Goal: Task Accomplishment & Management: Complete application form

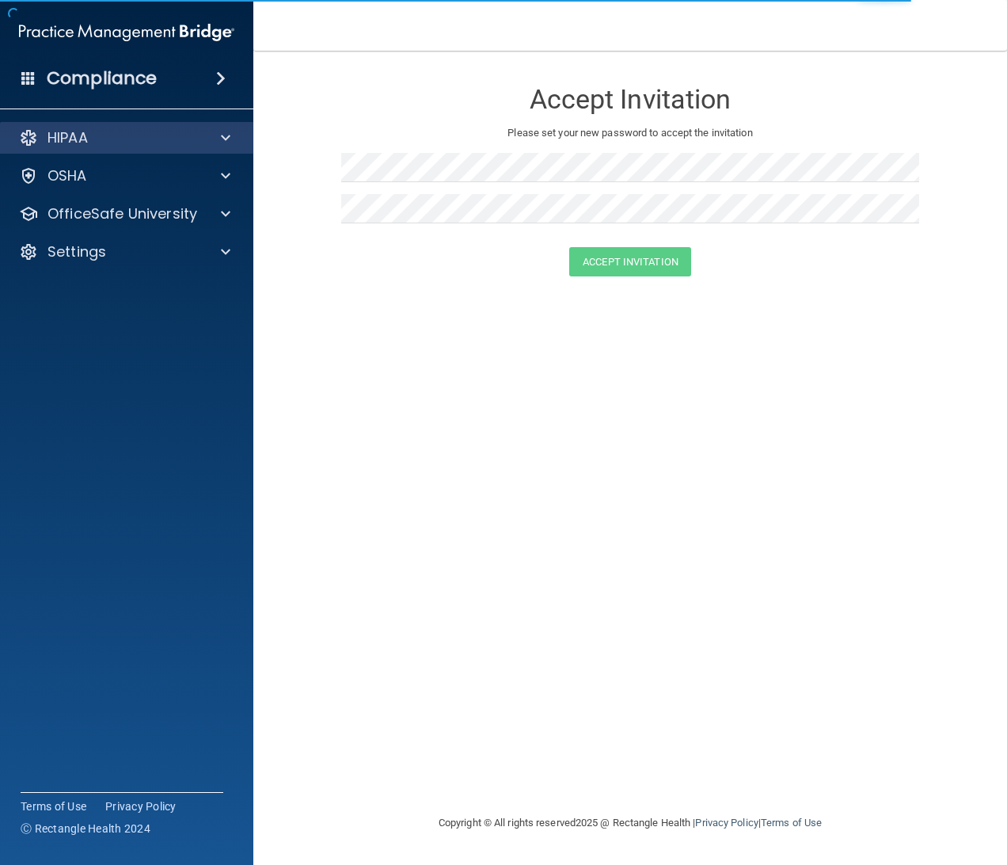
click at [118, 148] on div "HIPAA" at bounding box center [127, 138] width 254 height 32
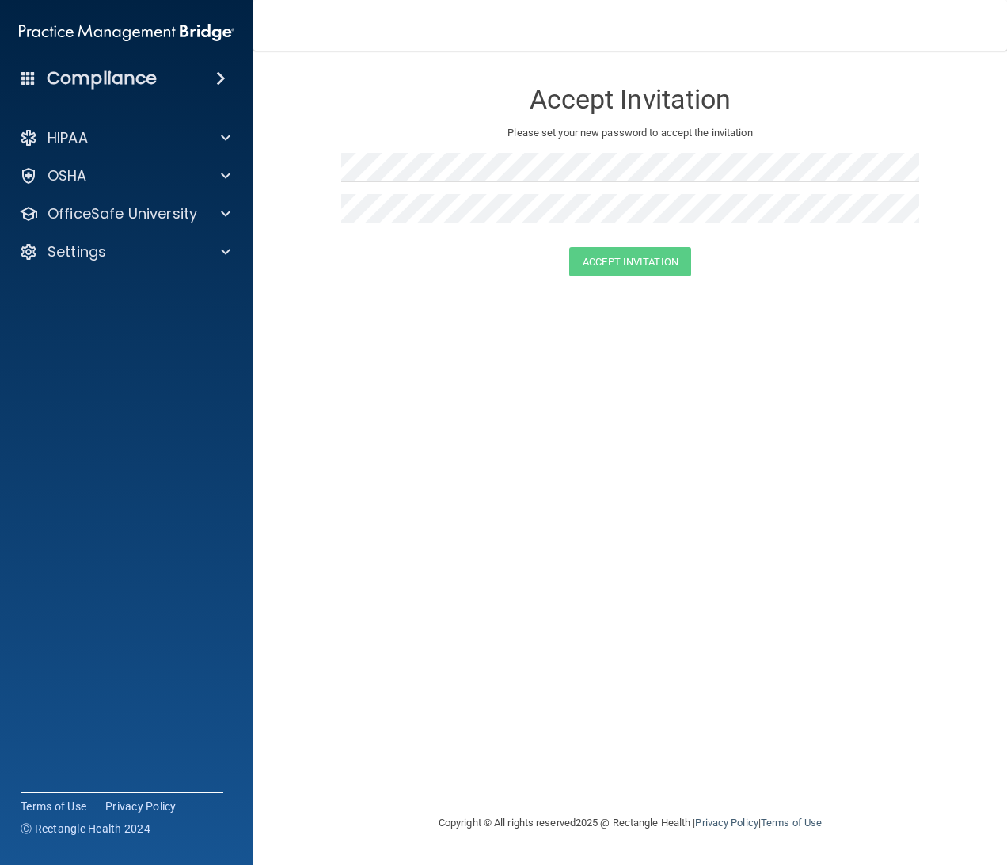
click at [168, 101] on div "Compliance HIPAA Documents and Policies Report an Incident Business Associates …" at bounding box center [126, 432] width 253 height 865
click at [179, 96] on div "Compliance HIPAA Documents and Policies Report an Incident Business Associates …" at bounding box center [126, 432] width 253 height 865
click at [236, 74] on div "Compliance" at bounding box center [126, 78] width 253 height 35
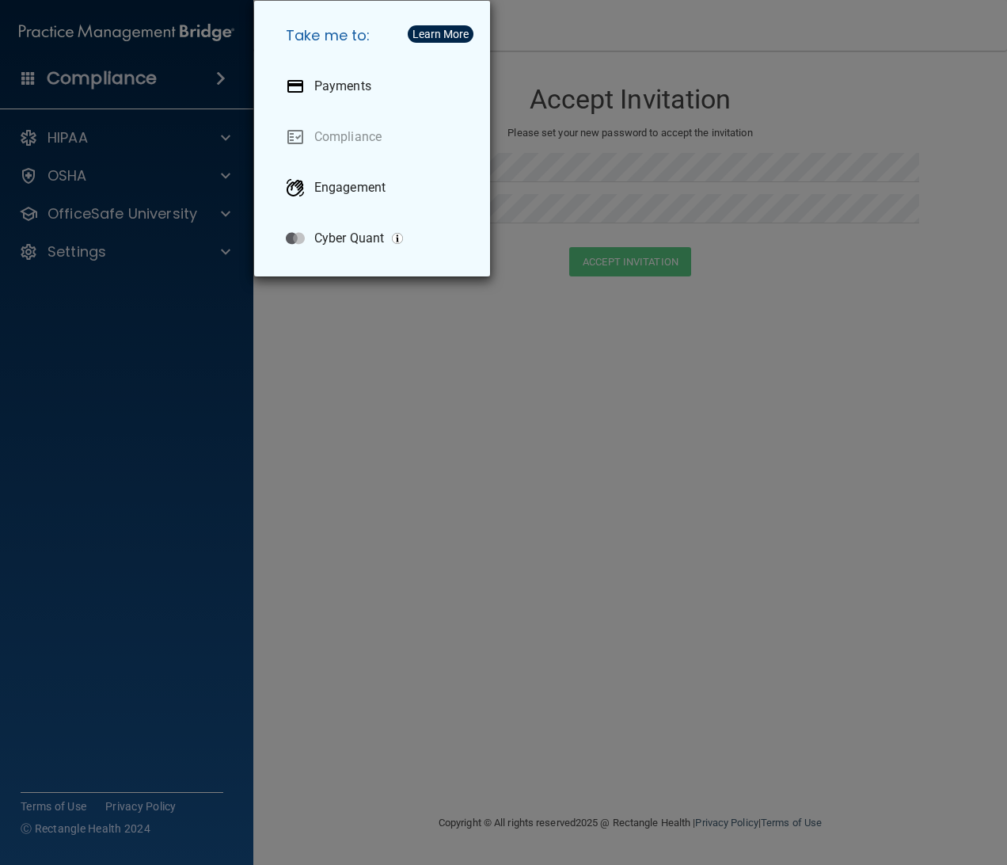
click at [154, 50] on div "Take me to: Payments Compliance Engagement Cyber Quant" at bounding box center [503, 432] width 1007 height 865
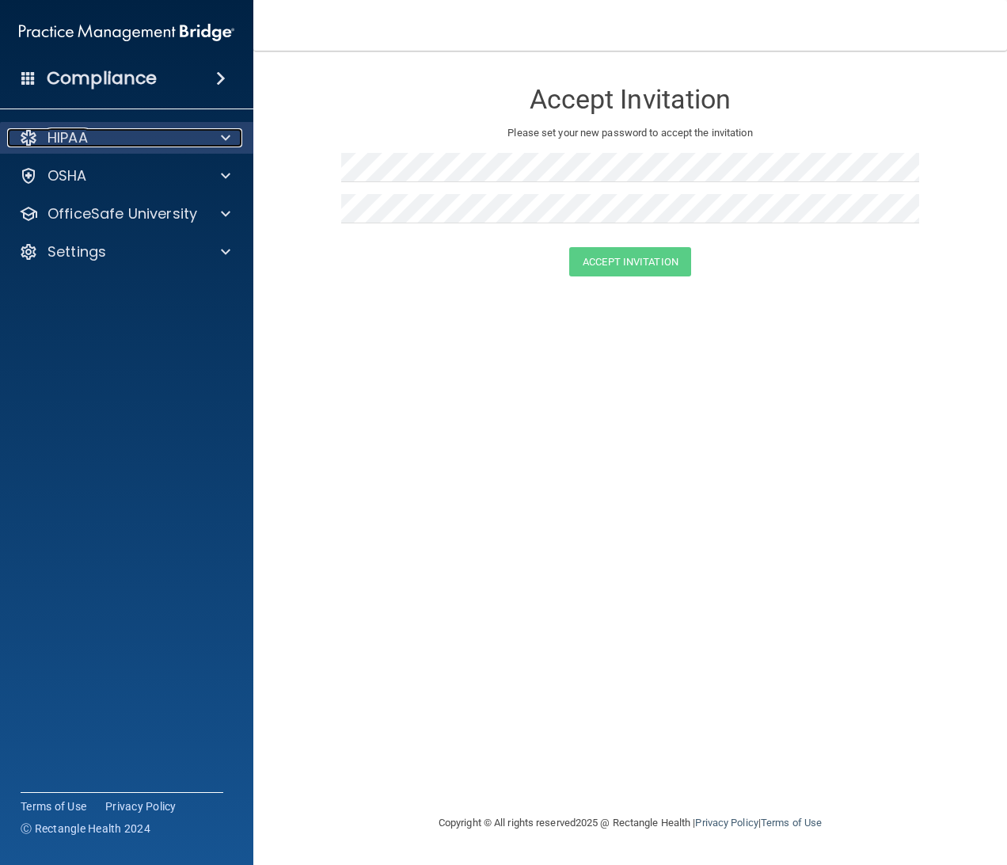
click at [211, 141] on div at bounding box center [223, 137] width 40 height 19
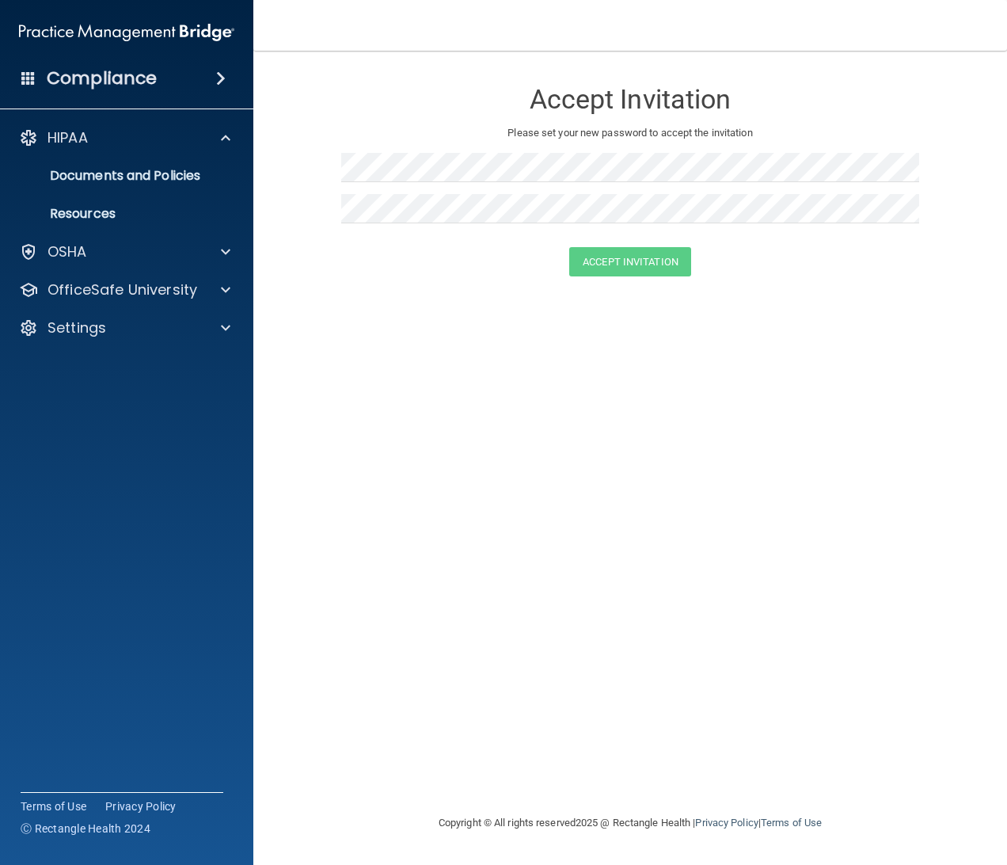
click at [279, 347] on main "Accept Invitation Please set your new password to accept the invitation Accept …" at bounding box center [630, 458] width 754 height 814
click at [108, 19] on img at bounding box center [126, 33] width 215 height 32
click at [116, 32] on img at bounding box center [126, 33] width 215 height 32
click at [195, 28] on img at bounding box center [126, 33] width 215 height 32
click at [201, 86] on div "Compliance" at bounding box center [126, 78] width 253 height 35
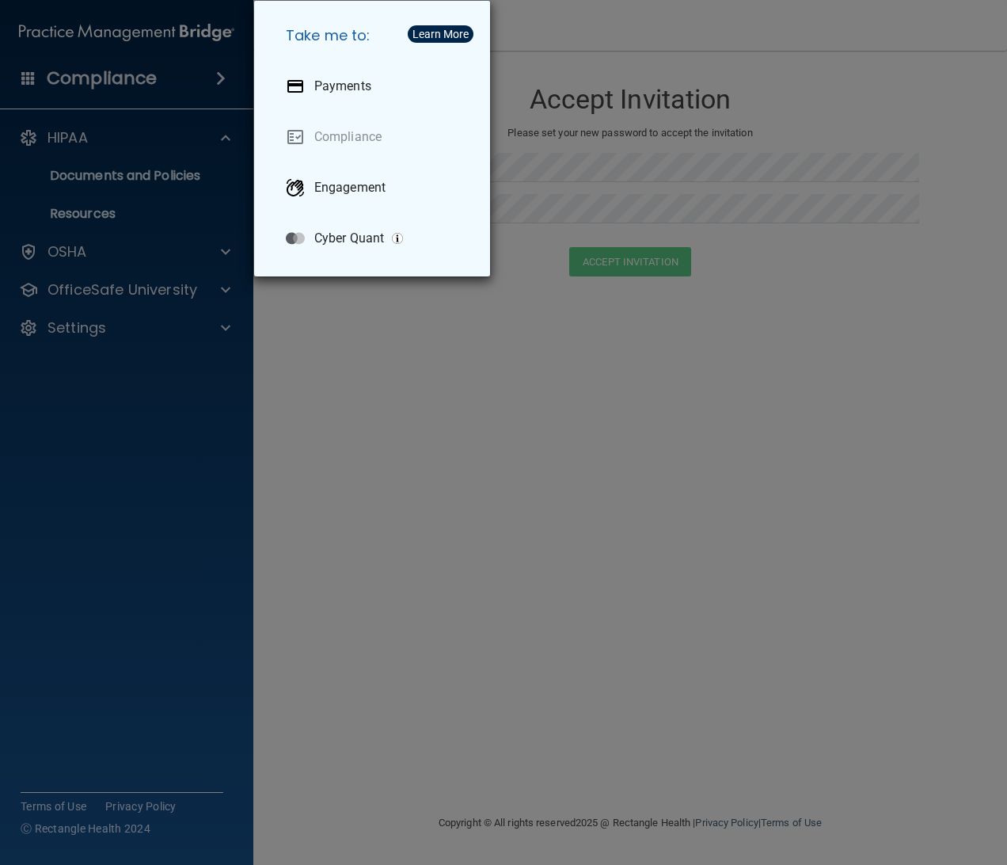
click at [201, 86] on div "Take me to: Payments Compliance Engagement Cyber Quant" at bounding box center [503, 432] width 1007 height 865
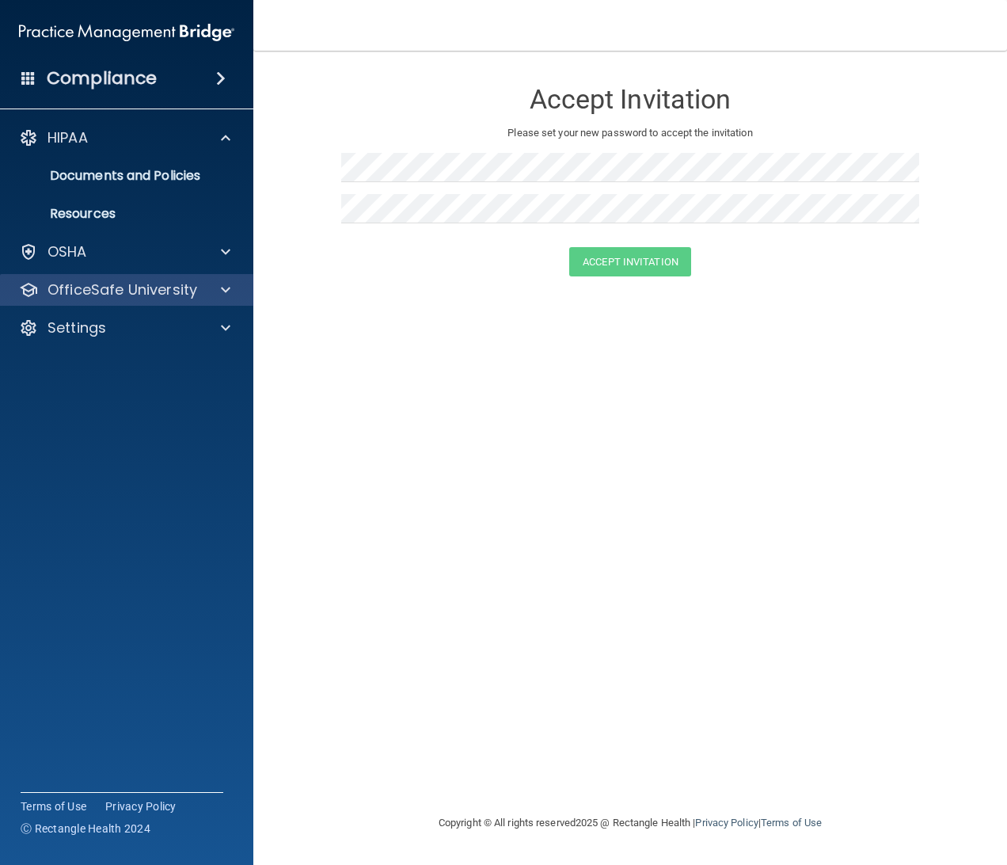
click at [146, 304] on div "OfficeSafe University" at bounding box center [127, 290] width 254 height 32
click at [146, 300] on div "OfficeSafe University" at bounding box center [127, 290] width 254 height 32
click at [212, 289] on div at bounding box center [223, 289] width 40 height 19
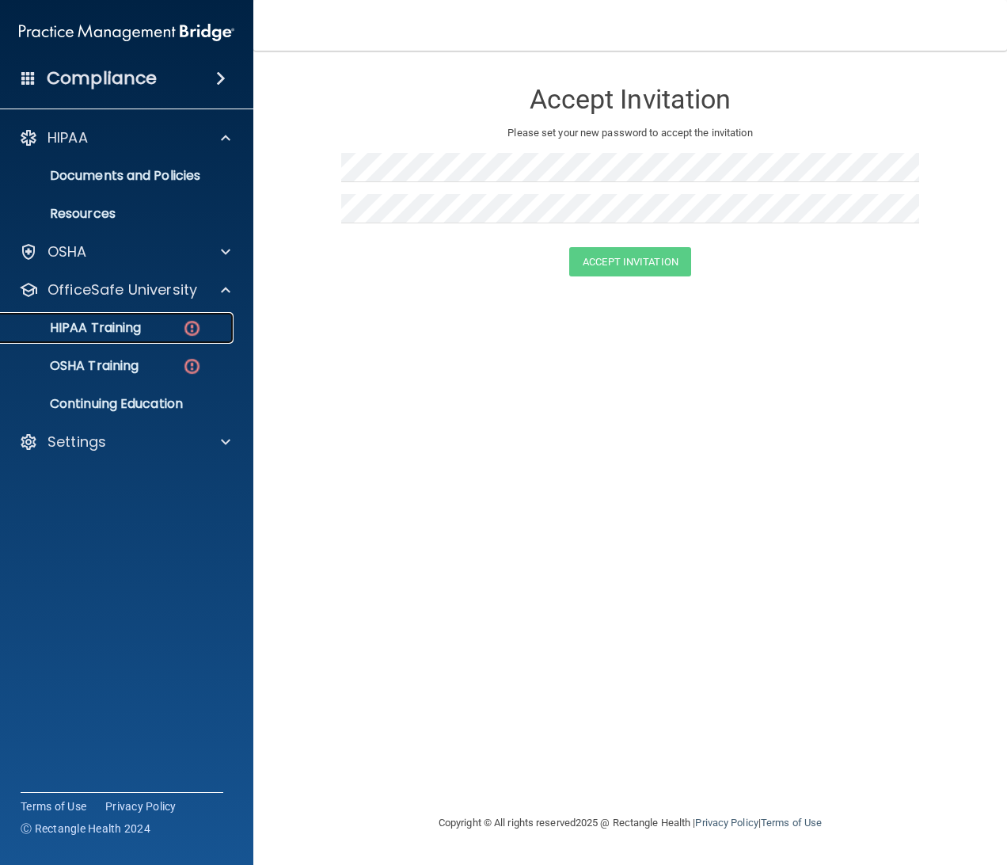
click at [107, 334] on p "HIPAA Training" at bounding box center [75, 328] width 131 height 16
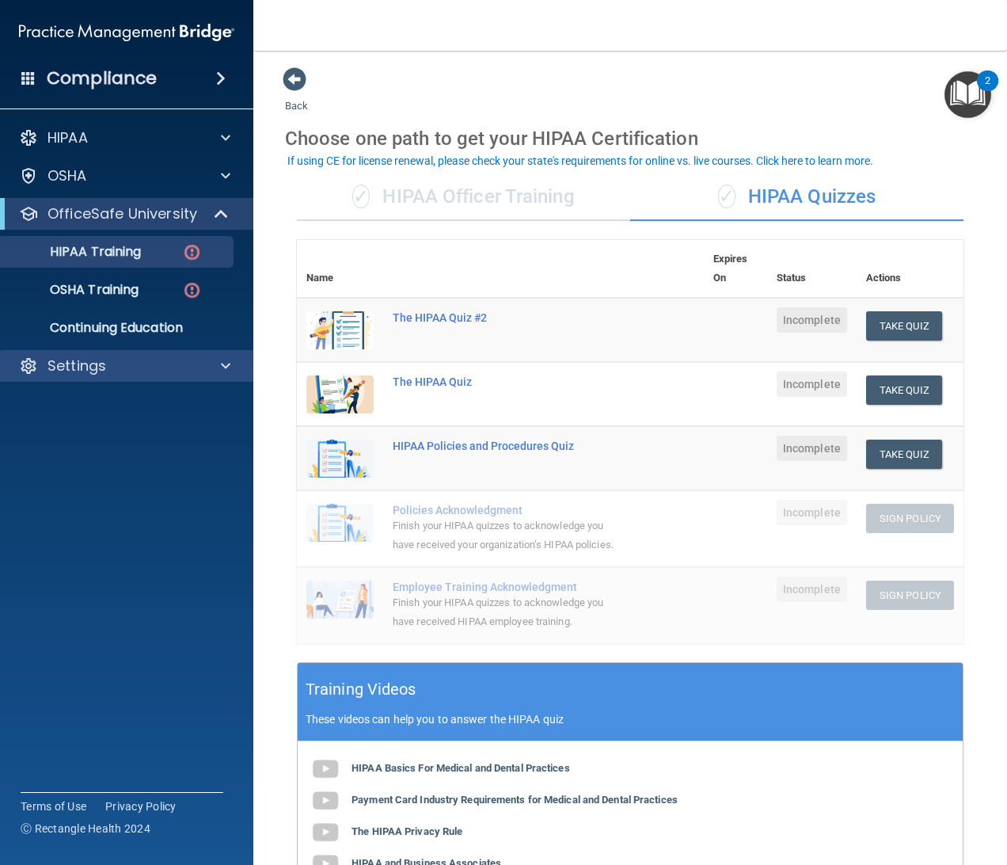
click at [219, 377] on div "Settings" at bounding box center [127, 366] width 254 height 32
click at [221, 370] on span at bounding box center [226, 365] width 10 height 19
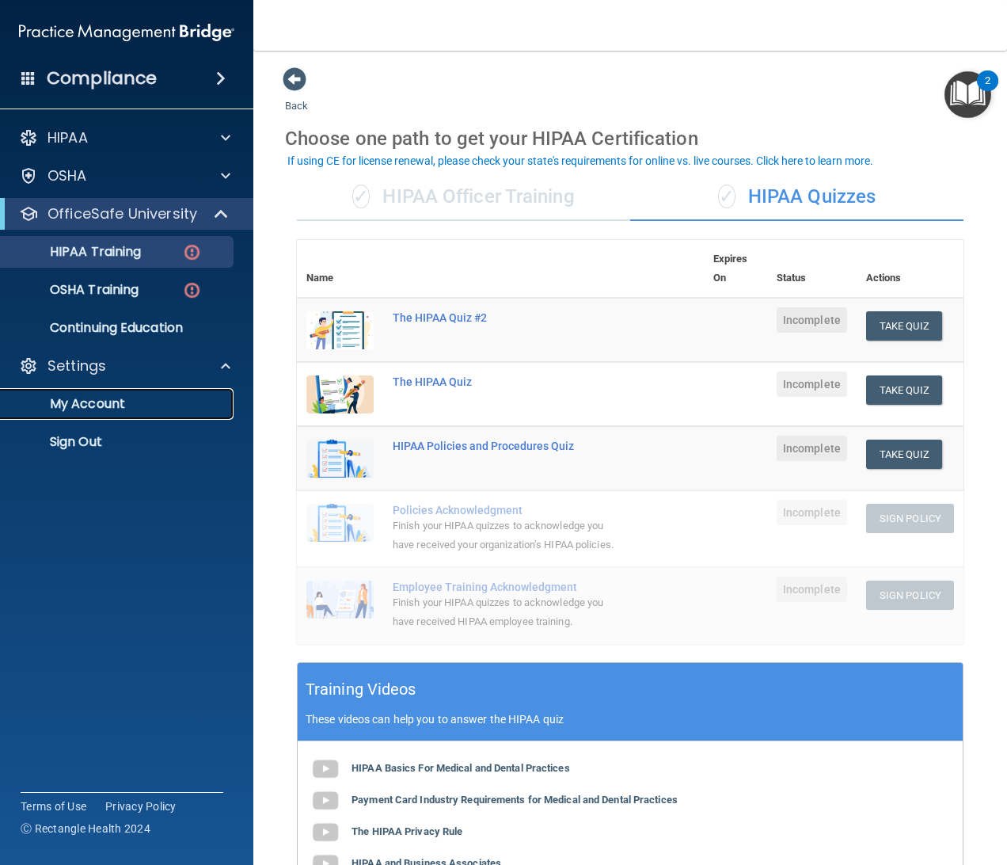
click at [142, 407] on p "My Account" at bounding box center [118, 404] width 216 height 16
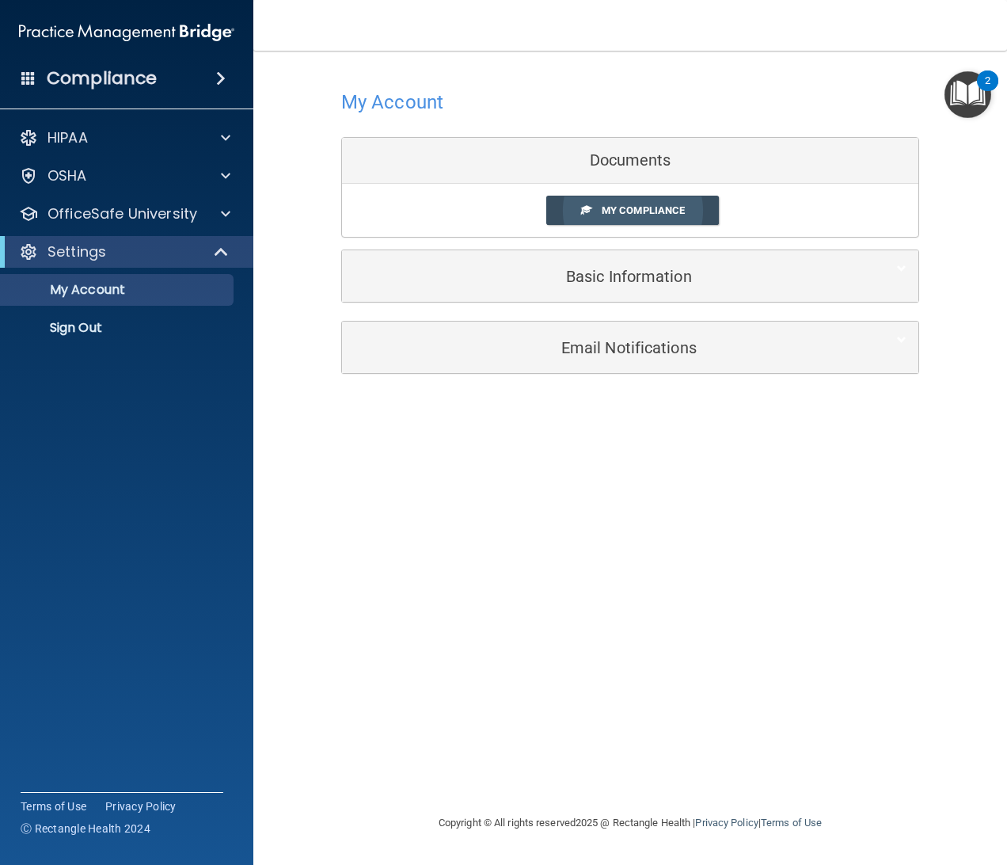
click at [627, 213] on span "My Compliance" at bounding box center [643, 210] width 83 height 12
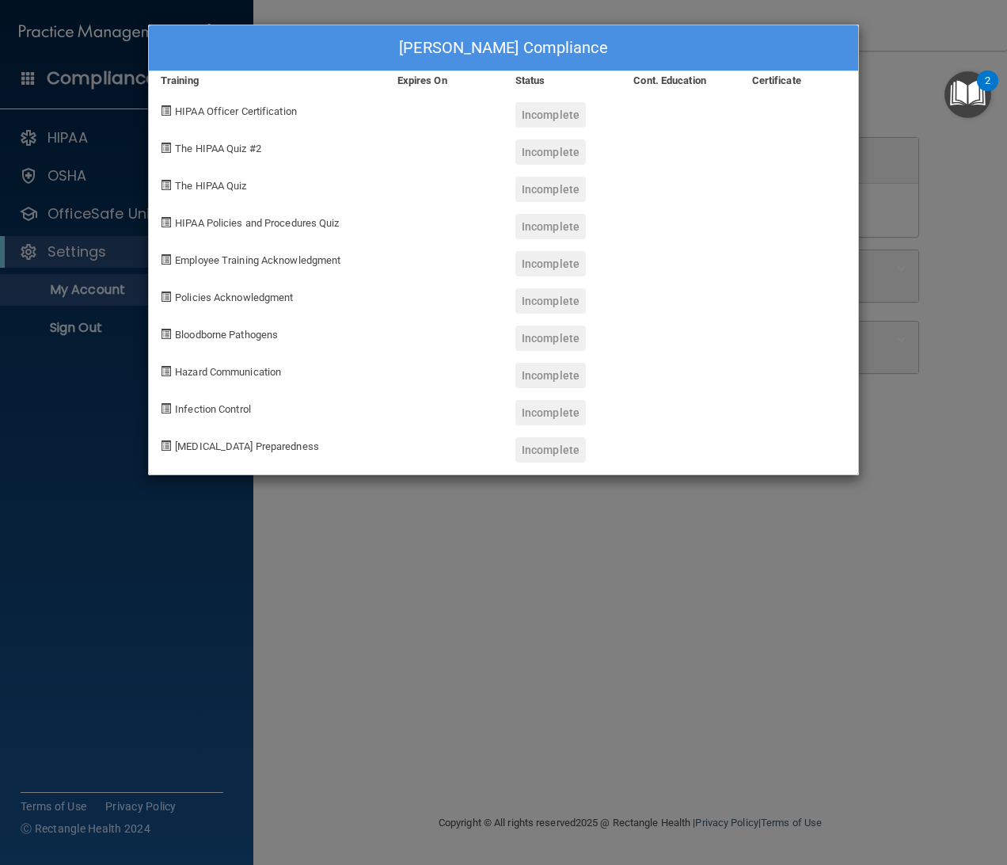
click at [494, 533] on div "Isameli Sandoval's Compliance Training Expires On Status Cont. Education Certif…" at bounding box center [503, 432] width 1007 height 865
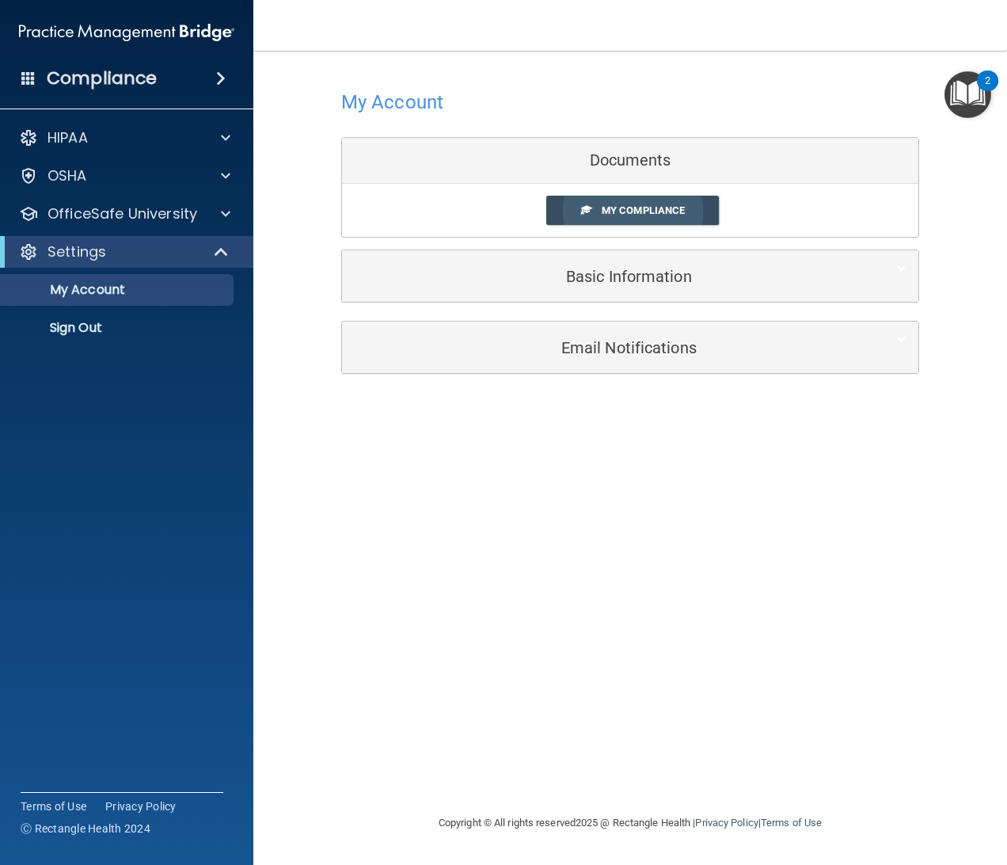
click at [591, 209] on span at bounding box center [586, 209] width 10 height 10
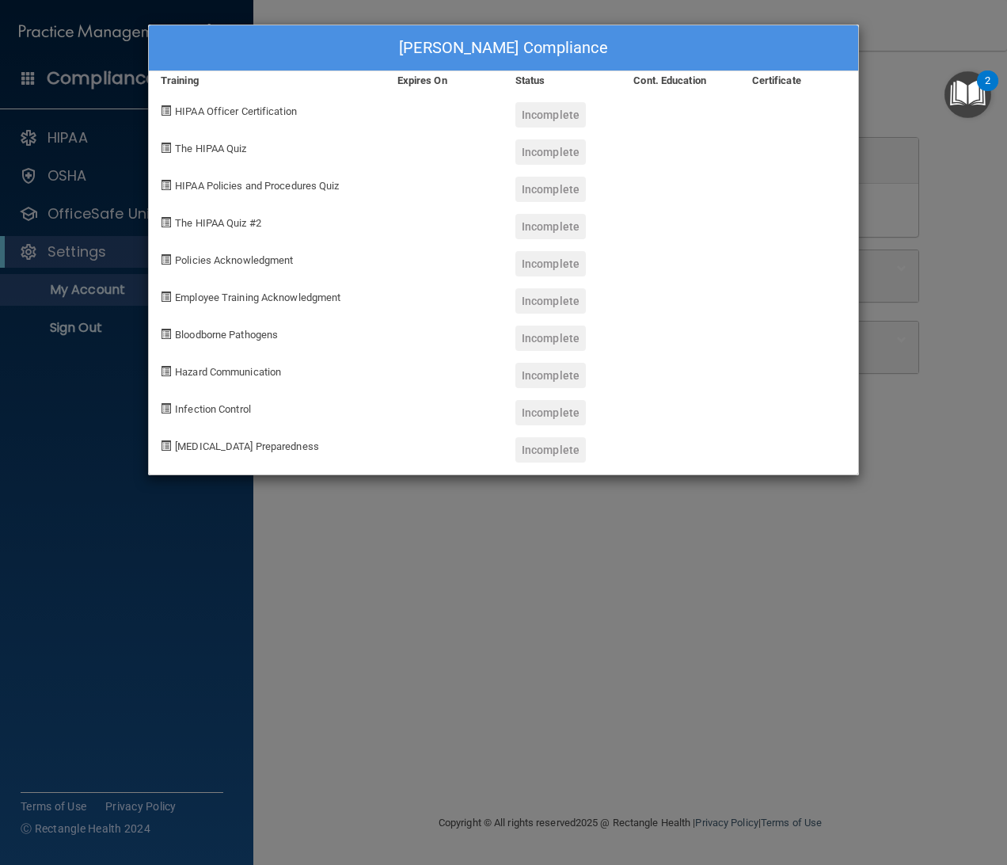
click at [487, 520] on div "Isameli Sandoval's Compliance Training Expires On Status Cont. Education Certif…" at bounding box center [503, 432] width 1007 height 865
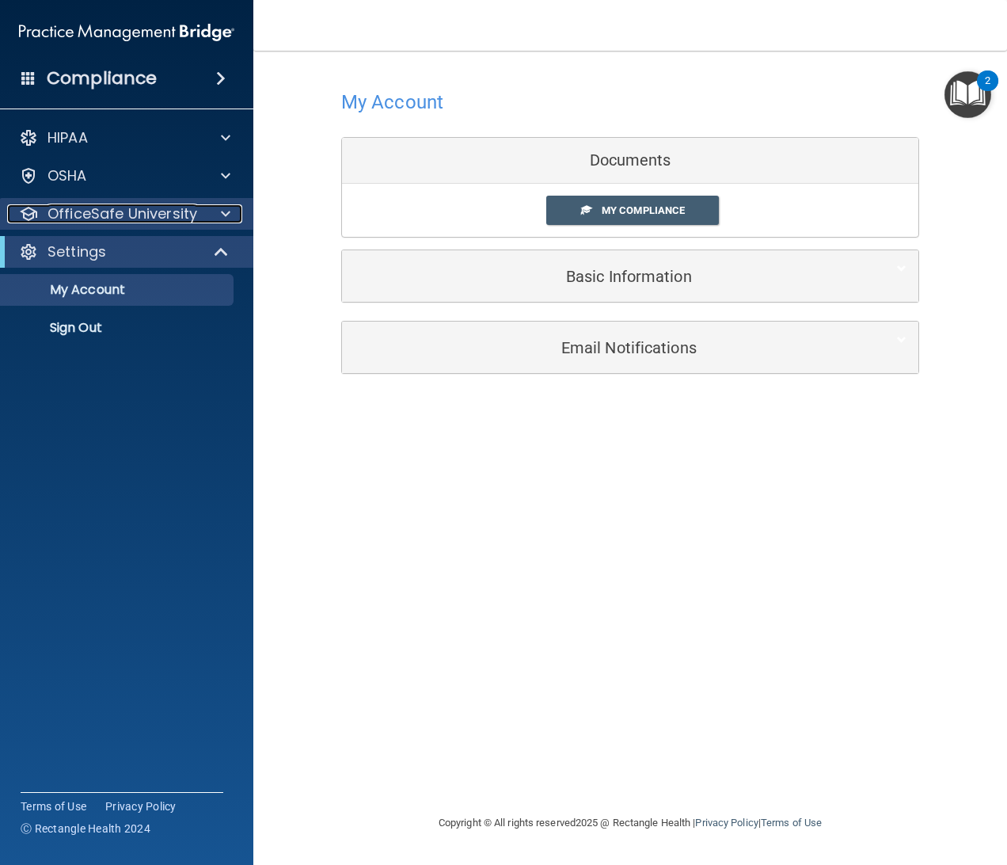
click at [115, 214] on p "OfficeSafe University" at bounding box center [123, 213] width 150 height 19
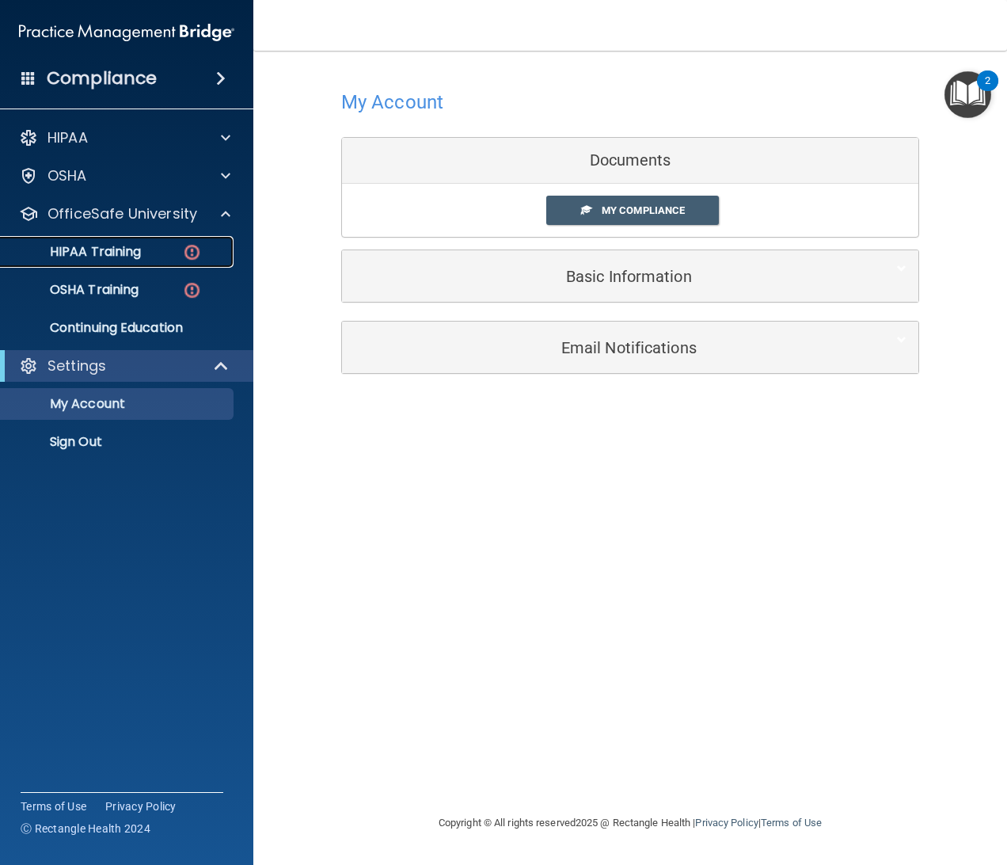
click at [119, 263] on link "HIPAA Training" at bounding box center [108, 252] width 249 height 32
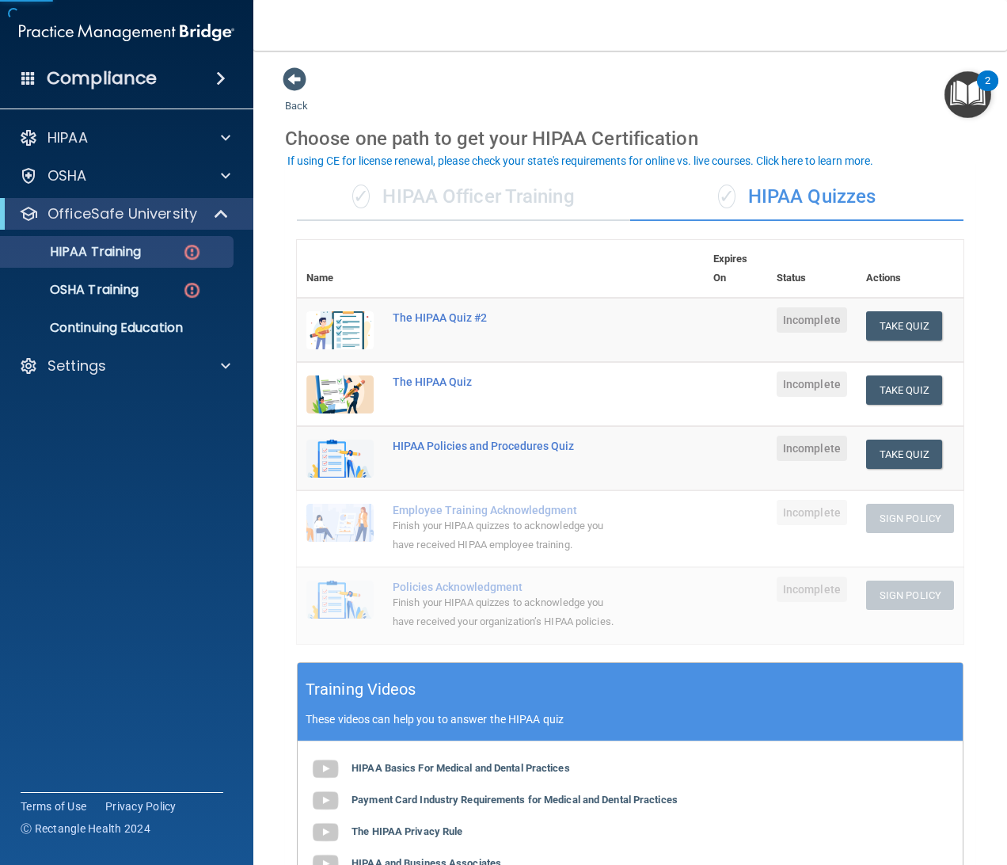
click at [442, 215] on div "✓ HIPAA Officer Training" at bounding box center [463, 197] width 333 height 48
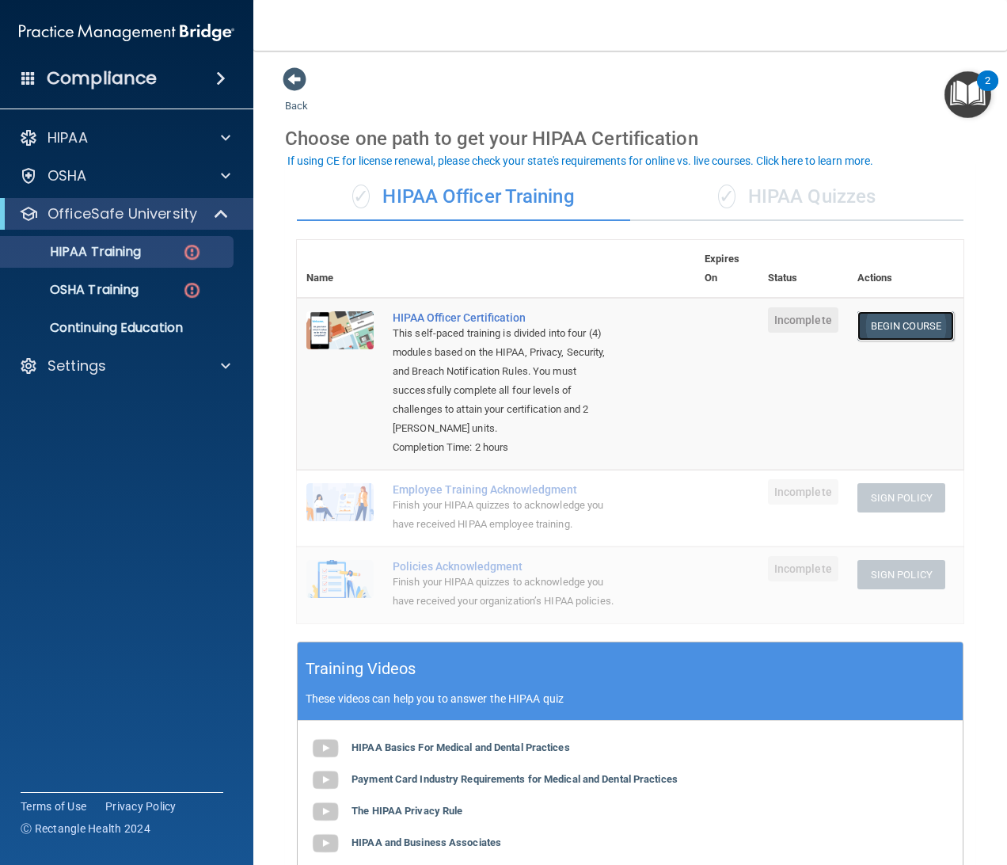
click at [914, 321] on link "Begin Course" at bounding box center [905, 325] width 97 height 29
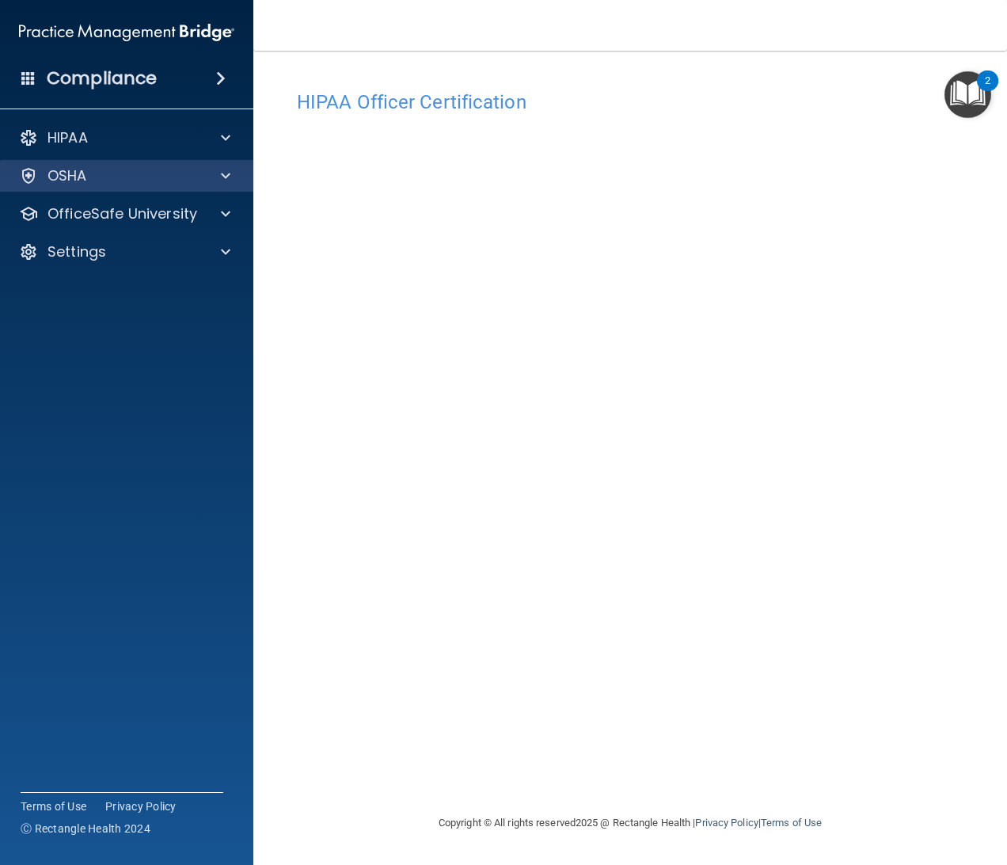
click at [184, 188] on div "OSHA" at bounding box center [127, 176] width 254 height 32
click at [186, 183] on div "OSHA" at bounding box center [105, 175] width 196 height 19
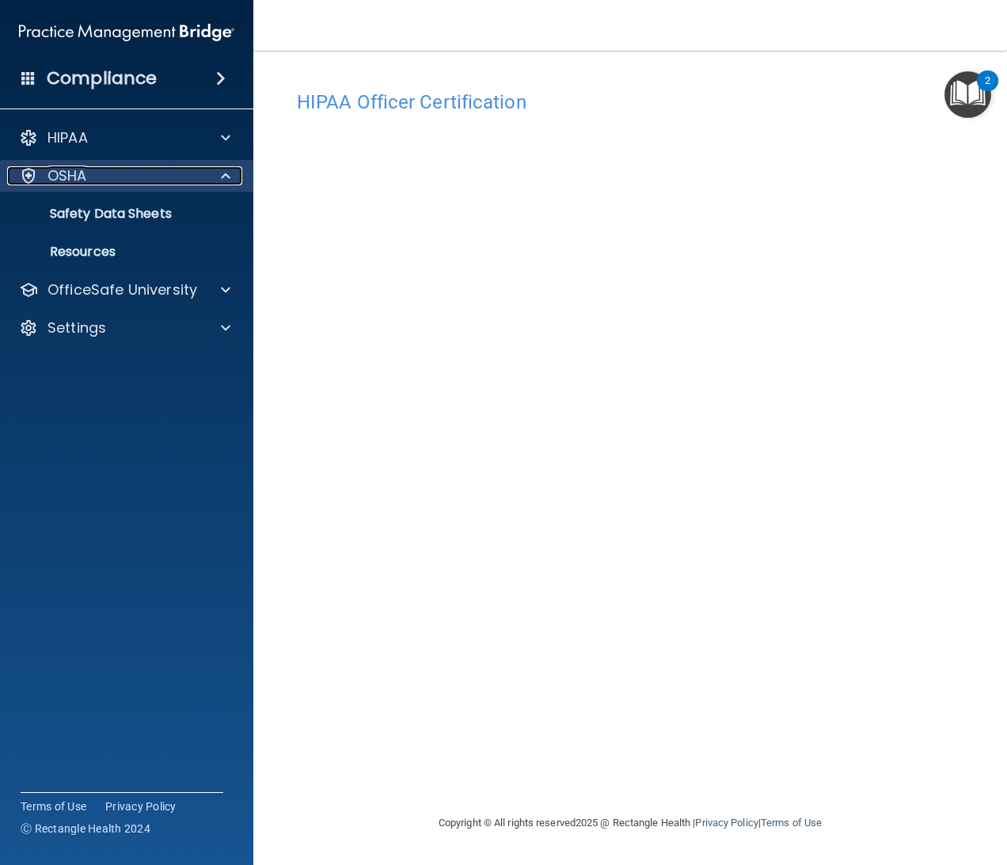
click at [209, 181] on div at bounding box center [223, 175] width 40 height 19
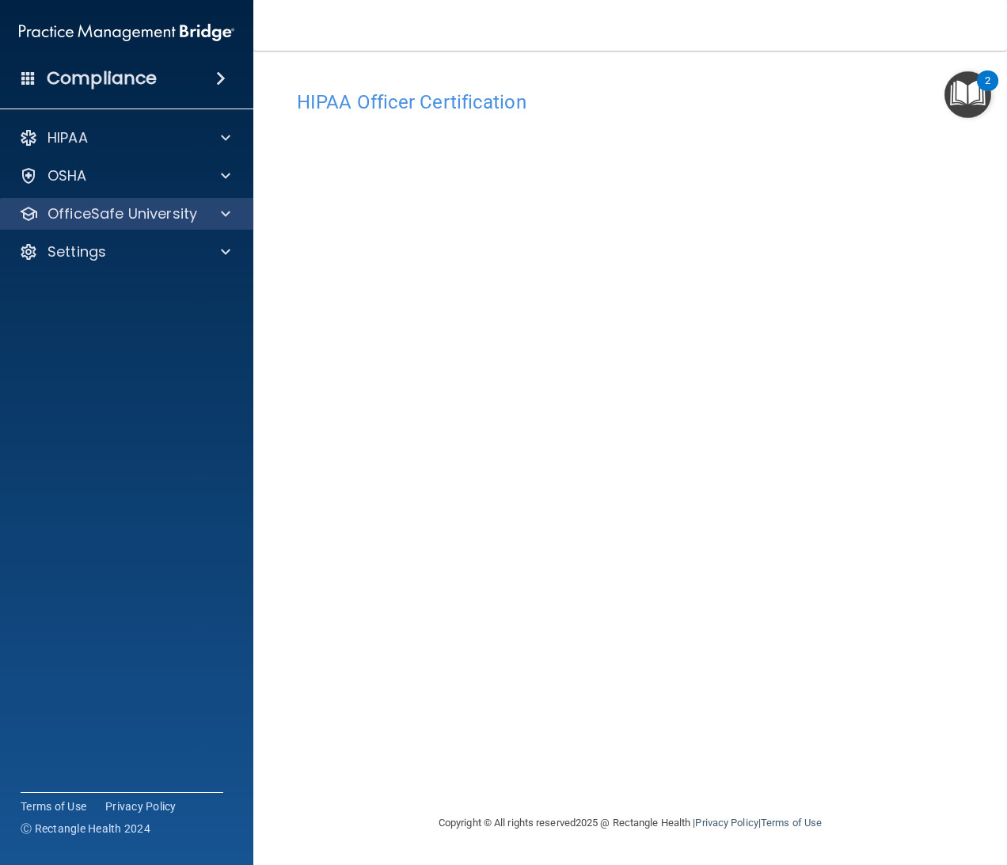
click at [226, 226] on div "OfficeSafe University" at bounding box center [127, 214] width 254 height 32
click at [231, 222] on div at bounding box center [223, 213] width 40 height 19
click at [902, 118] on div "HIPAA Officer Certification" at bounding box center [630, 101] width 690 height 39
click at [273, 169] on main "HIPAA Officer Certification This course doesn’t expire until . Are you sure you…" at bounding box center [630, 458] width 754 height 814
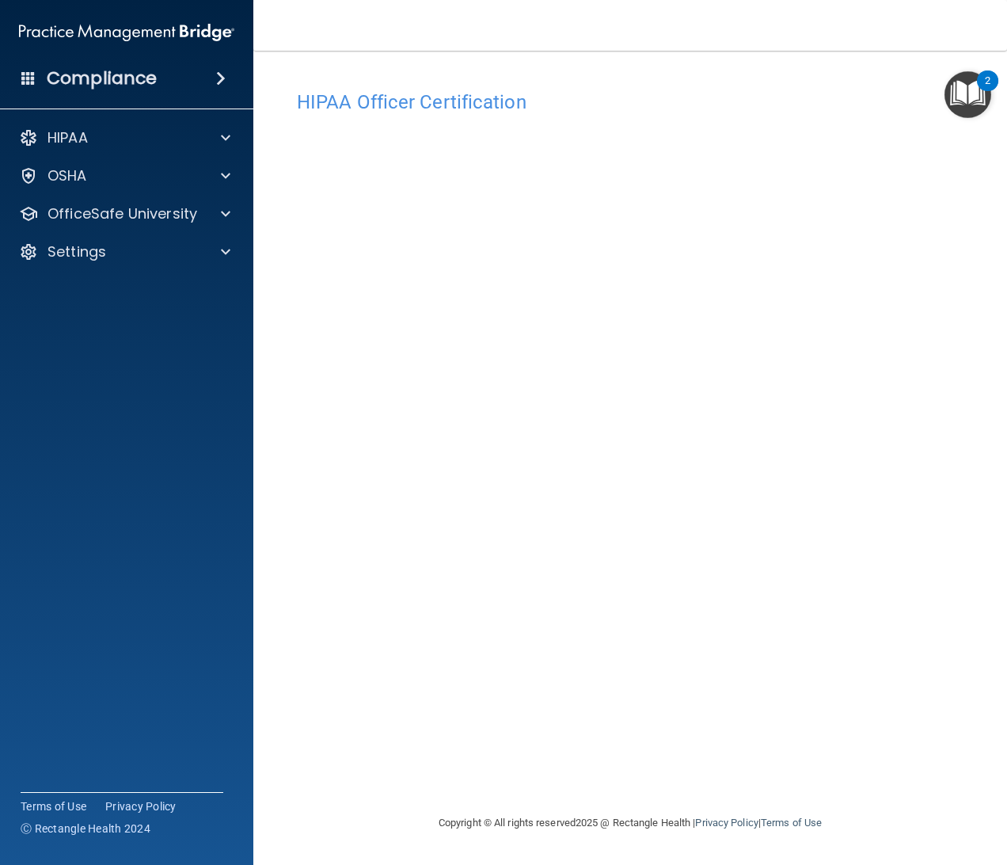
click at [793, 638] on div "HIPAA Officer Certification This course doesn’t expire until . Are you sure you…" at bounding box center [630, 447] width 690 height 731
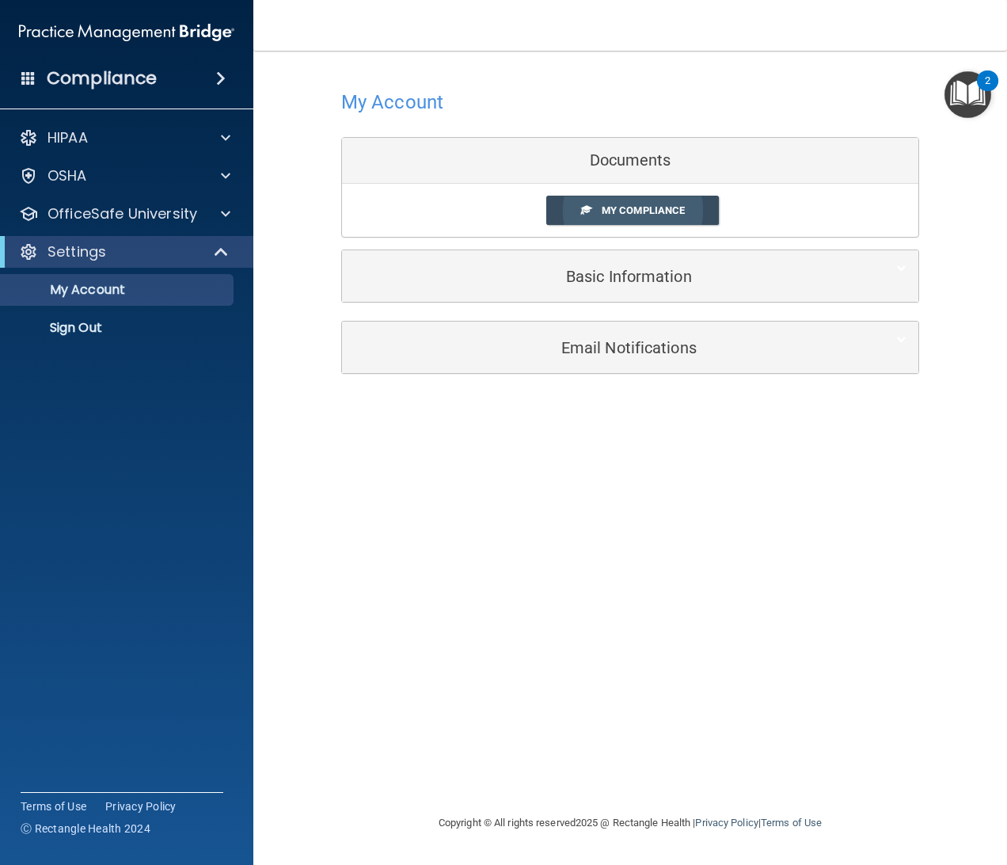
click at [615, 204] on span "My Compliance" at bounding box center [643, 210] width 83 height 12
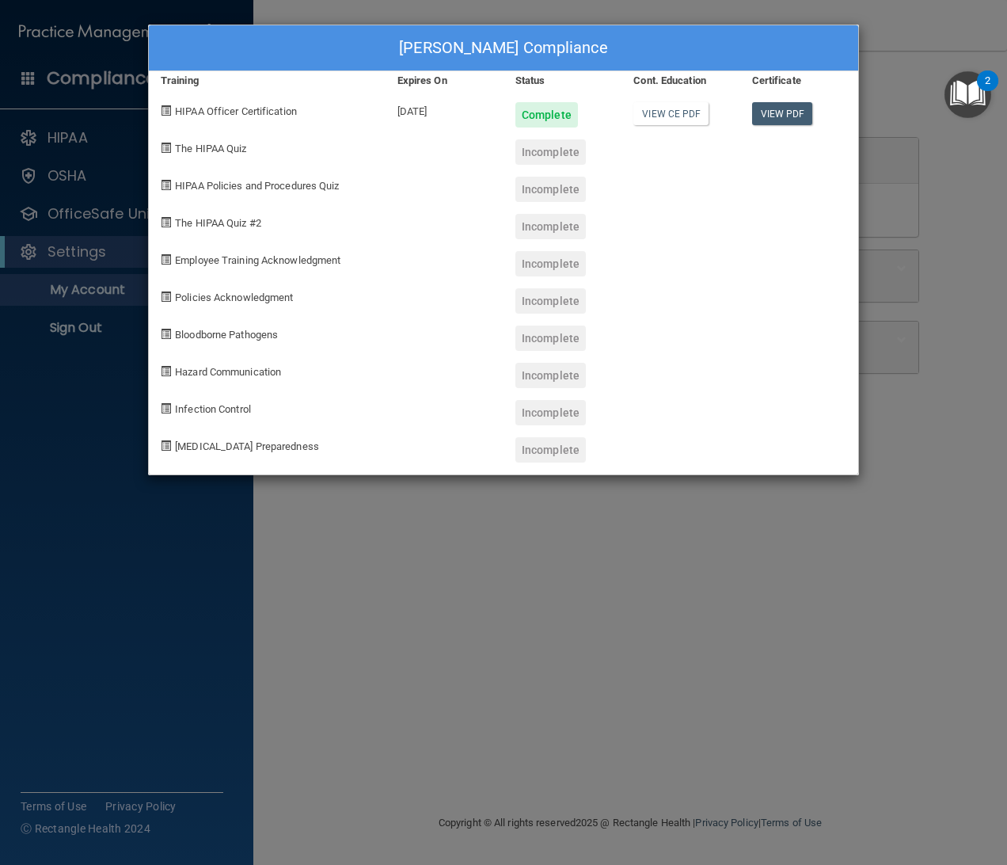
click at [553, 155] on div "Incomplete" at bounding box center [550, 151] width 70 height 25
click at [462, 608] on div "[PERSON_NAME] Compliance Training Expires On Status Cont. Education Certificate…" at bounding box center [503, 432] width 1007 height 865
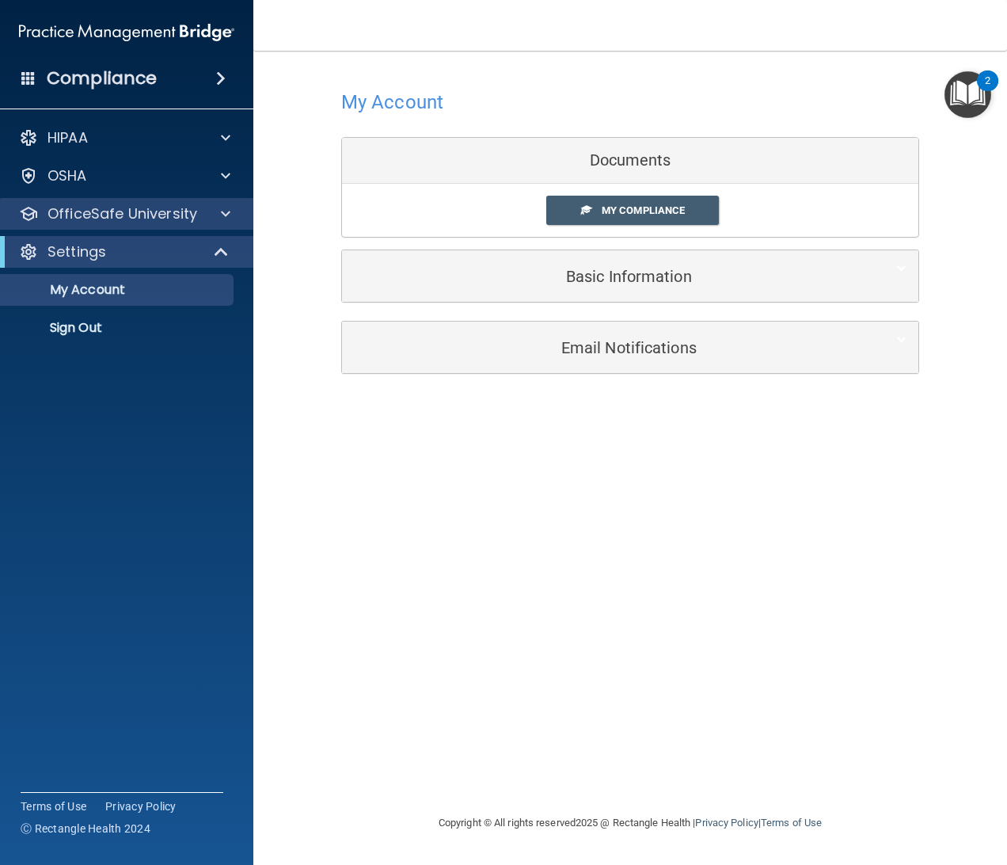
click at [192, 227] on div "OfficeSafe University" at bounding box center [127, 214] width 254 height 32
click at [230, 213] on div at bounding box center [223, 213] width 40 height 19
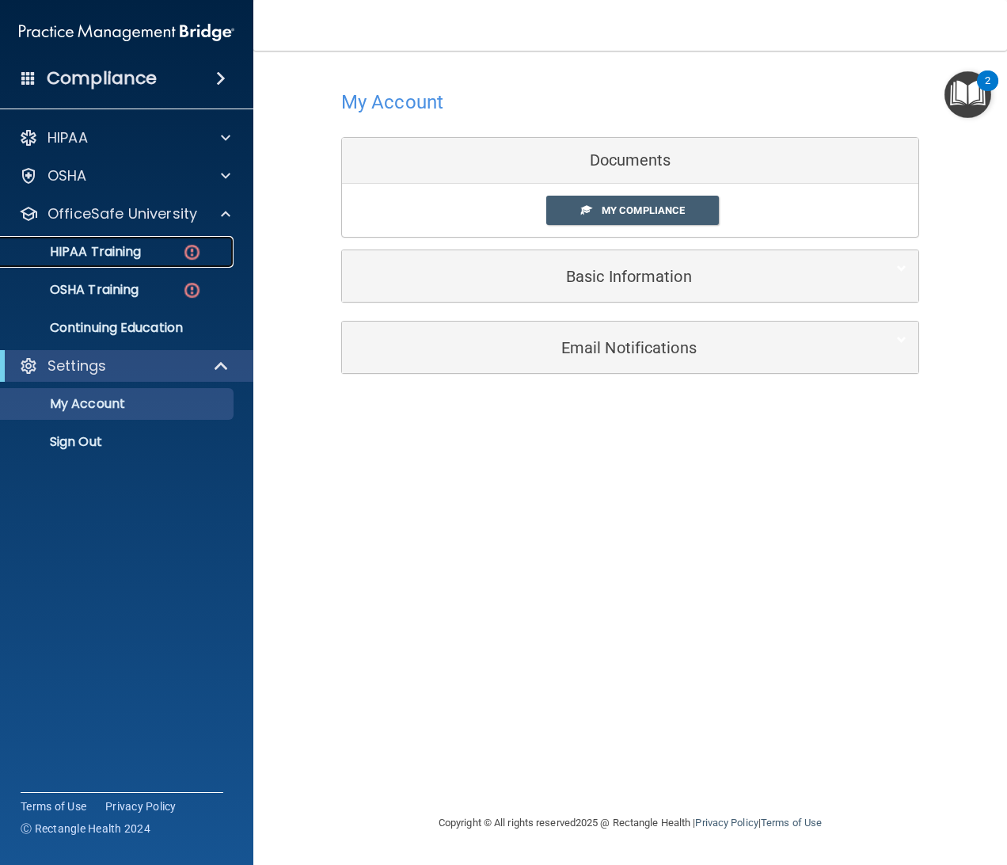
click at [206, 249] on div "HIPAA Training" at bounding box center [118, 252] width 216 height 16
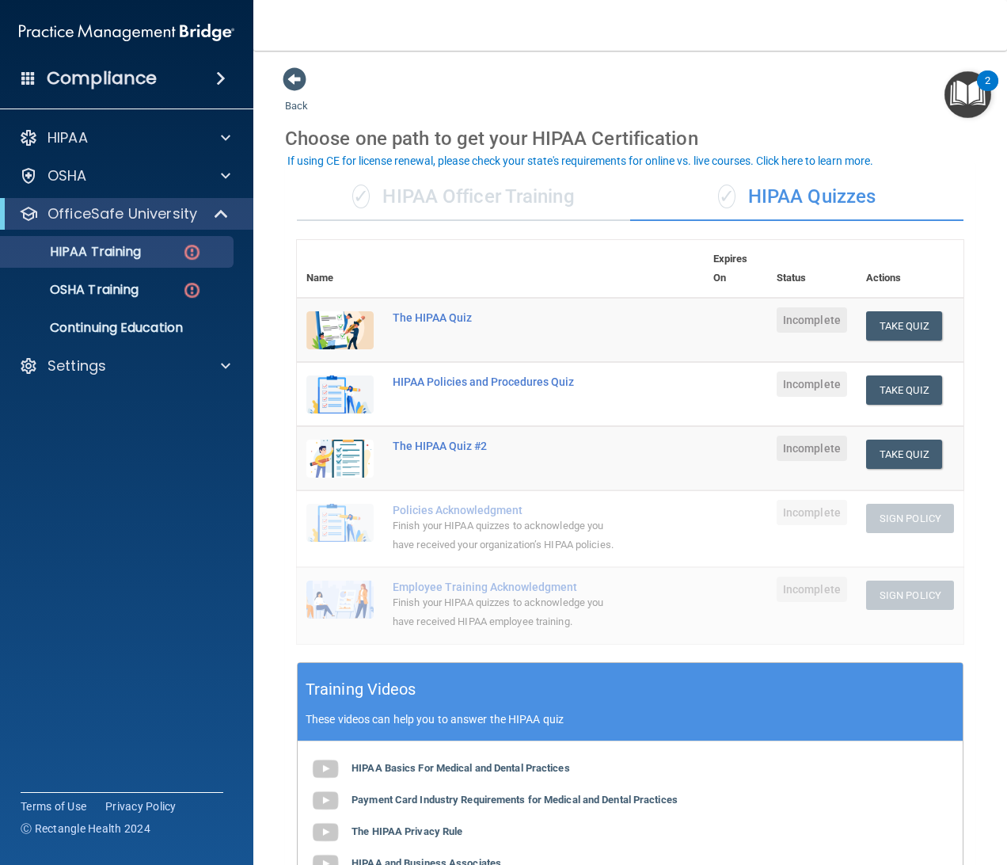
click at [511, 184] on div "✓ HIPAA Officer Training" at bounding box center [463, 197] width 333 height 48
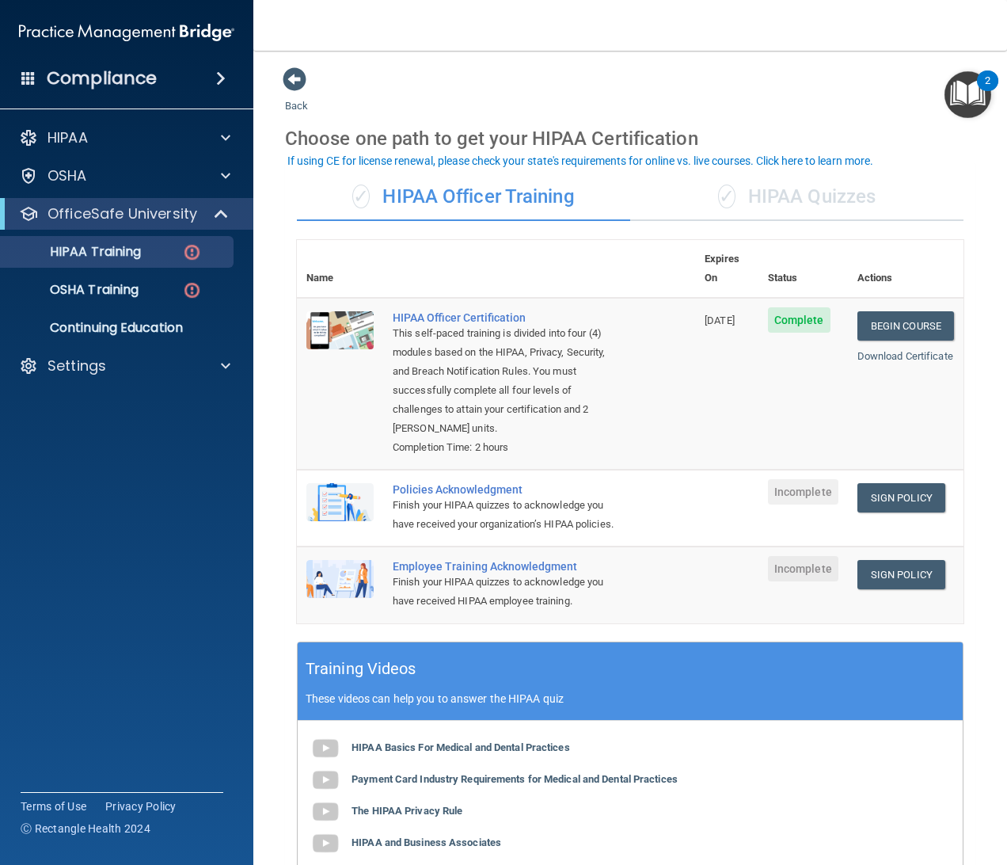
click at [830, 194] on div "✓ HIPAA Quizzes" at bounding box center [796, 197] width 333 height 48
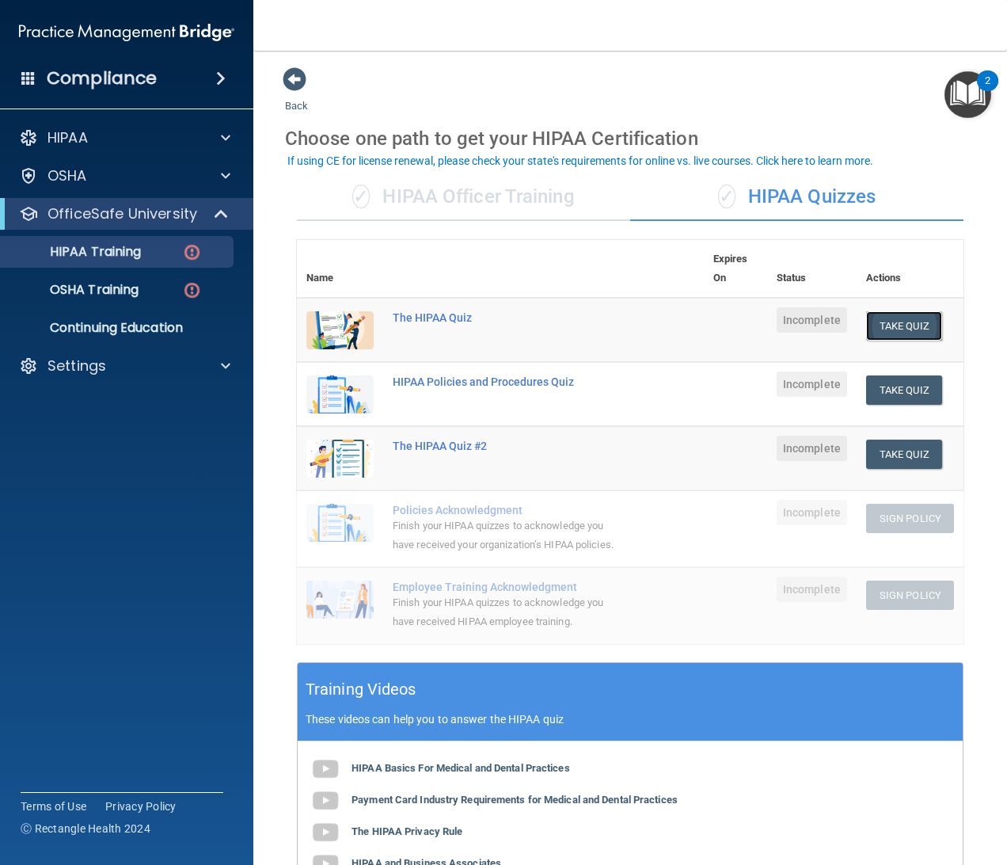
click at [911, 320] on button "Take Quiz" at bounding box center [904, 325] width 76 height 29
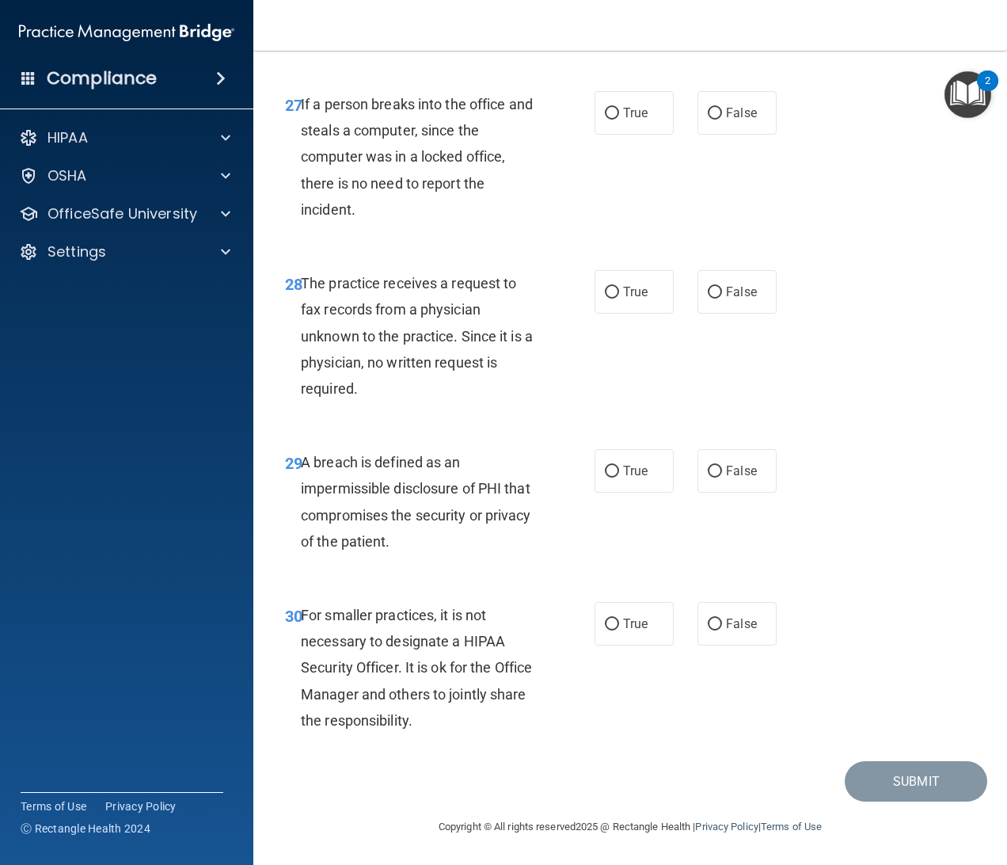
scroll to position [4322, 0]
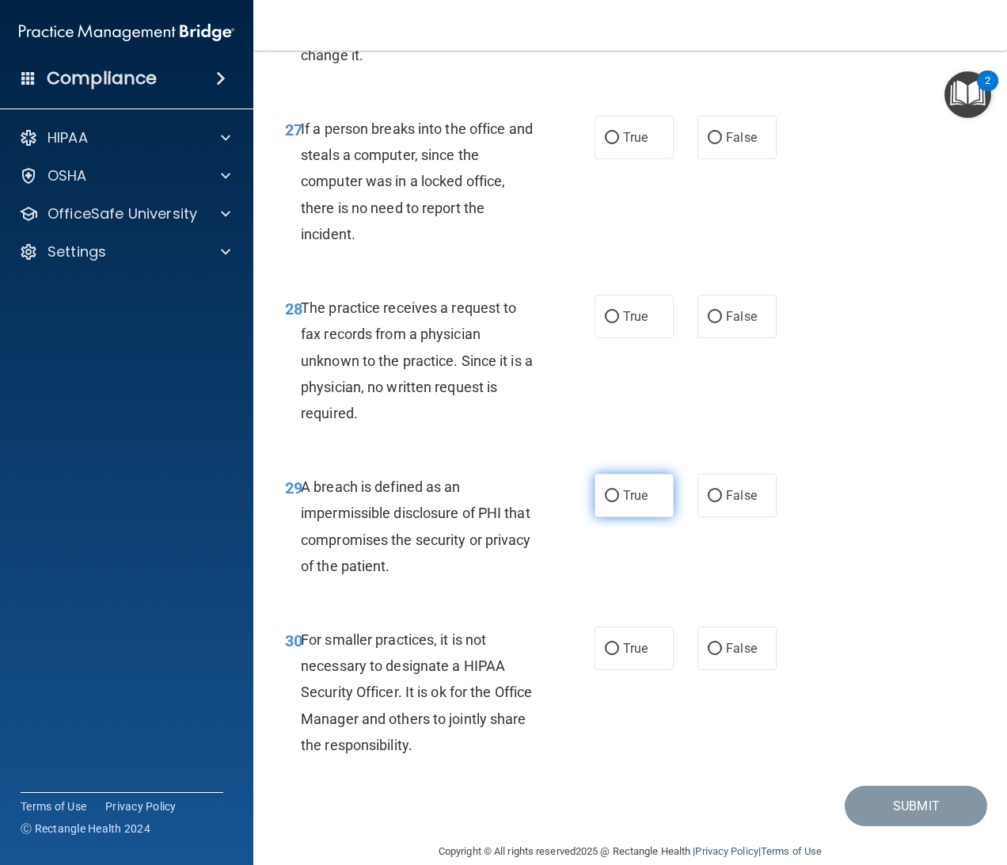
click at [649, 517] on label "True" at bounding box center [634, 495] width 79 height 44
click at [619, 502] on input "True" at bounding box center [612, 496] width 14 height 12
radio input "true"
click at [614, 670] on label "True" at bounding box center [634, 648] width 79 height 44
click at [614, 655] on input "True" at bounding box center [612, 649] width 14 height 12
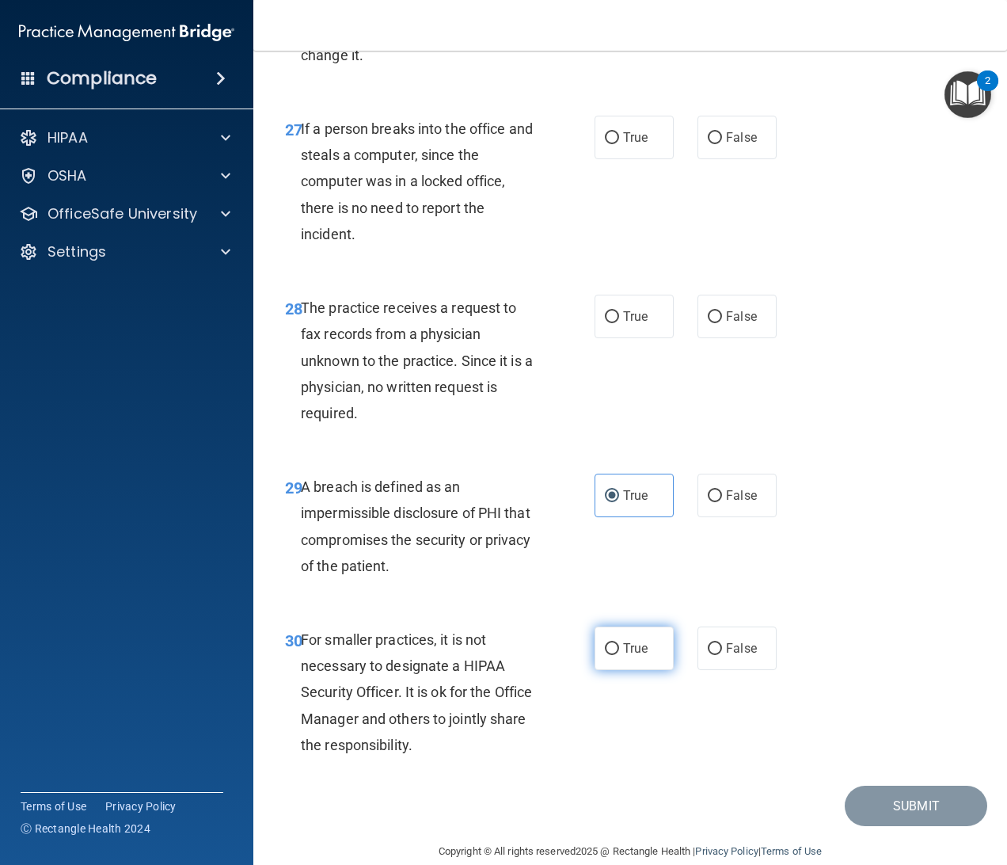
radio input "true"
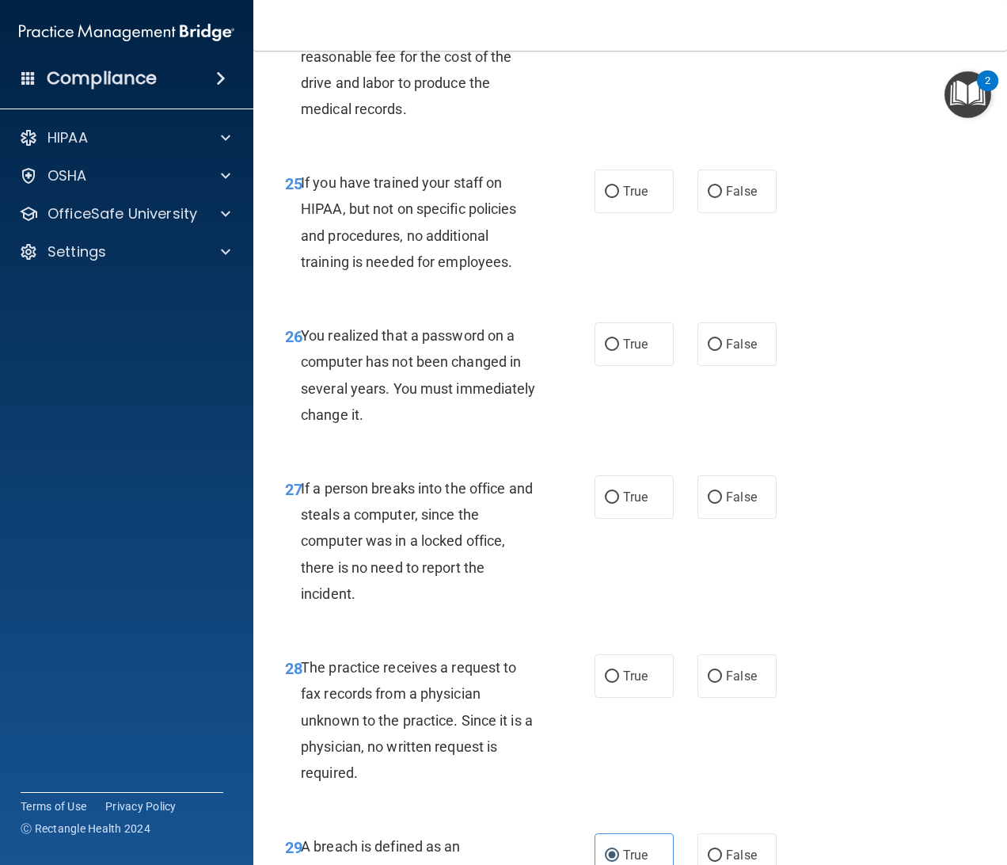
scroll to position [3961, 0]
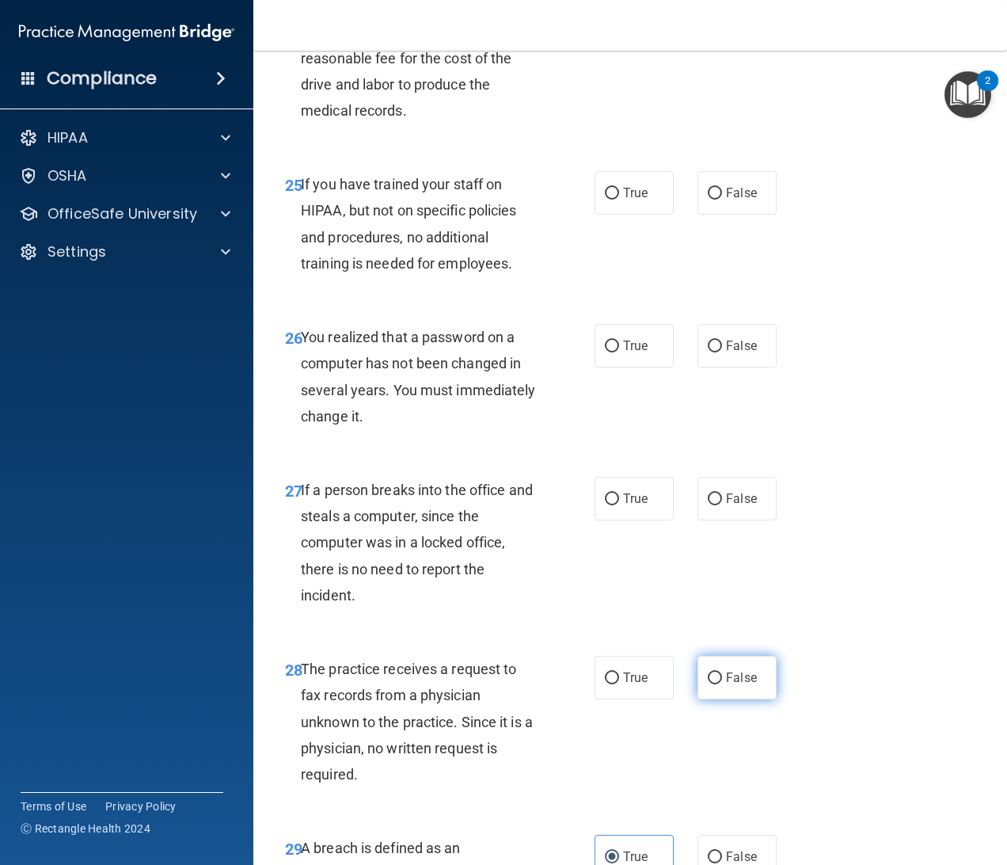
click at [715, 699] on label "False" at bounding box center [737, 678] width 79 height 44
click at [715, 684] on input "False" at bounding box center [715, 678] width 14 height 12
radio input "true"
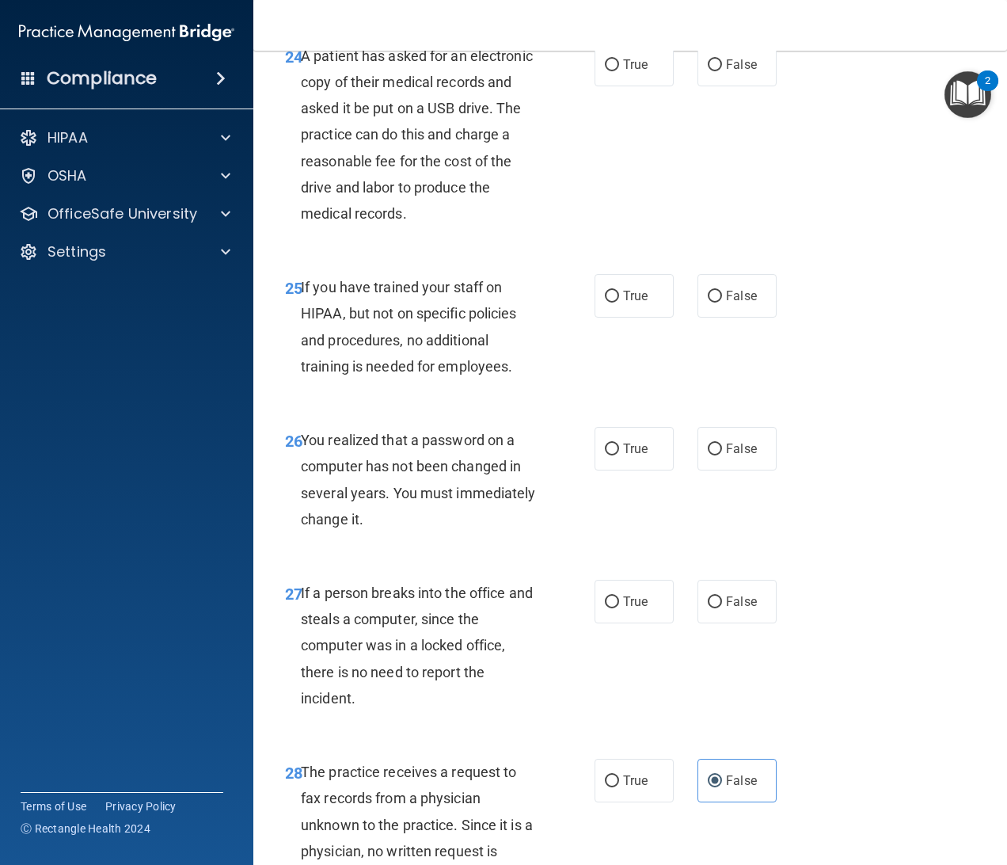
scroll to position [3858, 0]
click at [708, 609] on input "False" at bounding box center [715, 603] width 14 height 12
radio input "true"
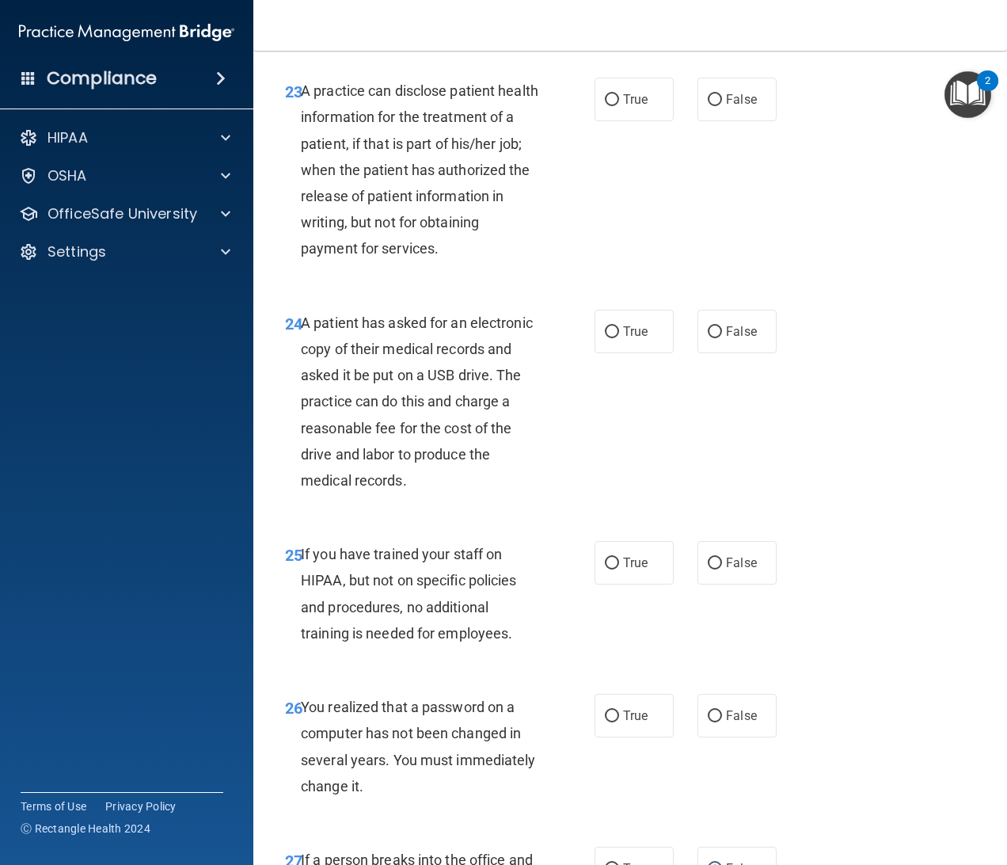
scroll to position [3592, 0]
click at [648, 737] on label "True" at bounding box center [634, 716] width 79 height 44
click at [619, 722] on input "True" at bounding box center [612, 716] width 14 height 12
radio input "true"
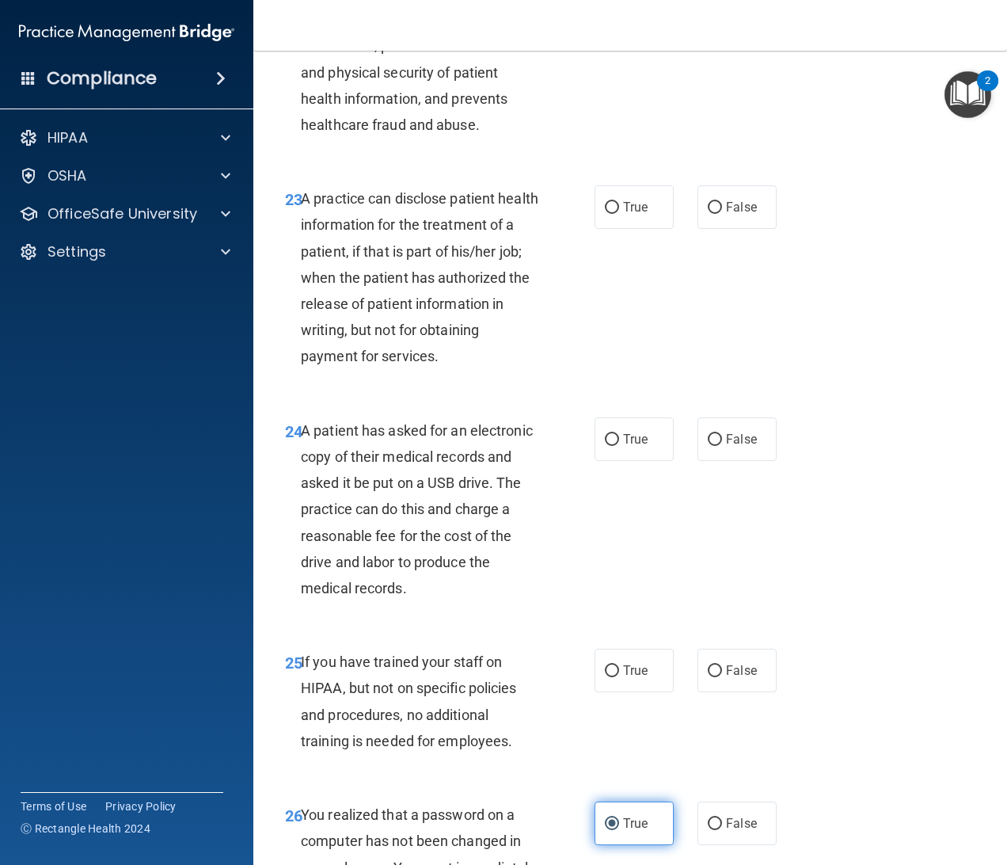
scroll to position [3482, 0]
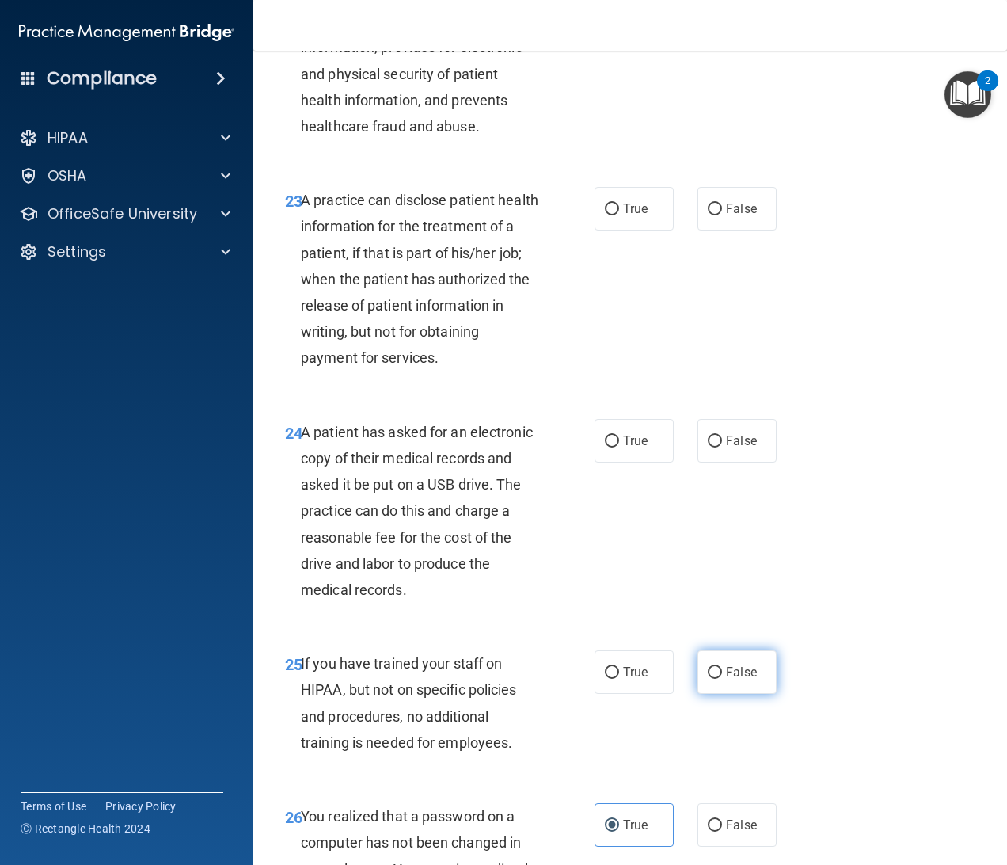
click at [748, 694] on label "False" at bounding box center [737, 672] width 79 height 44
click at [722, 679] on input "False" at bounding box center [715, 673] width 14 height 12
radio input "true"
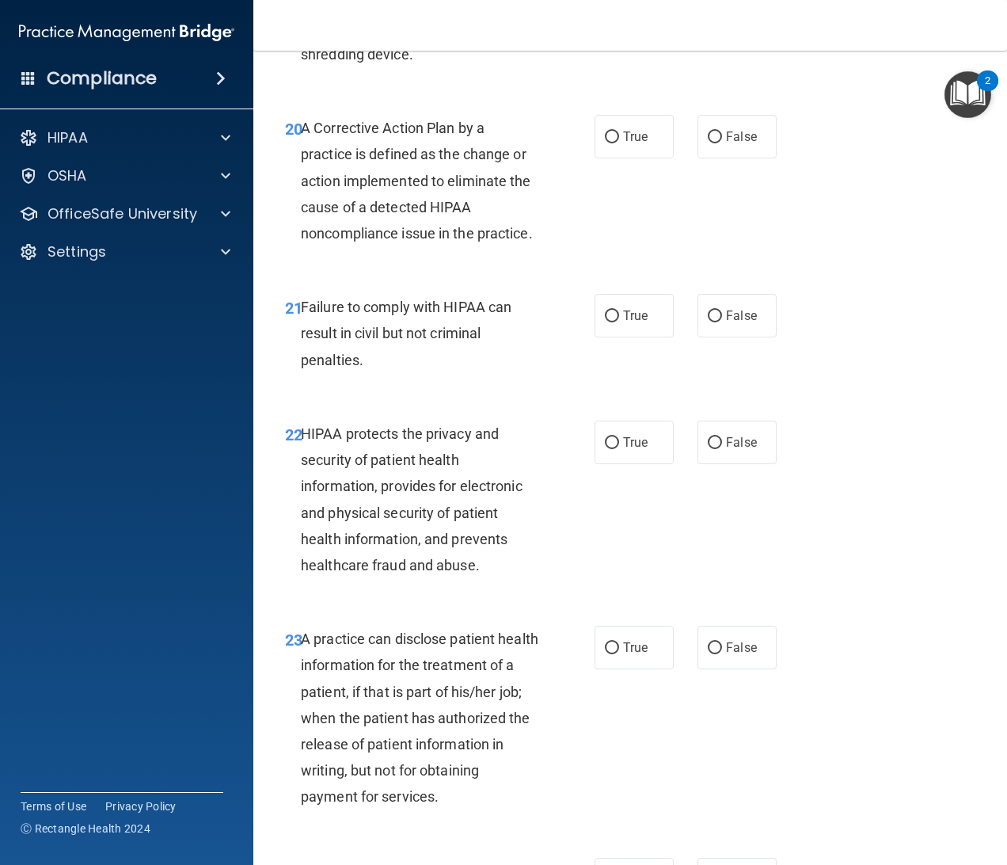
scroll to position [3091, 0]
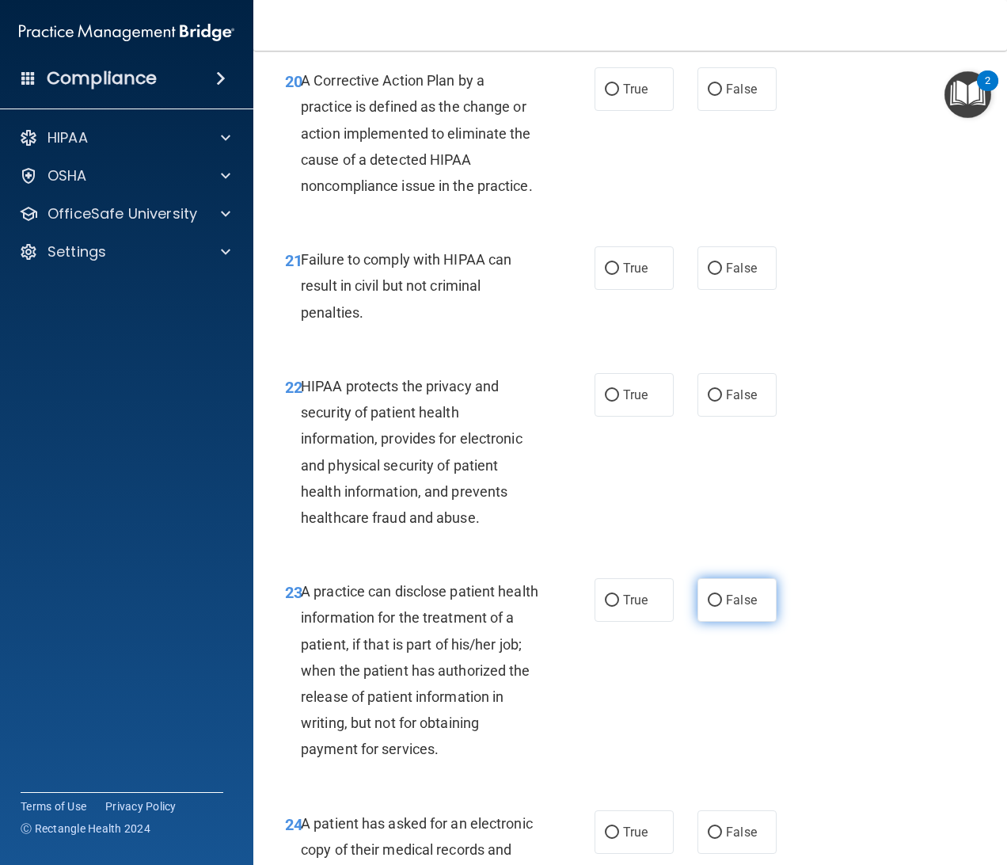
click at [730, 622] on label "False" at bounding box center [737, 600] width 79 height 44
click at [722, 607] on input "False" at bounding box center [715, 601] width 14 height 12
radio input "true"
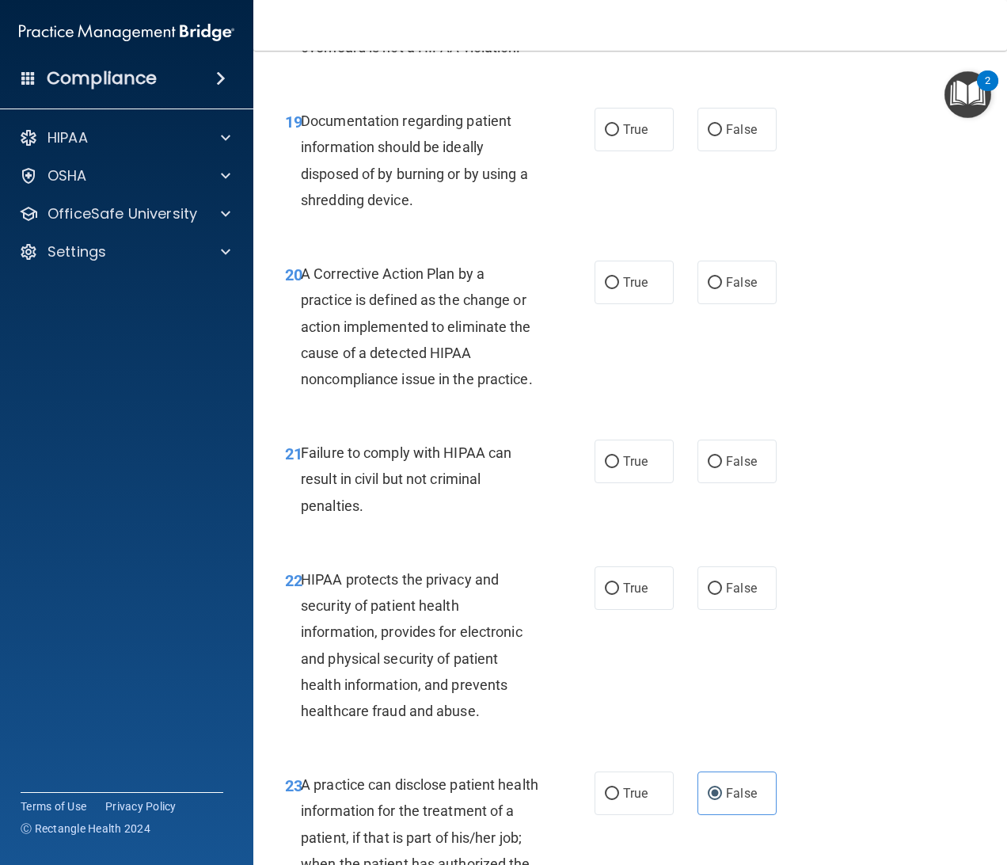
scroll to position [2845, 0]
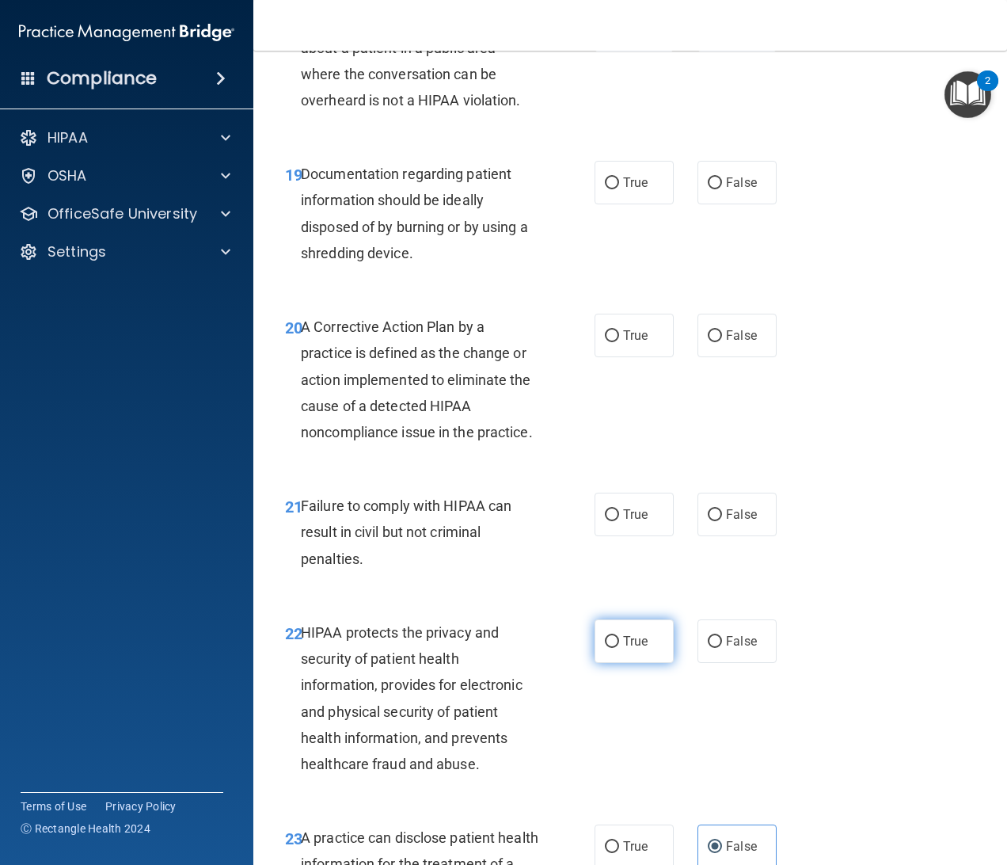
click at [629, 648] on span "True" at bounding box center [635, 640] width 25 height 15
click at [619, 648] on input "True" at bounding box center [612, 642] width 14 height 12
radio input "true"
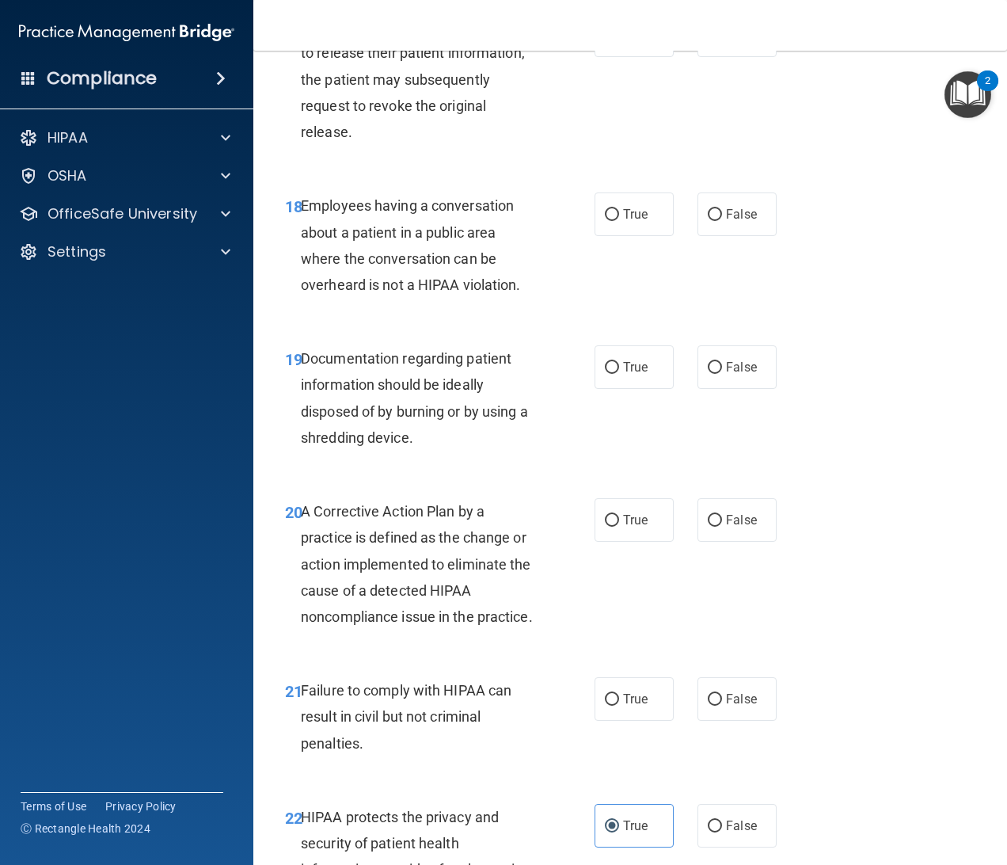
scroll to position [2660, 0]
click at [740, 707] on span "False" at bounding box center [741, 699] width 31 height 15
click at [722, 706] on input "False" at bounding box center [715, 700] width 14 height 12
radio input "true"
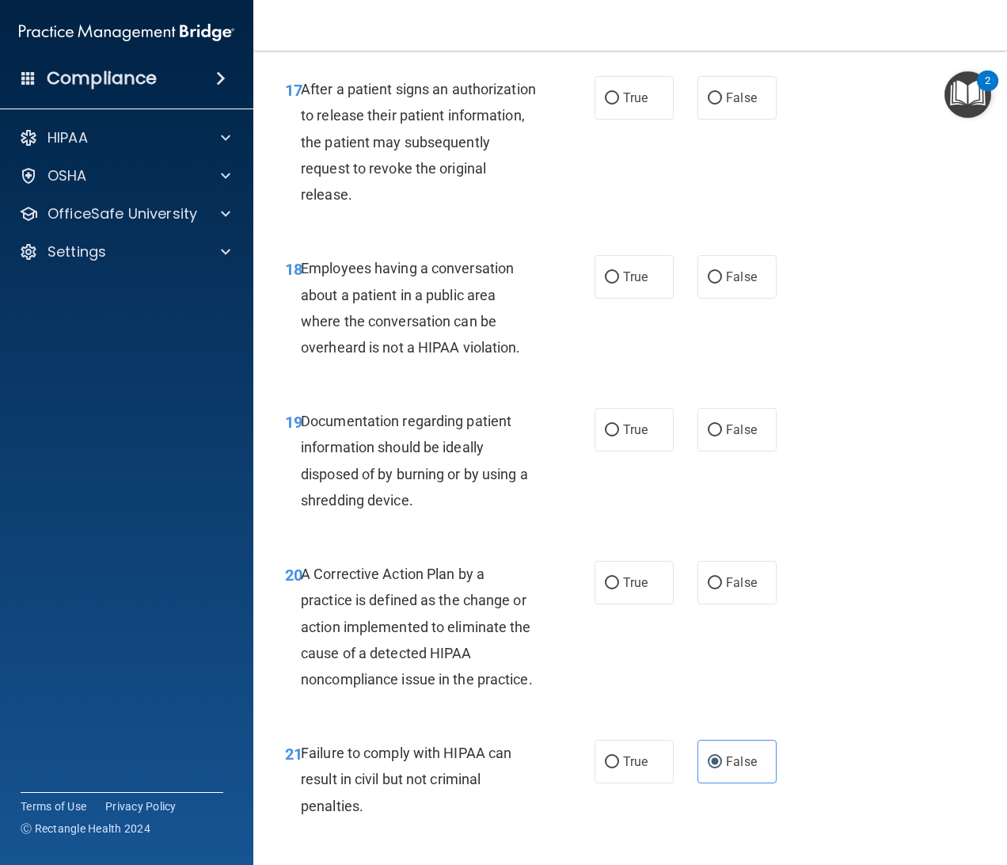
scroll to position [2521, 0]
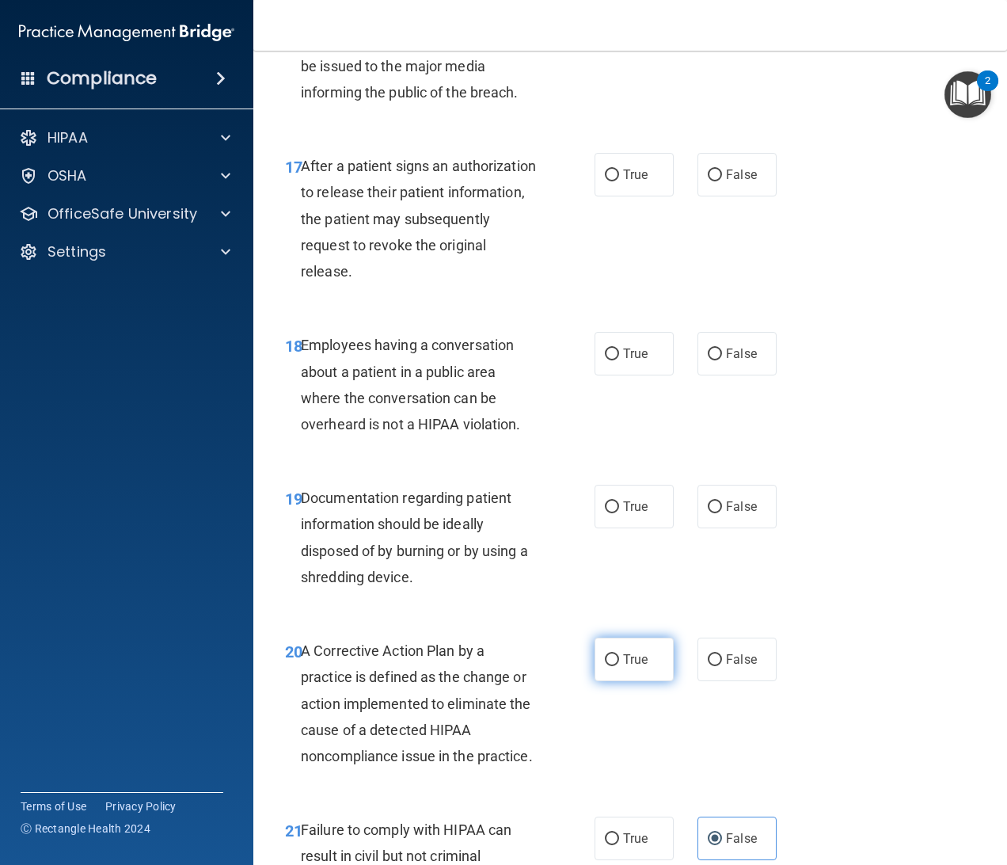
click at [655, 681] on label "True" at bounding box center [634, 659] width 79 height 44
click at [619, 666] on input "True" at bounding box center [612, 660] width 14 height 12
radio input "true"
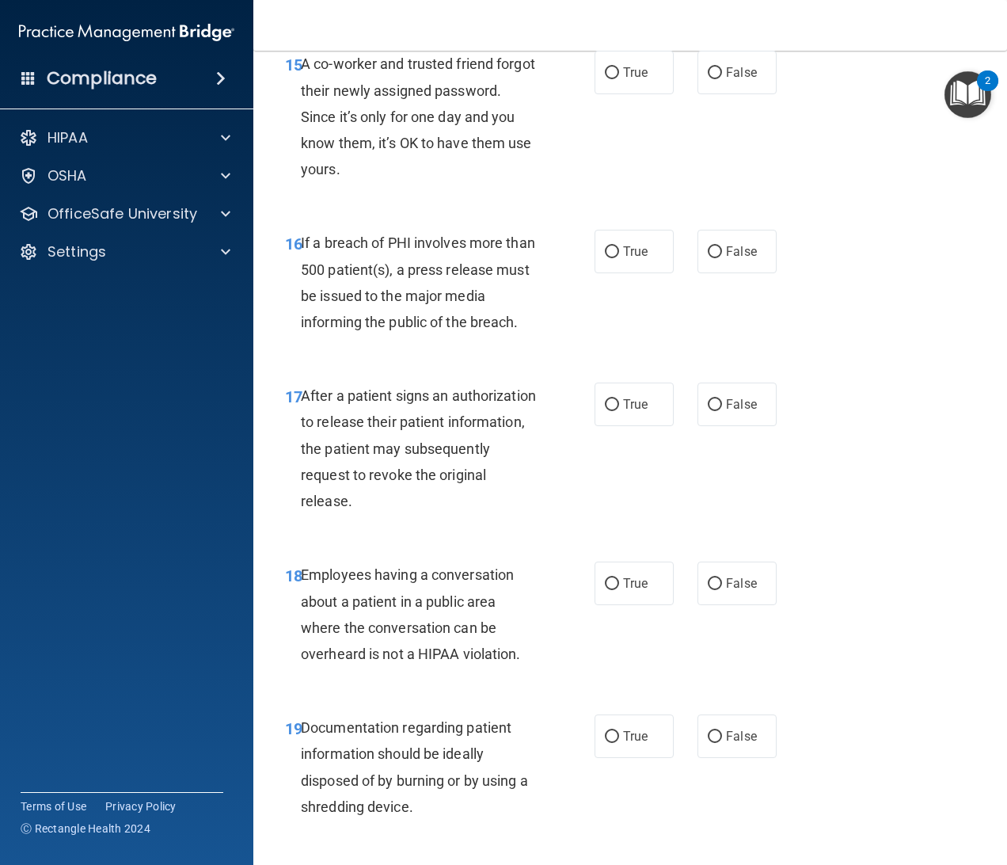
scroll to position [2318, 0]
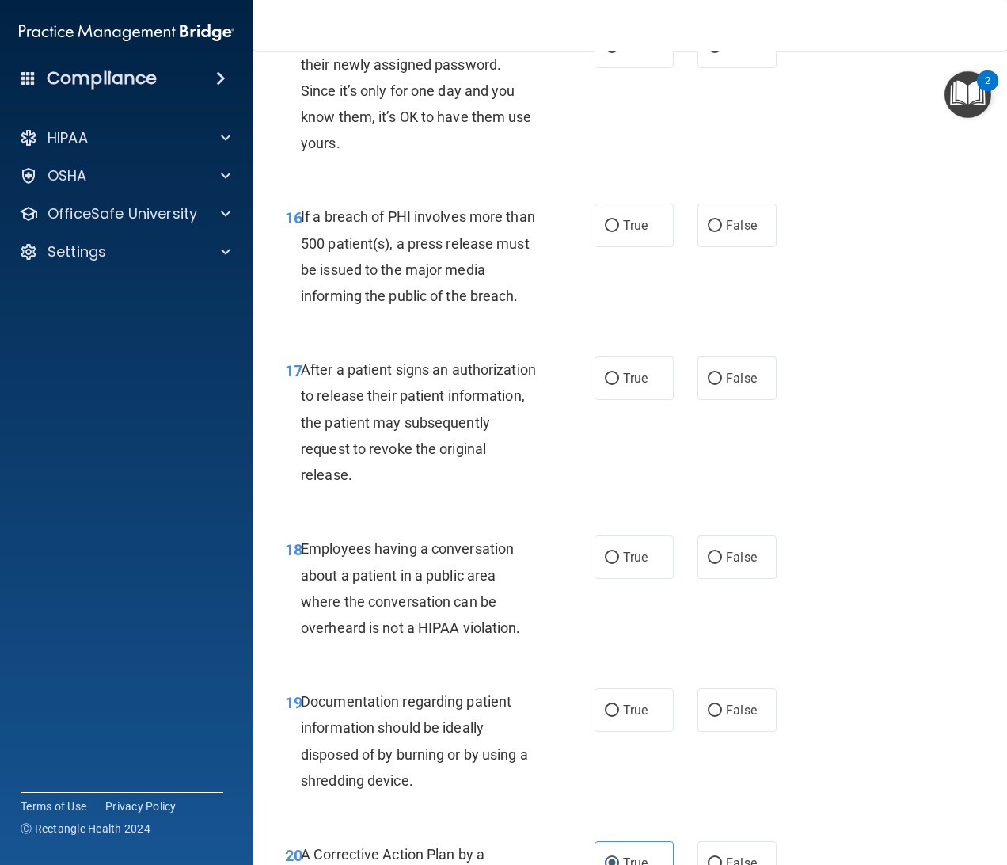
click at [592, 766] on div "19 Documentation regarding patient information should be ideally disposed of by…" at bounding box center [439, 744] width 357 height 113
click at [605, 717] on input "True" at bounding box center [612, 711] width 14 height 12
radio input "true"
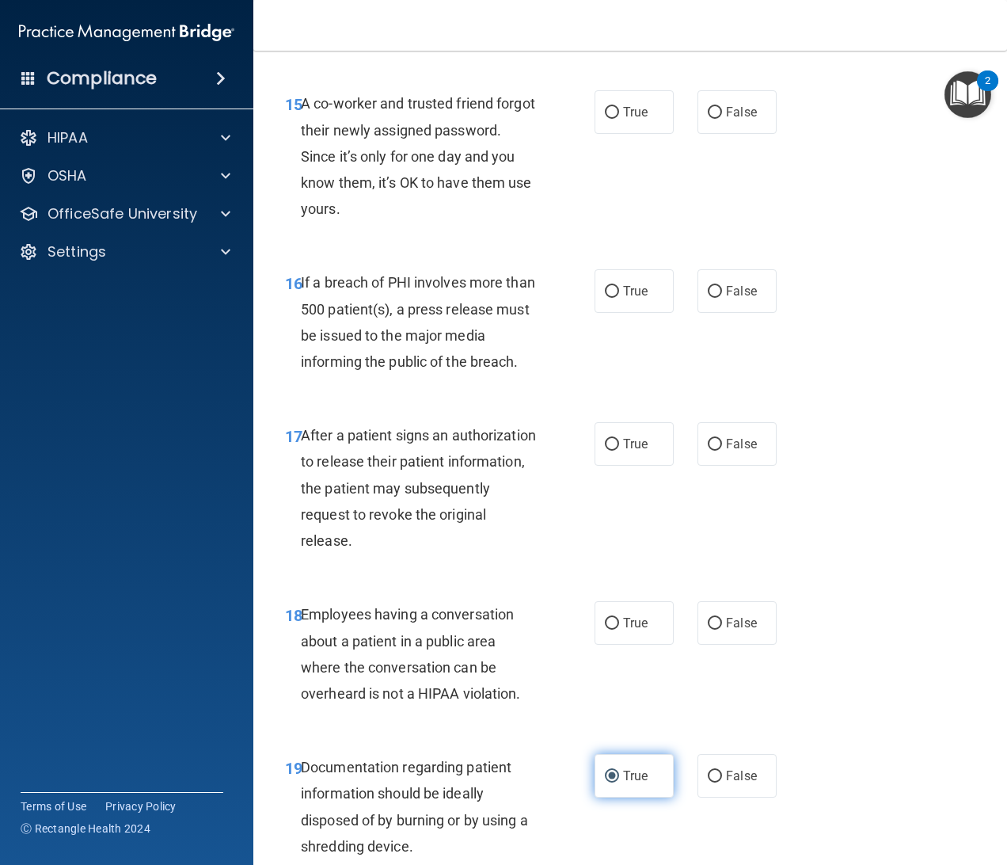
scroll to position [2238, 0]
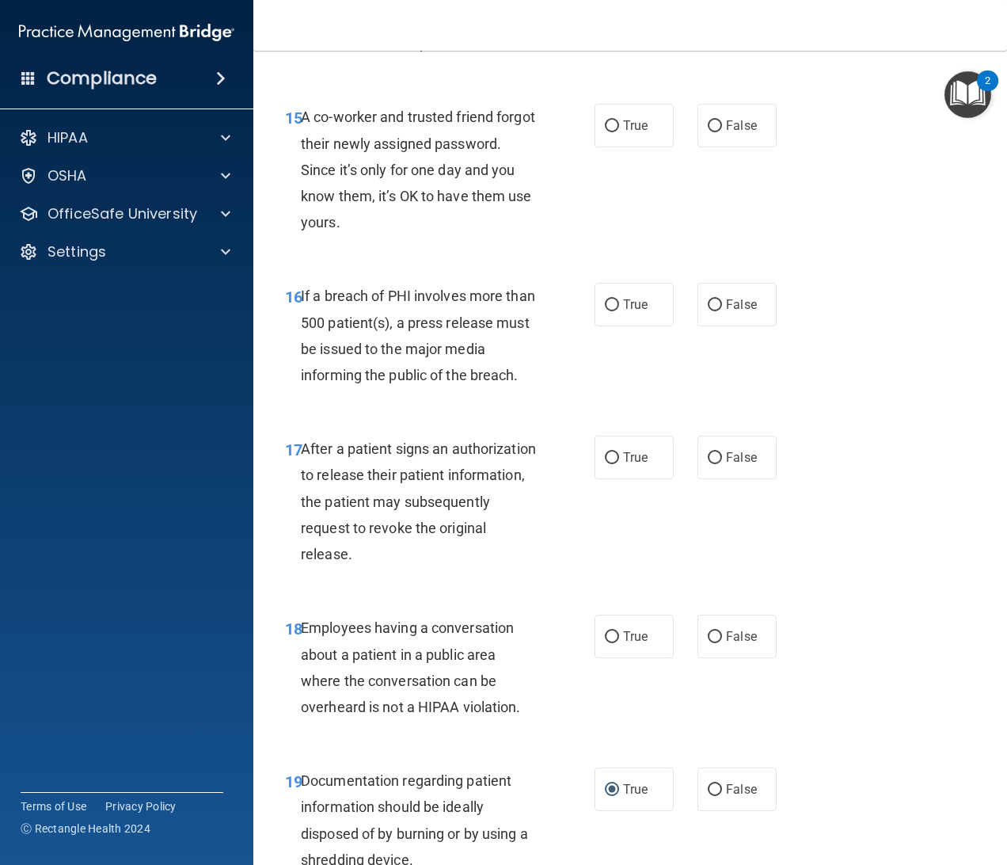
click at [678, 689] on div "18 Employees having a conversation about a patient in a public area where the c…" at bounding box center [630, 671] width 714 height 153
click at [740, 658] on label "False" at bounding box center [737, 636] width 79 height 44
click at [722, 643] on input "False" at bounding box center [715, 637] width 14 height 12
radio input "true"
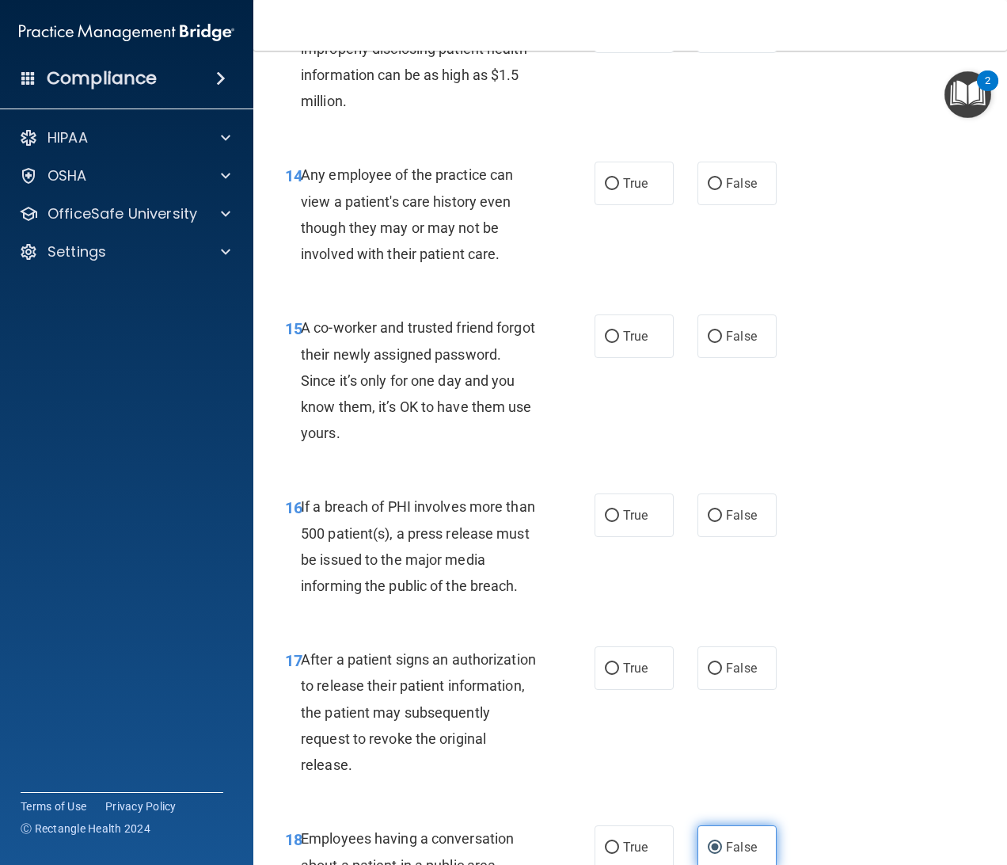
scroll to position [2025, 0]
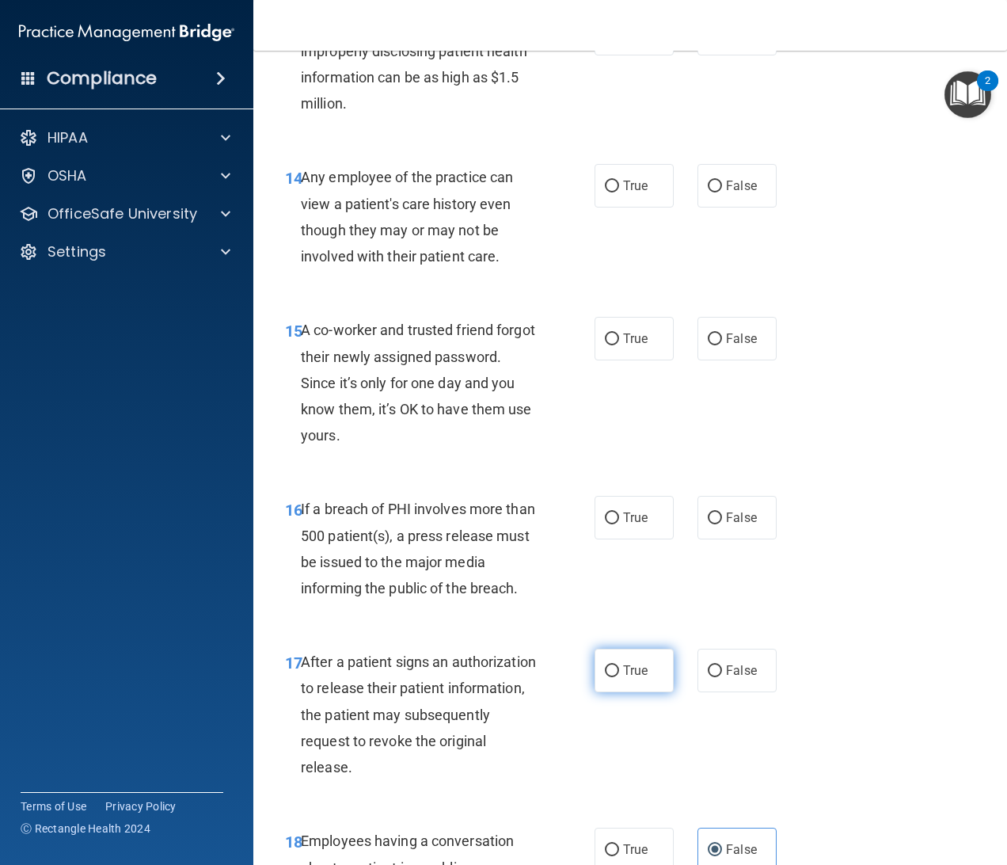
click at [627, 692] on label "True" at bounding box center [634, 670] width 79 height 44
click at [619, 677] on input "True" at bounding box center [612, 671] width 14 height 12
radio input "true"
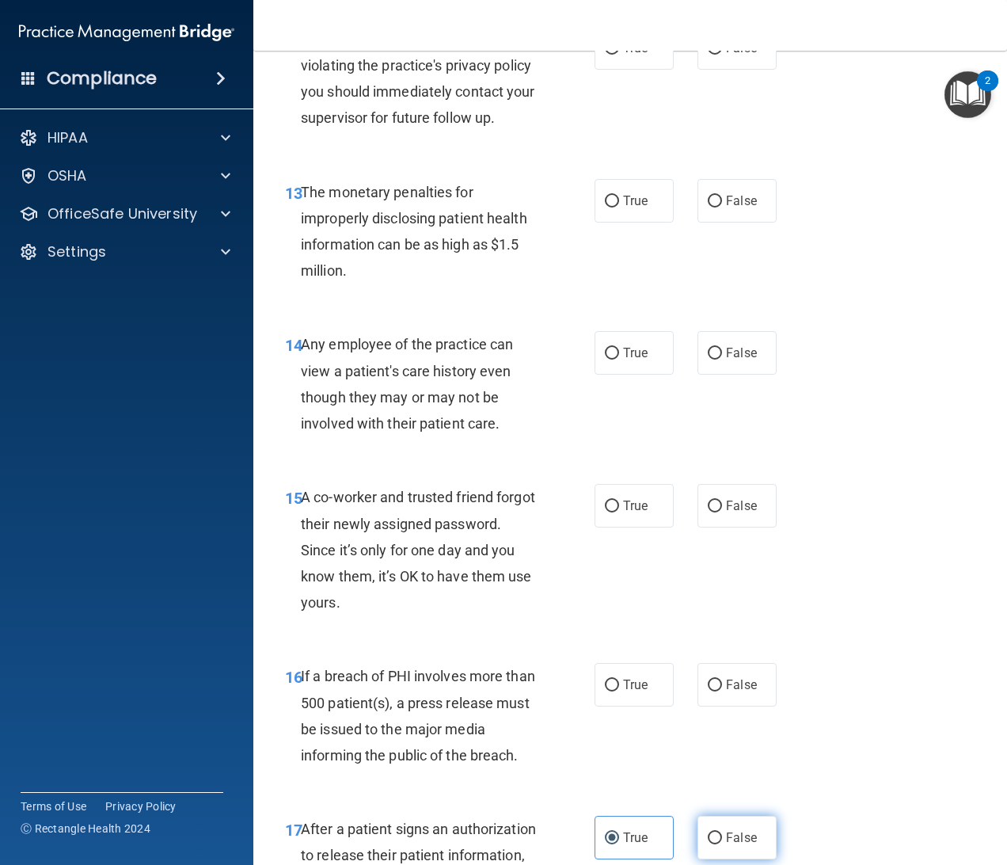
scroll to position [1800, 0]
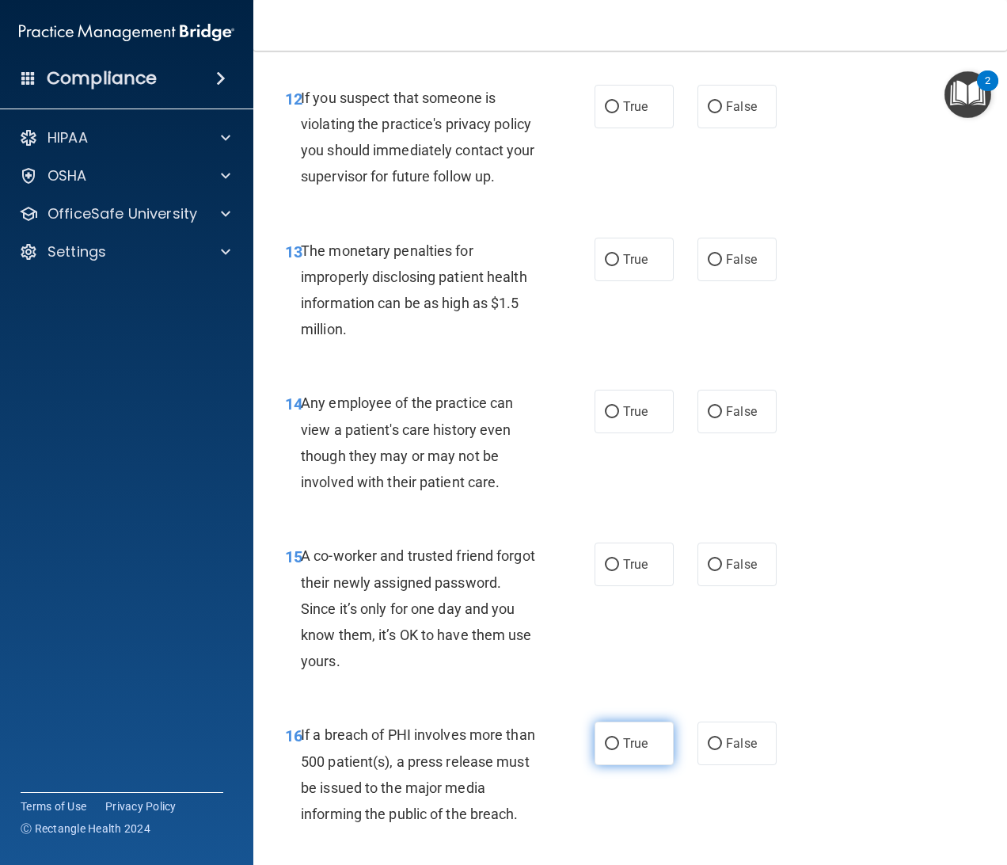
click at [648, 765] on label "True" at bounding box center [634, 743] width 79 height 44
click at [619, 750] on input "True" at bounding box center [612, 744] width 14 height 12
radio input "true"
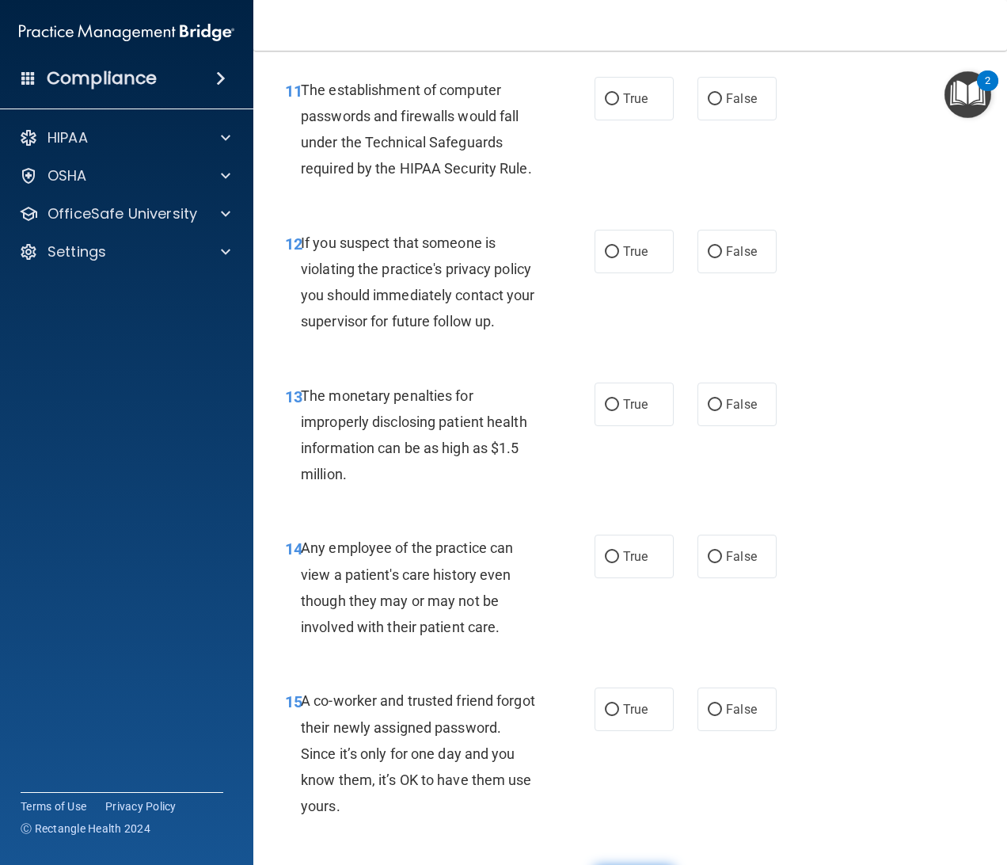
scroll to position [1659, 0]
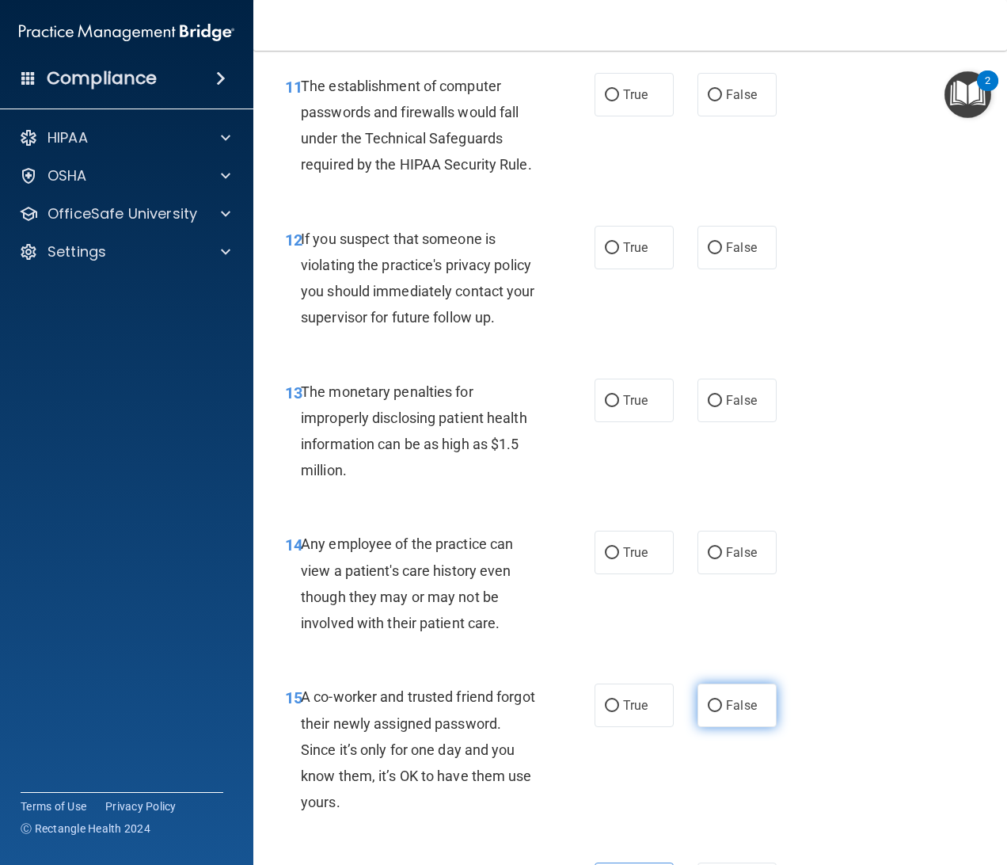
click at [738, 713] on span "False" at bounding box center [741, 705] width 31 height 15
click at [722, 712] on input "False" at bounding box center [715, 706] width 14 height 12
radio input "true"
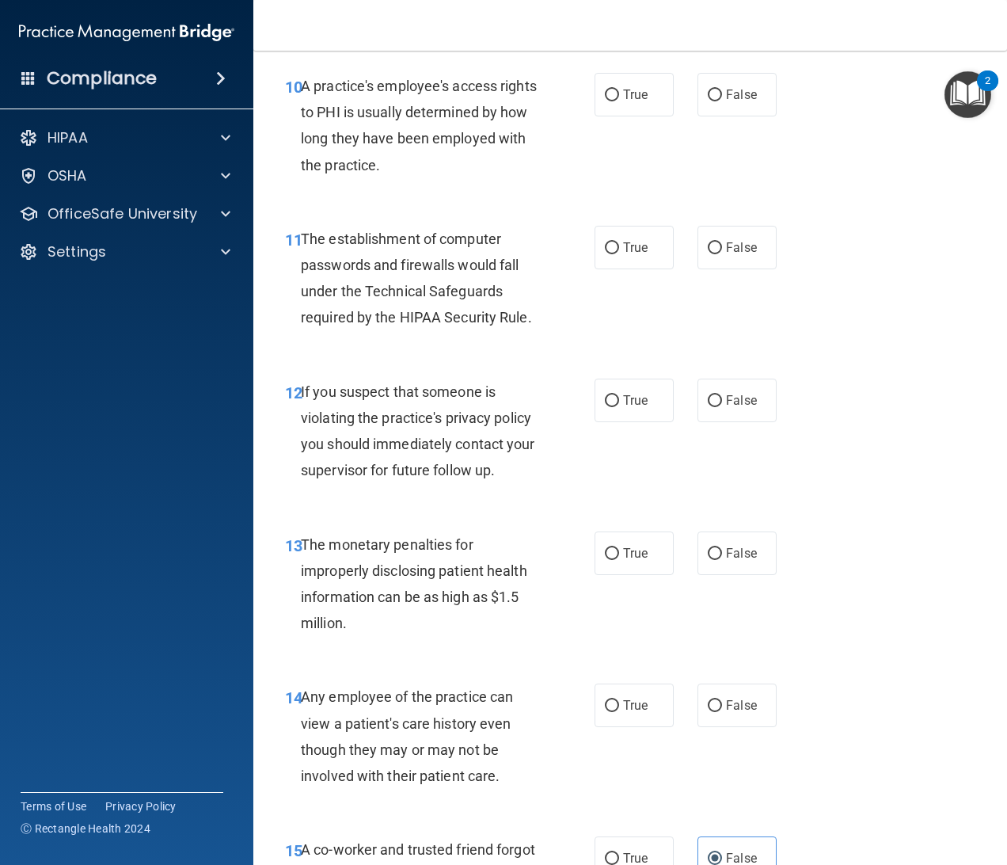
scroll to position [1504, 0]
click at [726, 714] on span "False" at bounding box center [741, 706] width 31 height 15
click at [720, 713] on input "False" at bounding box center [715, 708] width 14 height 12
radio input "true"
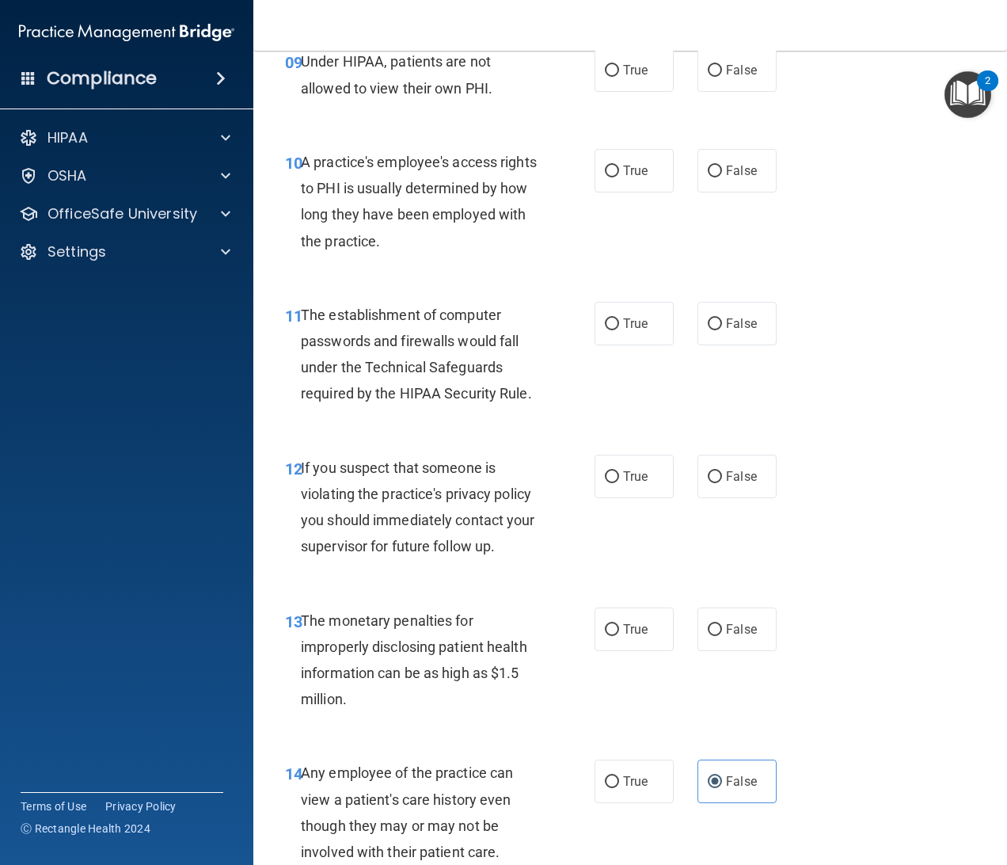
scroll to position [1424, 0]
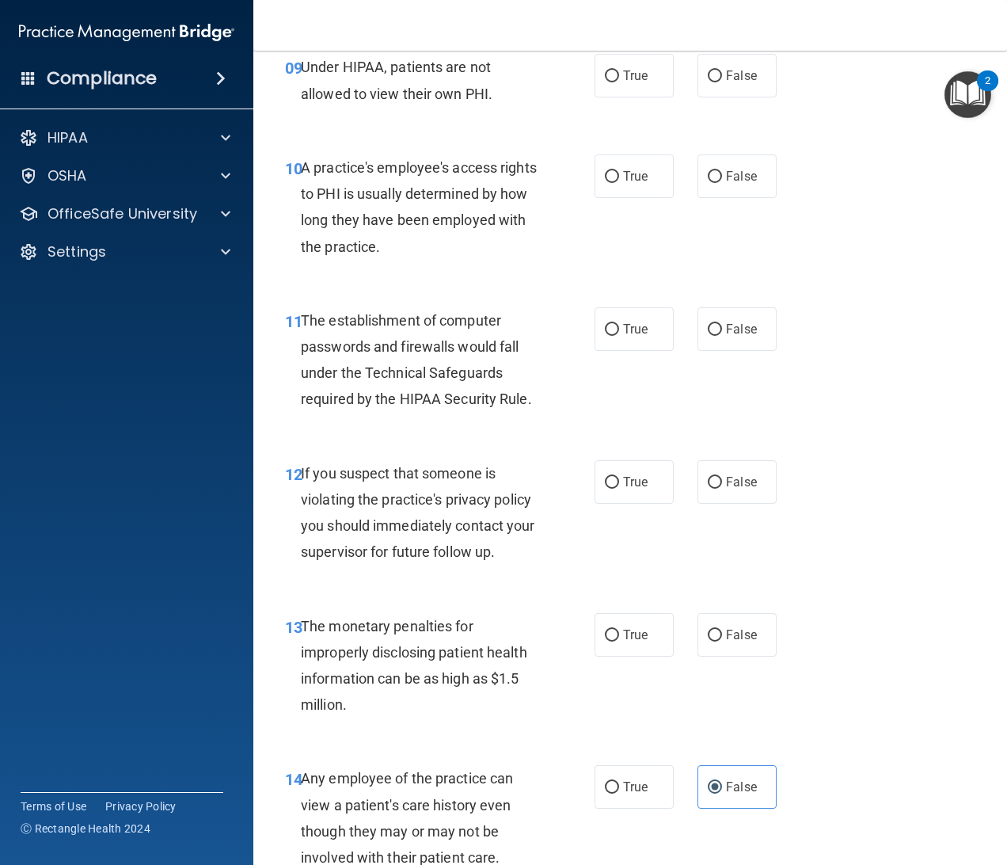
click at [595, 691] on div "13 The monetary penalties for improperly disclosing patient health information …" at bounding box center [439, 669] width 357 height 113
click at [611, 656] on label "True" at bounding box center [634, 635] width 79 height 44
click at [611, 641] on input "True" at bounding box center [612, 635] width 14 height 12
radio input "true"
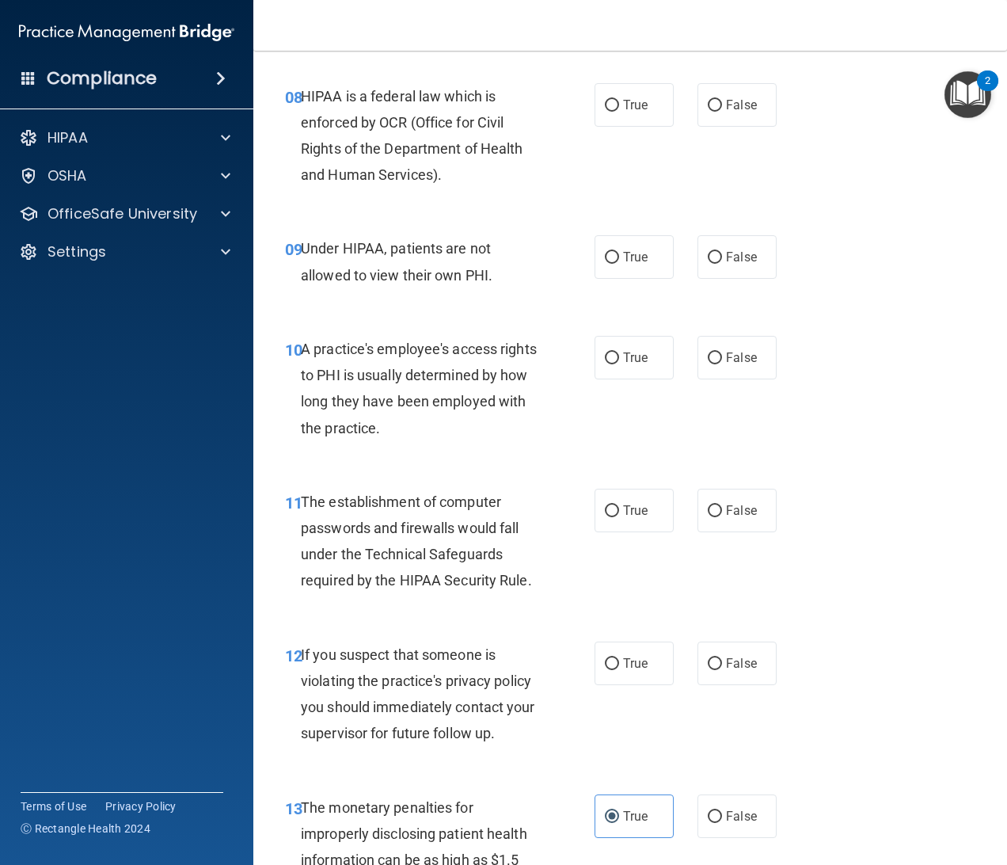
scroll to position [1239, 0]
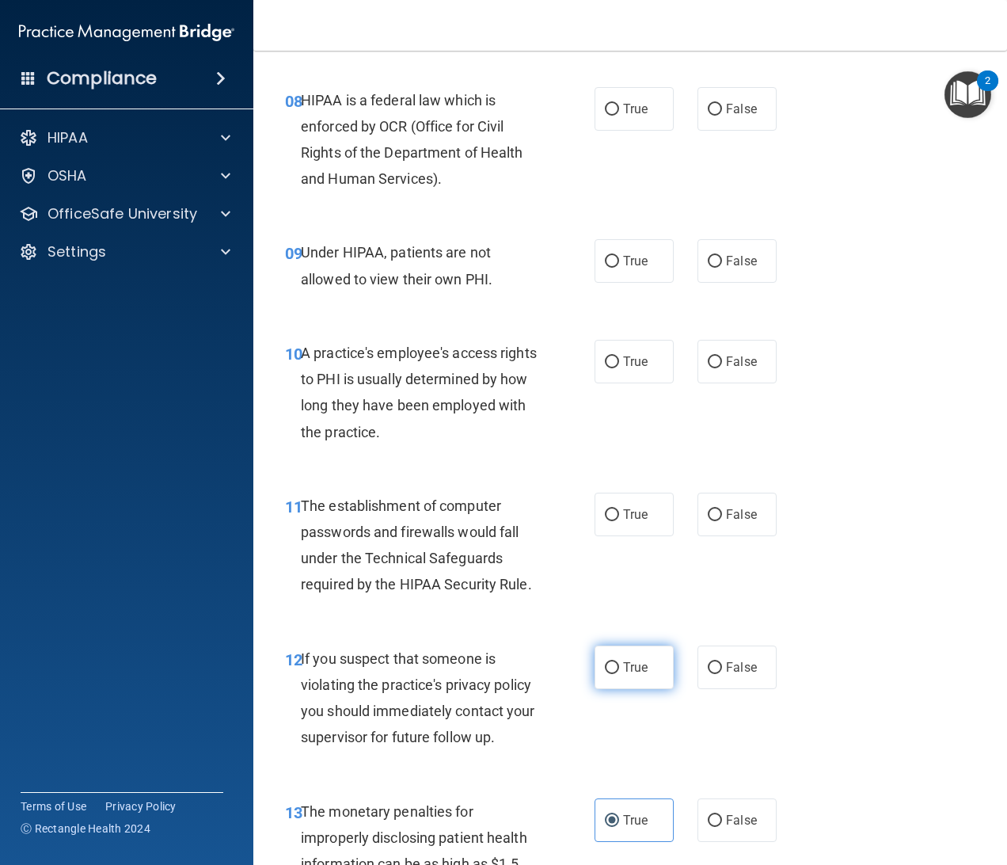
click at [623, 672] on span "True" at bounding box center [635, 667] width 25 height 15
click at [619, 672] on input "True" at bounding box center [612, 668] width 14 height 12
radio input "true"
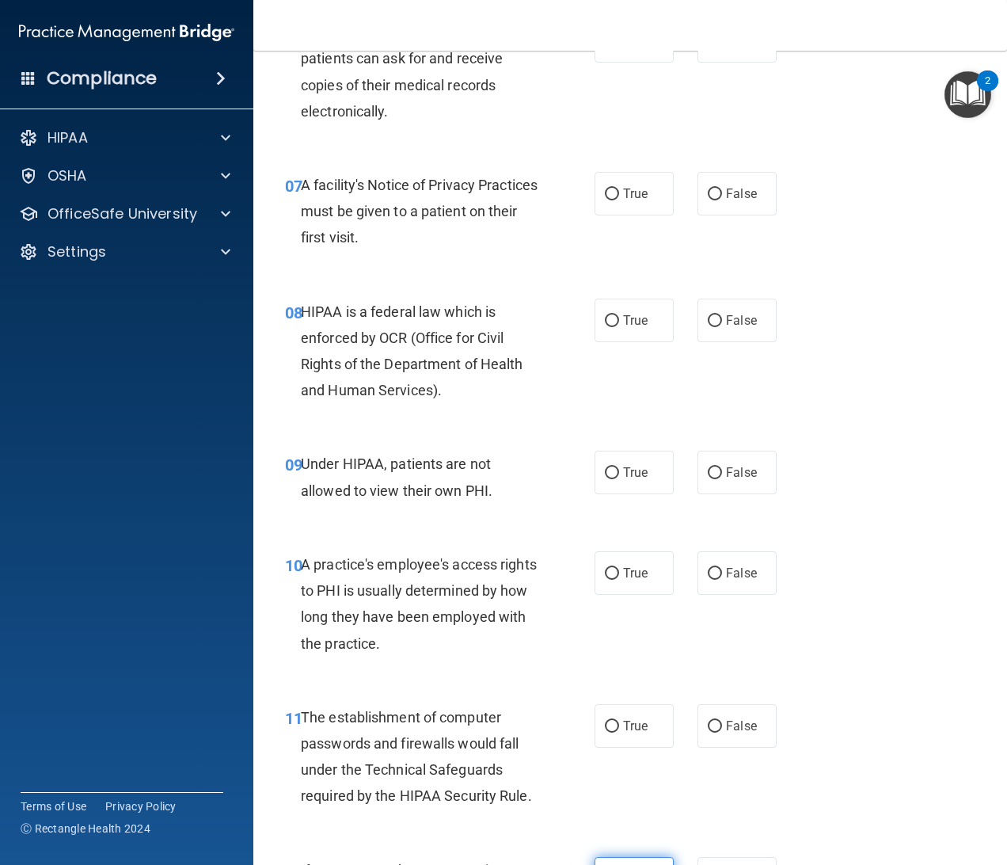
scroll to position [1025, 0]
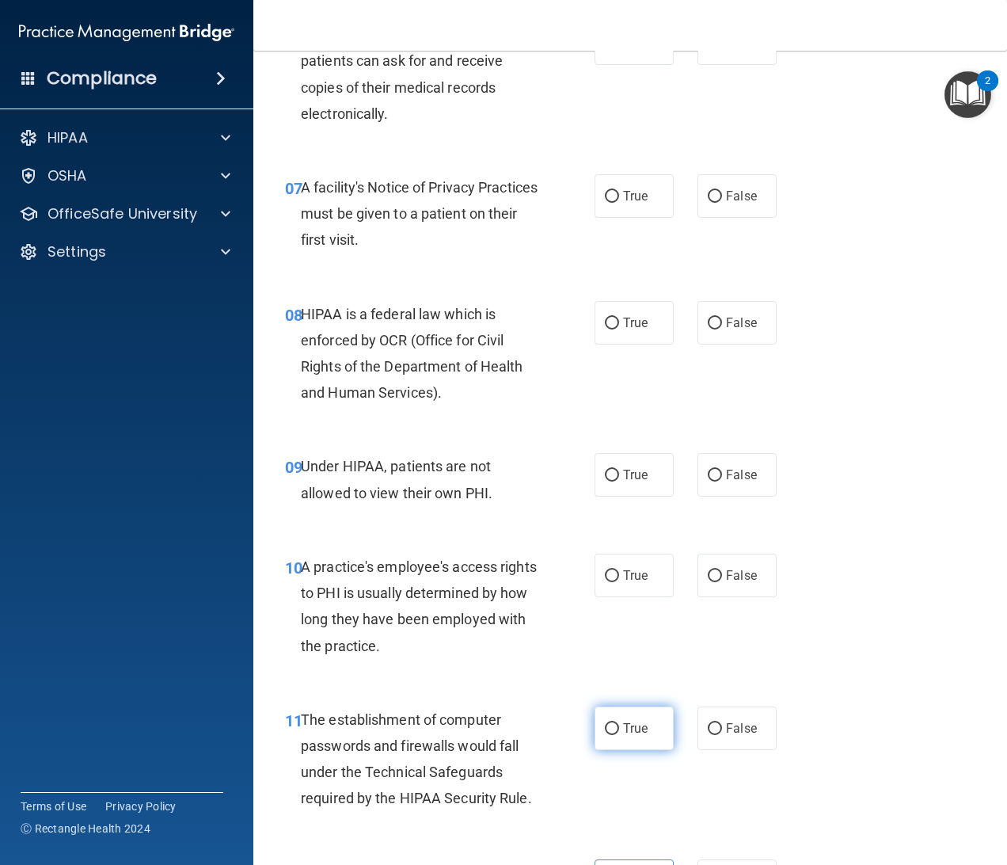
click at [630, 721] on span "True" at bounding box center [635, 728] width 25 height 15
click at [619, 723] on input "True" at bounding box center [612, 729] width 14 height 12
radio input "true"
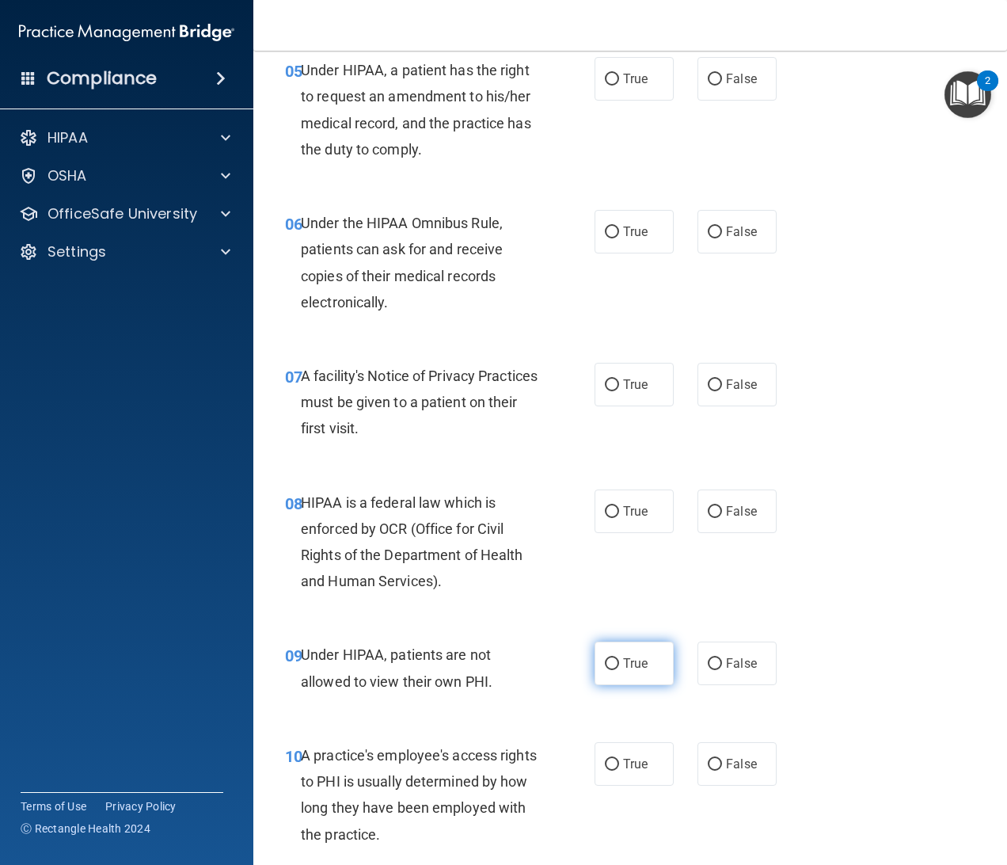
scroll to position [839, 0]
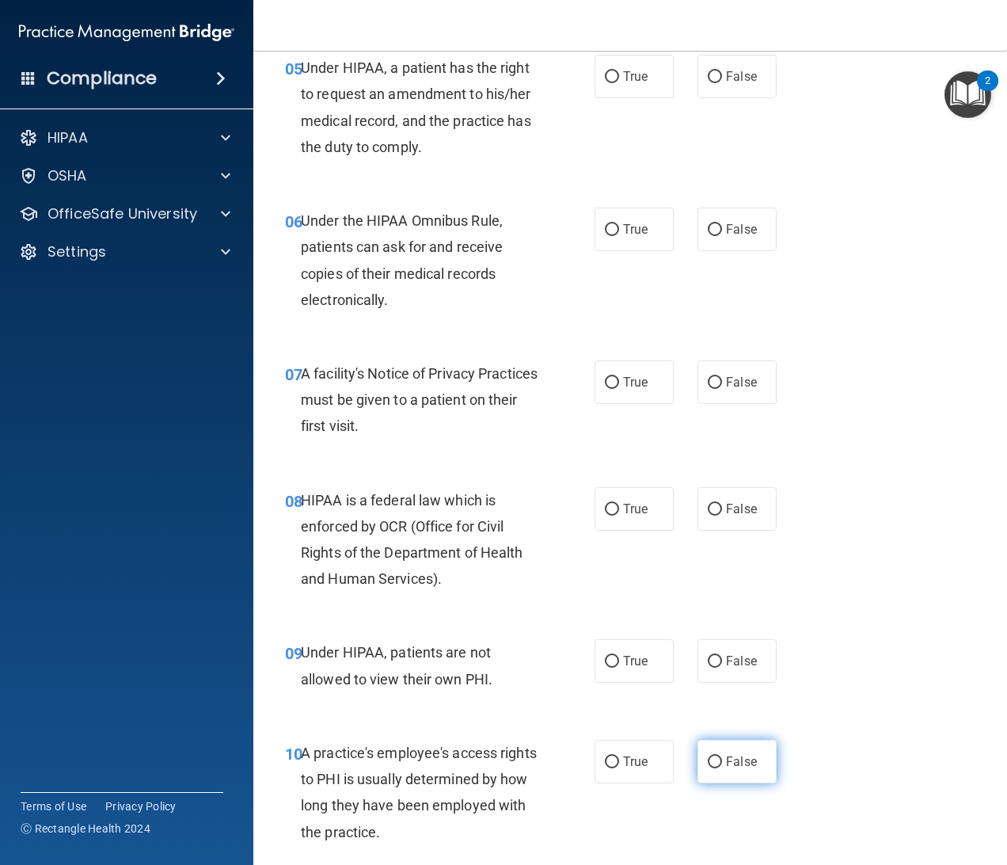
click at [715, 781] on label "False" at bounding box center [737, 762] width 79 height 44
click at [715, 768] on input "False" at bounding box center [715, 762] width 14 height 12
radio input "true"
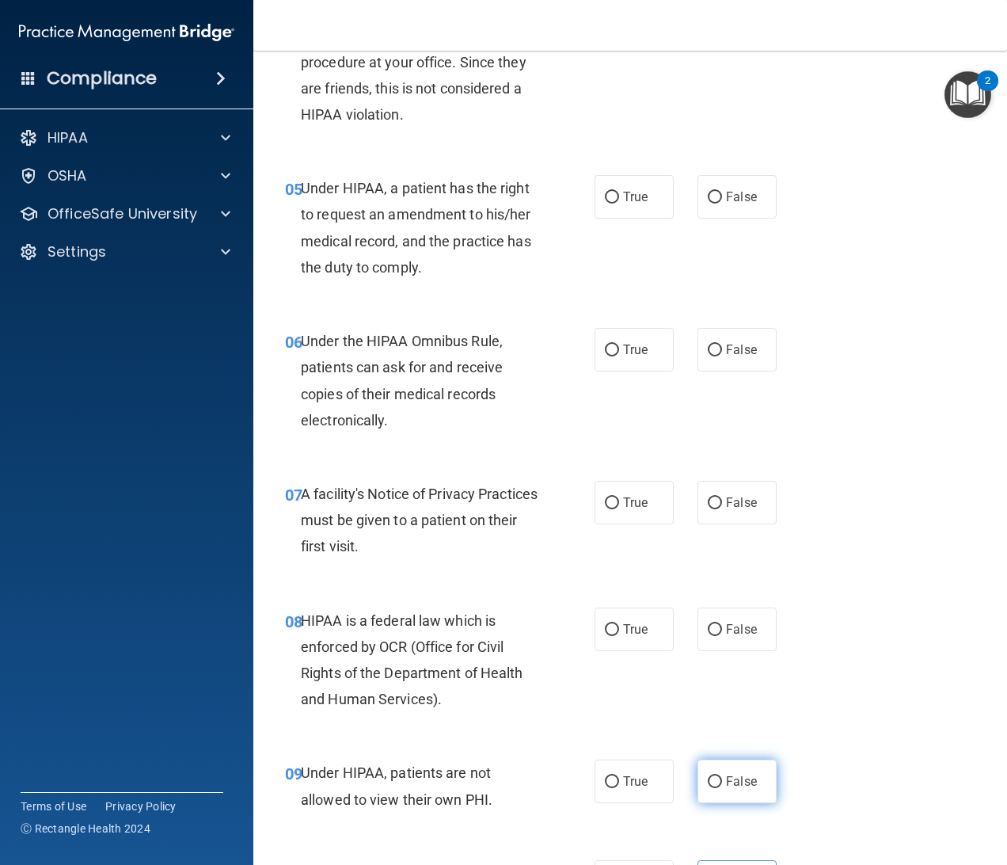
scroll to position [715, 0]
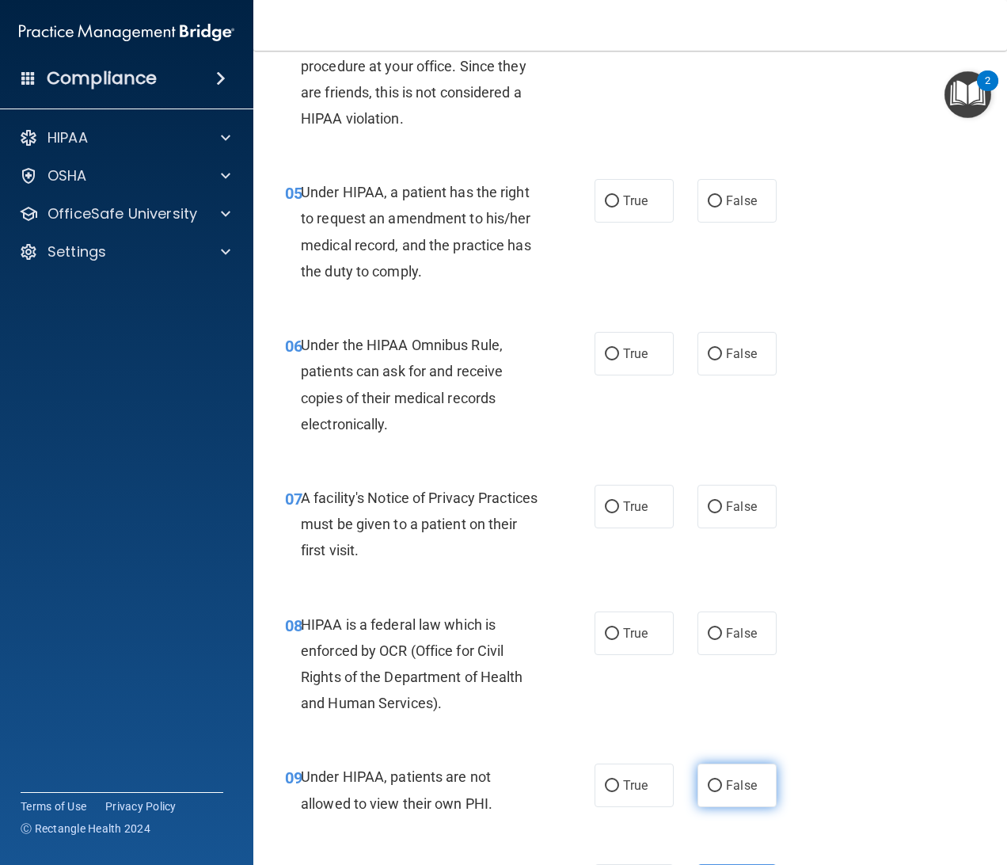
click at [732, 780] on span "False" at bounding box center [741, 785] width 31 height 15
click at [722, 780] on input "False" at bounding box center [715, 786] width 14 height 12
radio input "true"
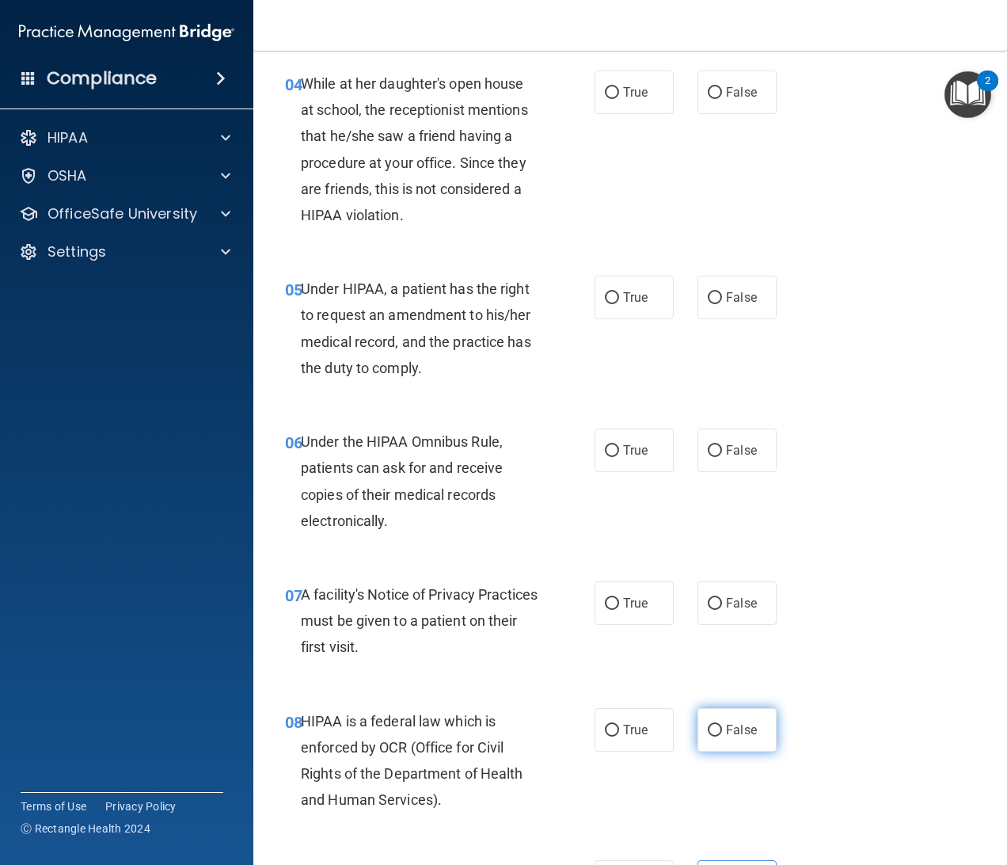
scroll to position [618, 0]
click at [622, 743] on label "True" at bounding box center [634, 731] width 79 height 44
click at [619, 737] on input "True" at bounding box center [612, 731] width 14 height 12
radio input "true"
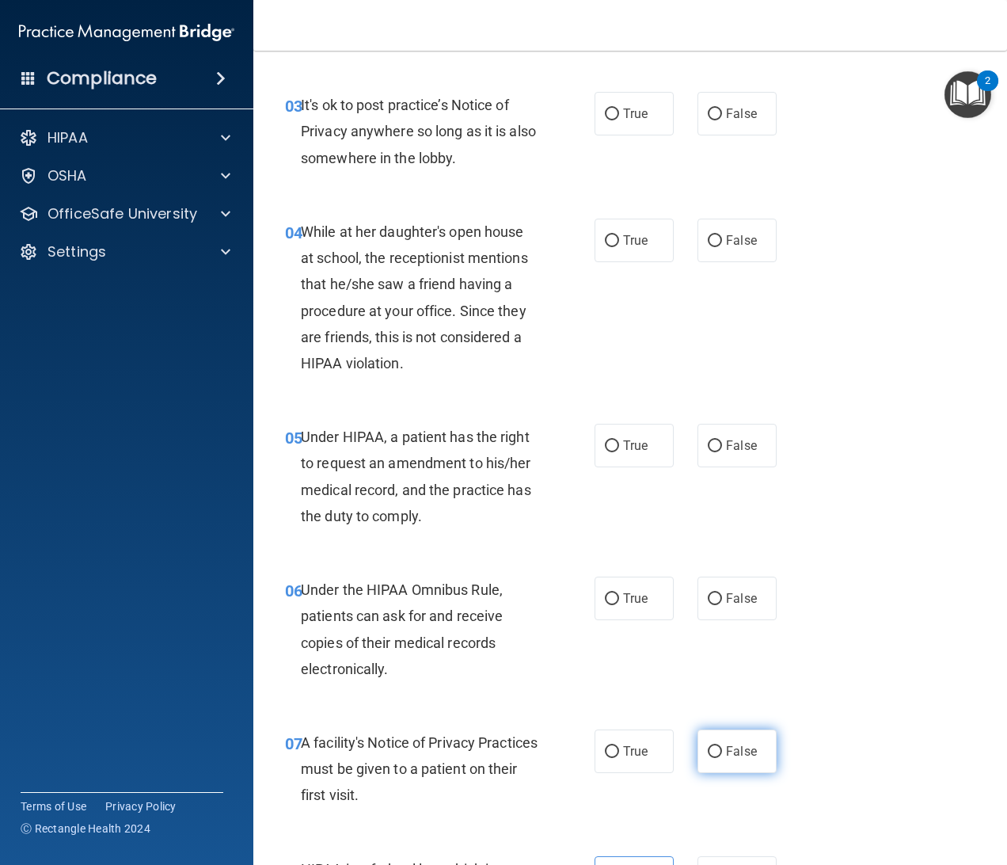
scroll to position [469, 0]
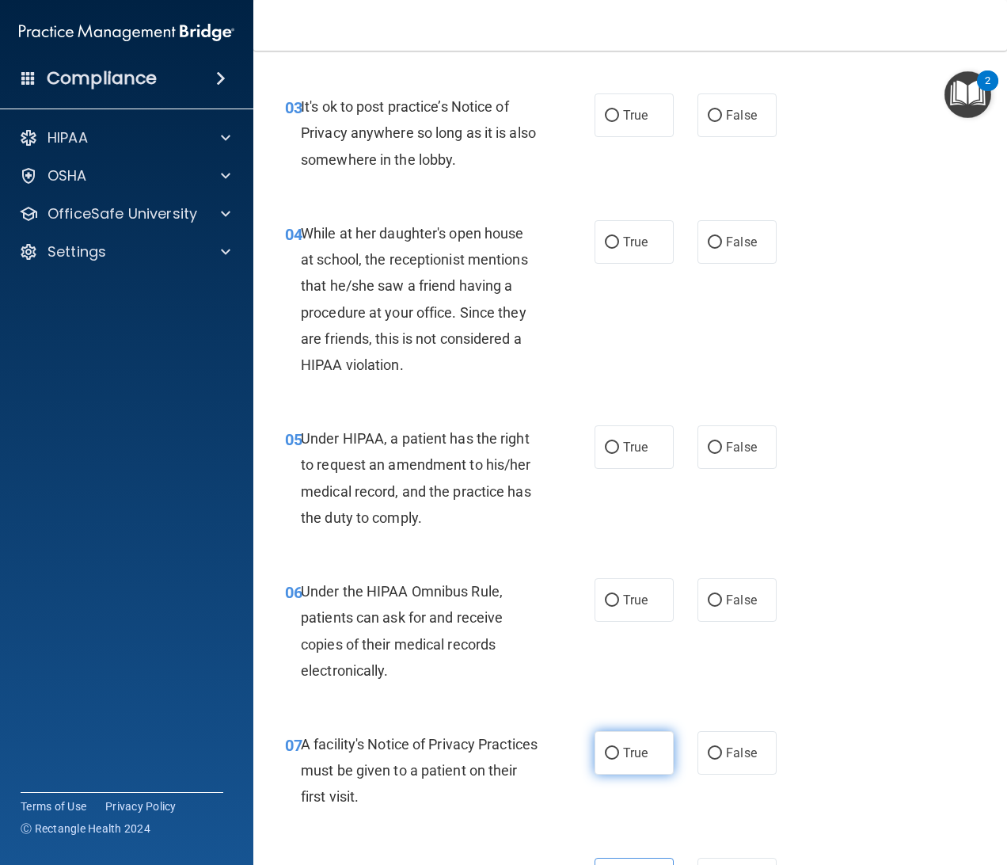
click at [658, 743] on label "True" at bounding box center [634, 753] width 79 height 44
click at [619, 747] on input "True" at bounding box center [612, 753] width 14 height 12
radio input "true"
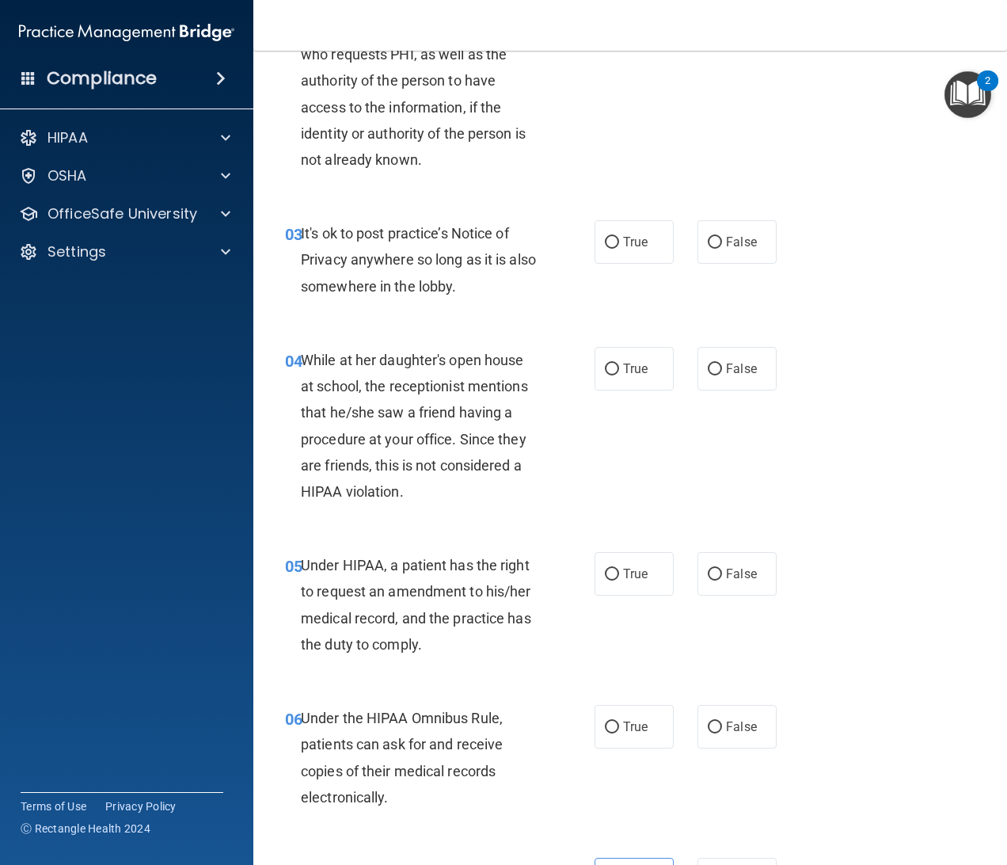
scroll to position [340, 0]
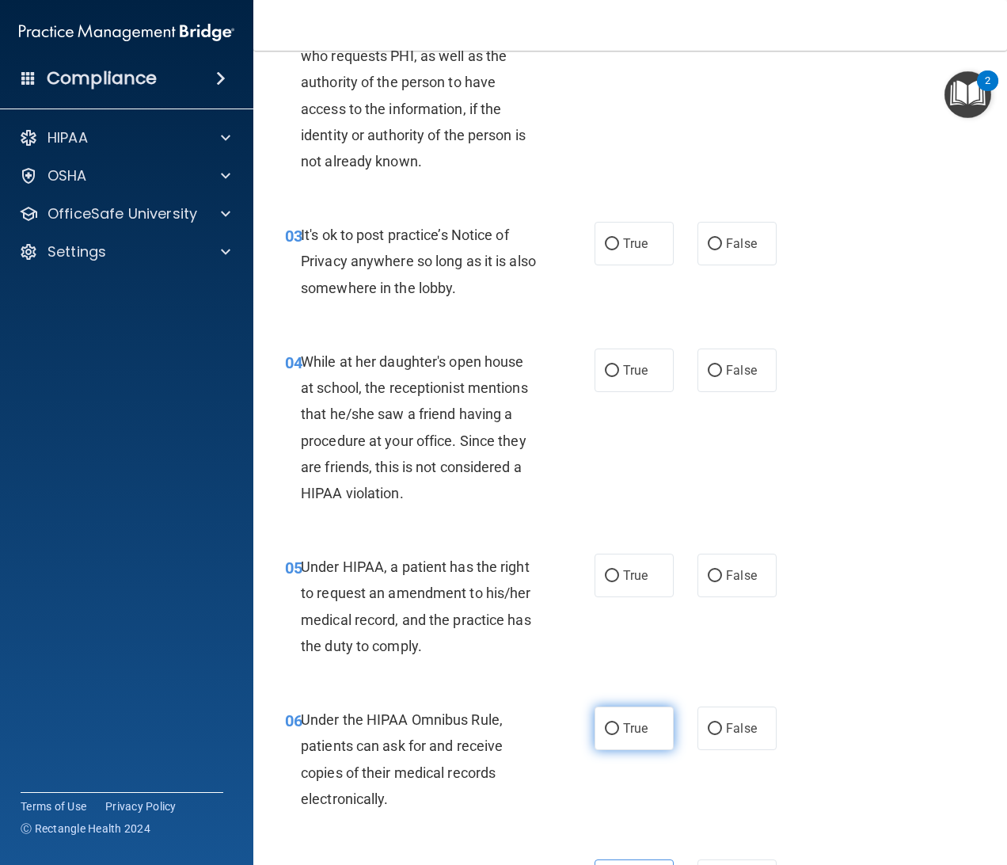
click at [636, 739] on label "True" at bounding box center [634, 728] width 79 height 44
click at [619, 735] on input "True" at bounding box center [612, 729] width 14 height 12
radio input "true"
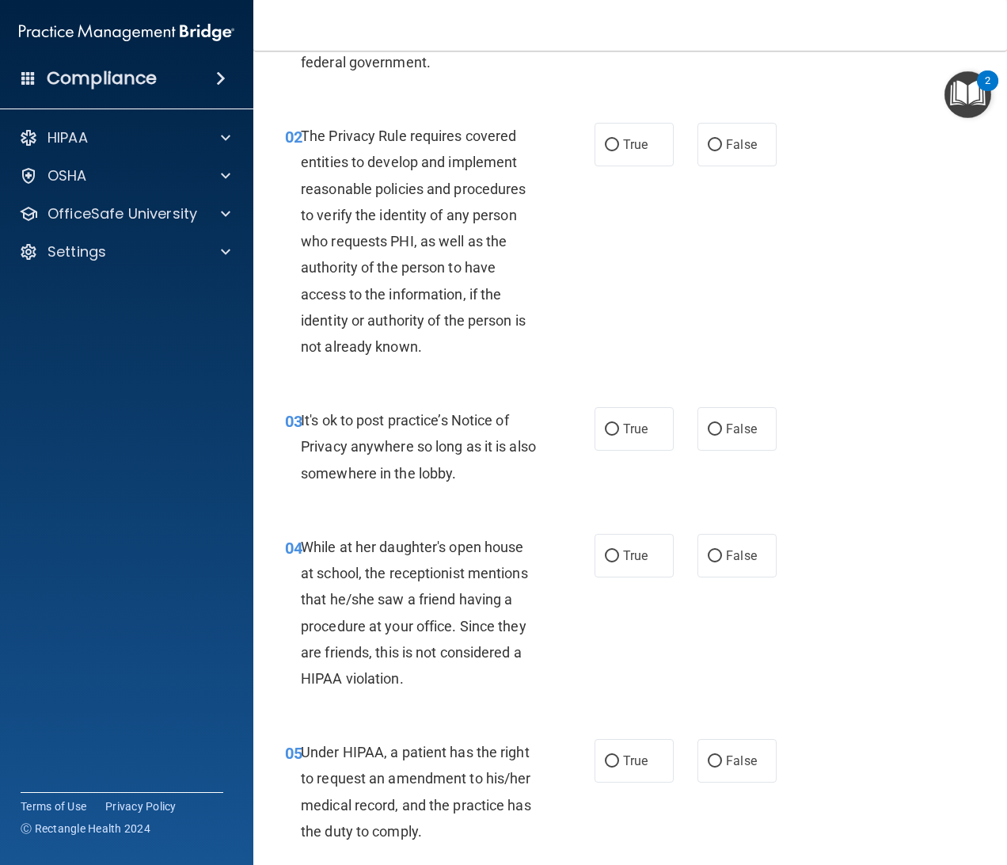
scroll to position [158, 0]
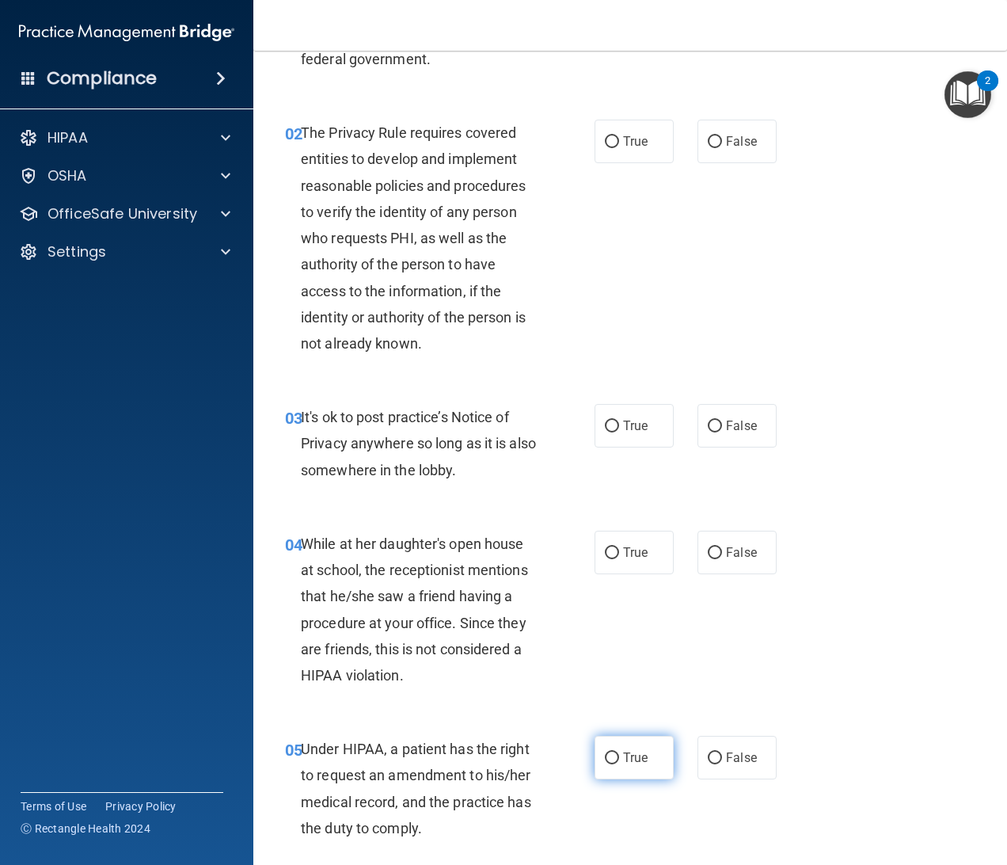
click at [639, 742] on label "True" at bounding box center [634, 758] width 79 height 44
click at [619, 752] on input "True" at bounding box center [612, 758] width 14 height 12
radio input "true"
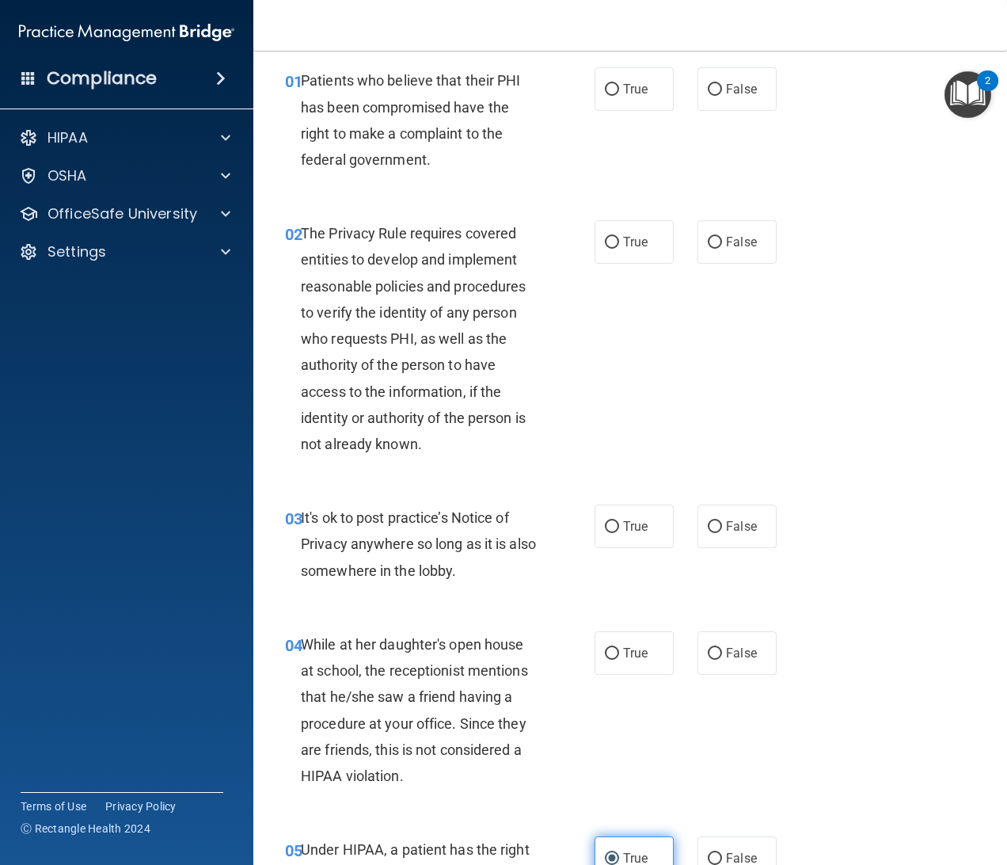
scroll to position [54, 0]
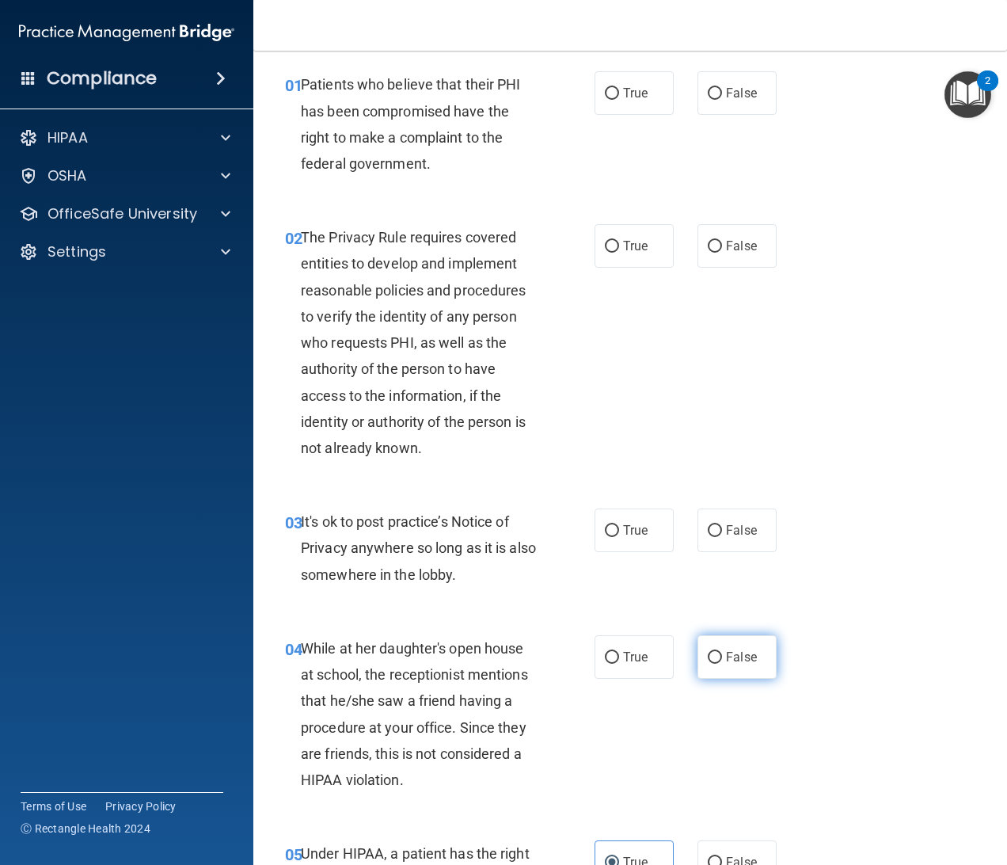
click at [698, 645] on label "False" at bounding box center [737, 657] width 79 height 44
click at [708, 652] on input "False" at bounding box center [715, 658] width 14 height 12
radio input "true"
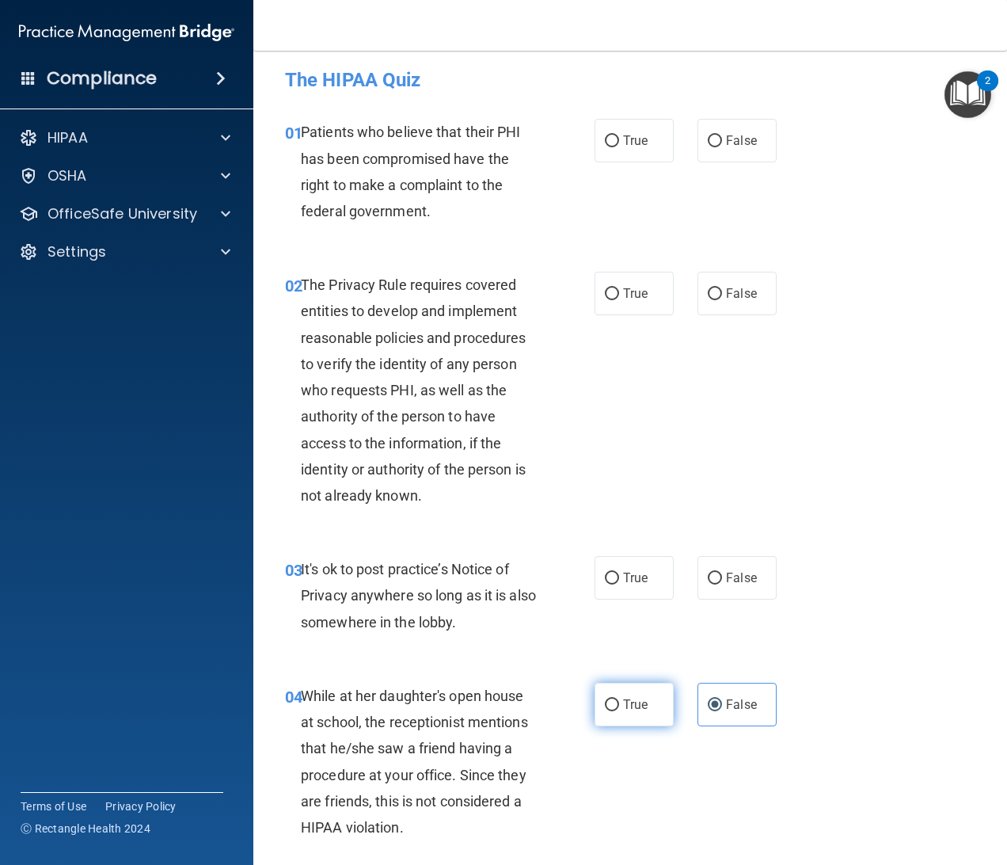
scroll to position [0, 0]
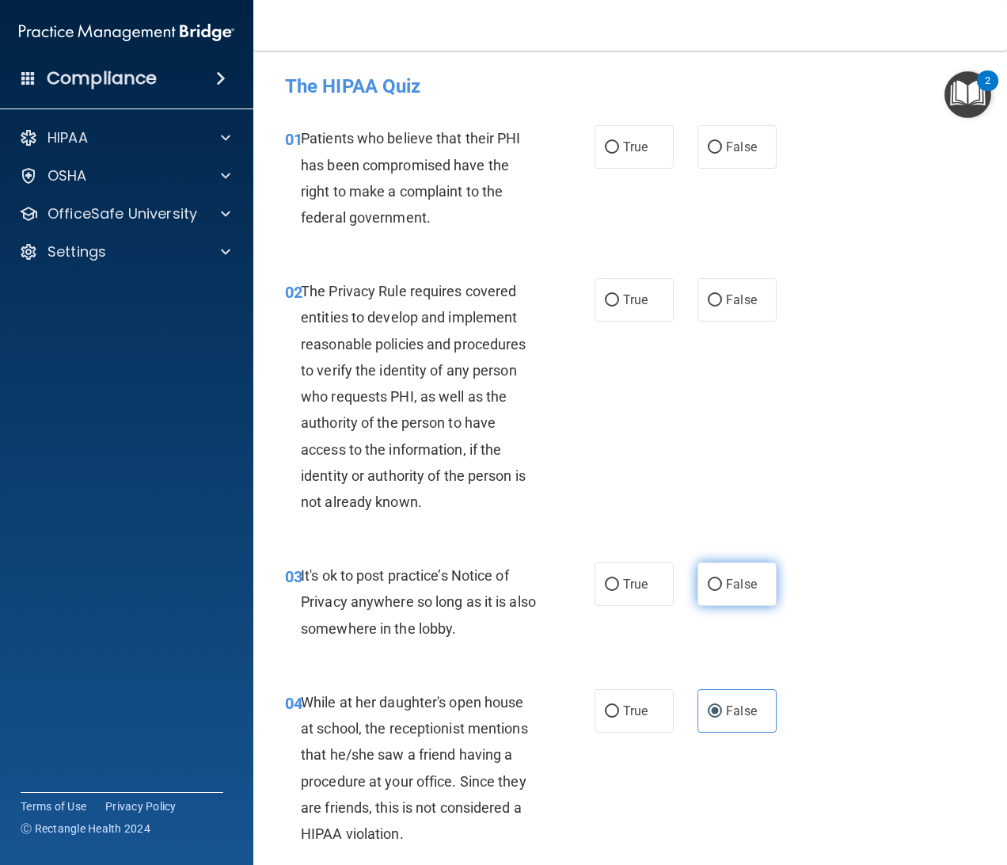
click at [732, 585] on span "False" at bounding box center [741, 583] width 31 height 15
click at [722, 585] on input "False" at bounding box center [715, 585] width 14 height 12
radio input "true"
click at [623, 293] on span "True" at bounding box center [635, 299] width 25 height 15
click at [614, 295] on input "True" at bounding box center [612, 301] width 14 height 12
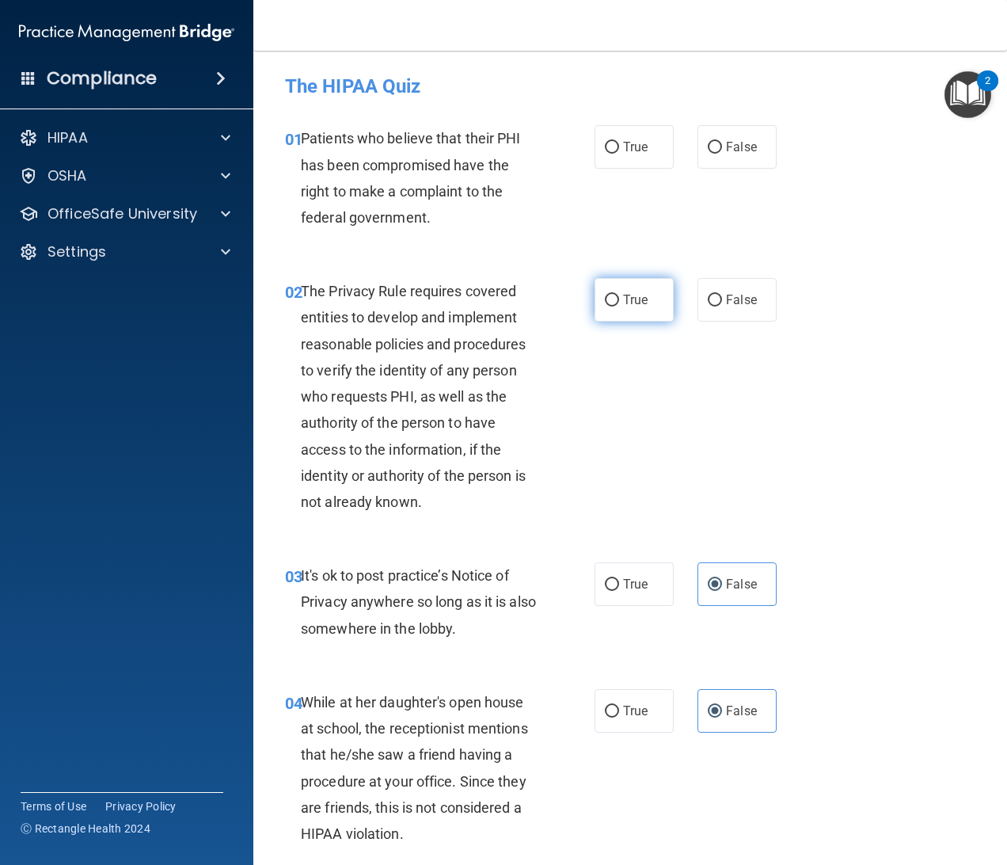
radio input "true"
click at [562, 165] on div "01 Patients who believe that their PHI has been compromised have the right to m…" at bounding box center [439, 181] width 357 height 113
click at [638, 158] on label "True" at bounding box center [634, 147] width 79 height 44
click at [619, 154] on input "True" at bounding box center [612, 148] width 14 height 12
radio input "true"
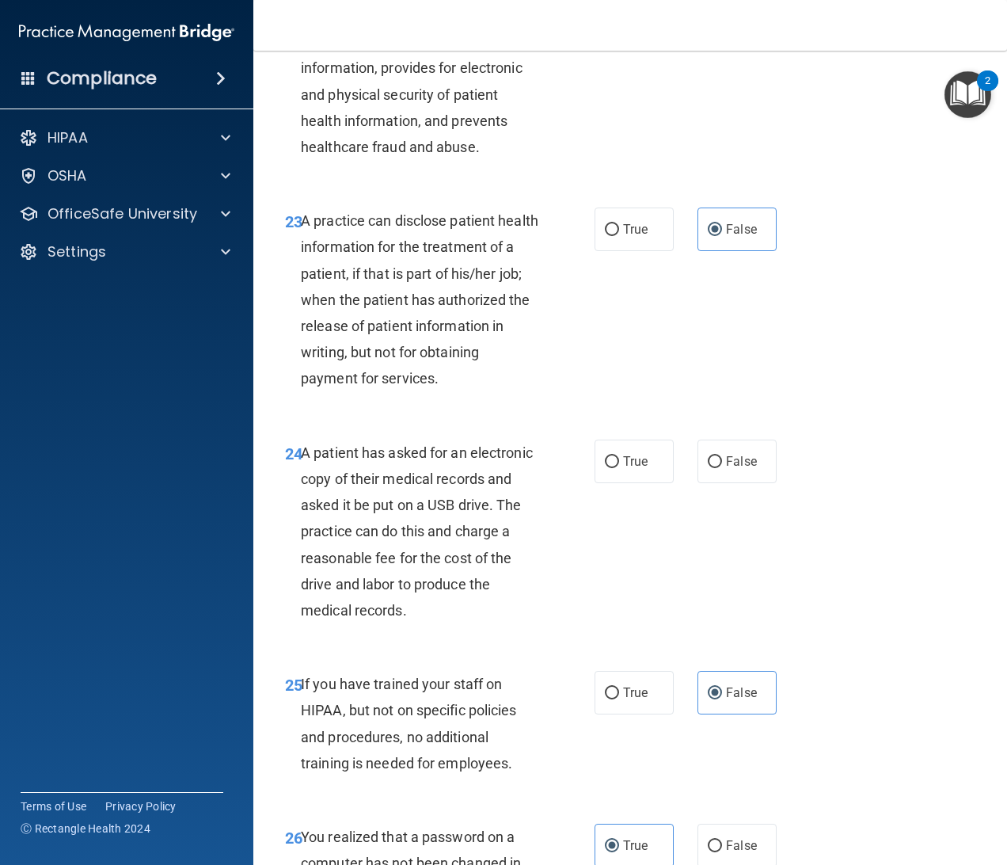
scroll to position [3466, 0]
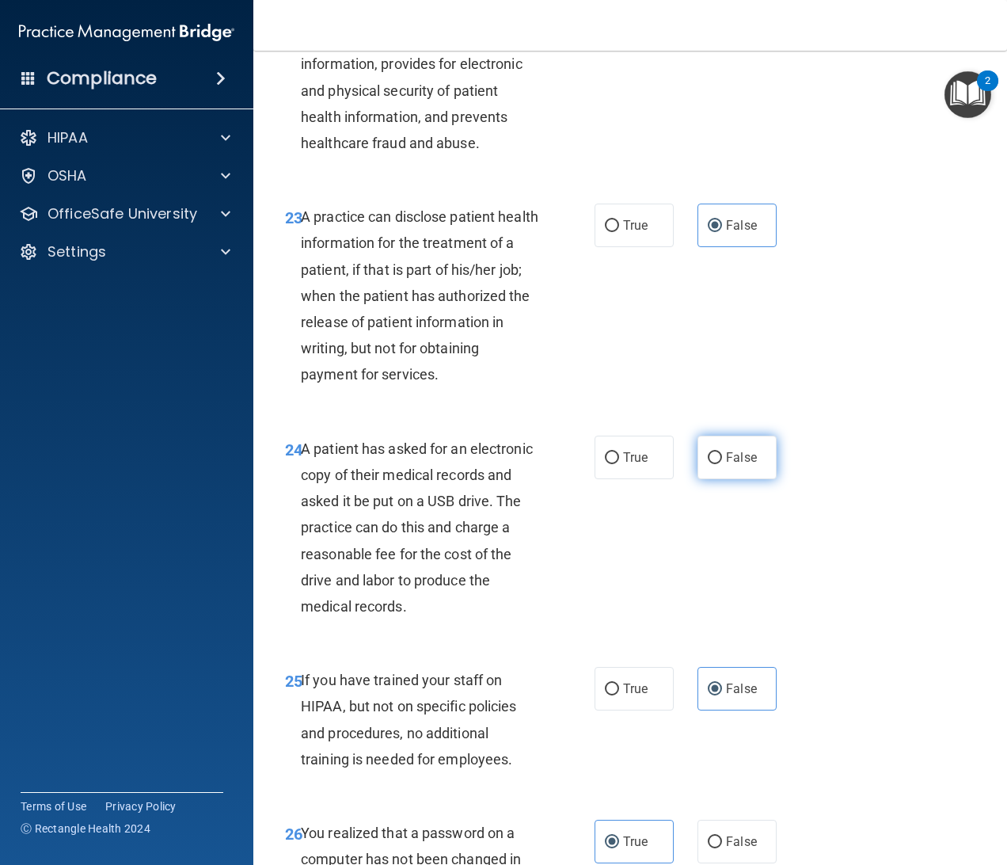
click at [716, 479] on label "False" at bounding box center [737, 457] width 79 height 44
click at [716, 464] on input "False" at bounding box center [715, 458] width 14 height 12
radio input "true"
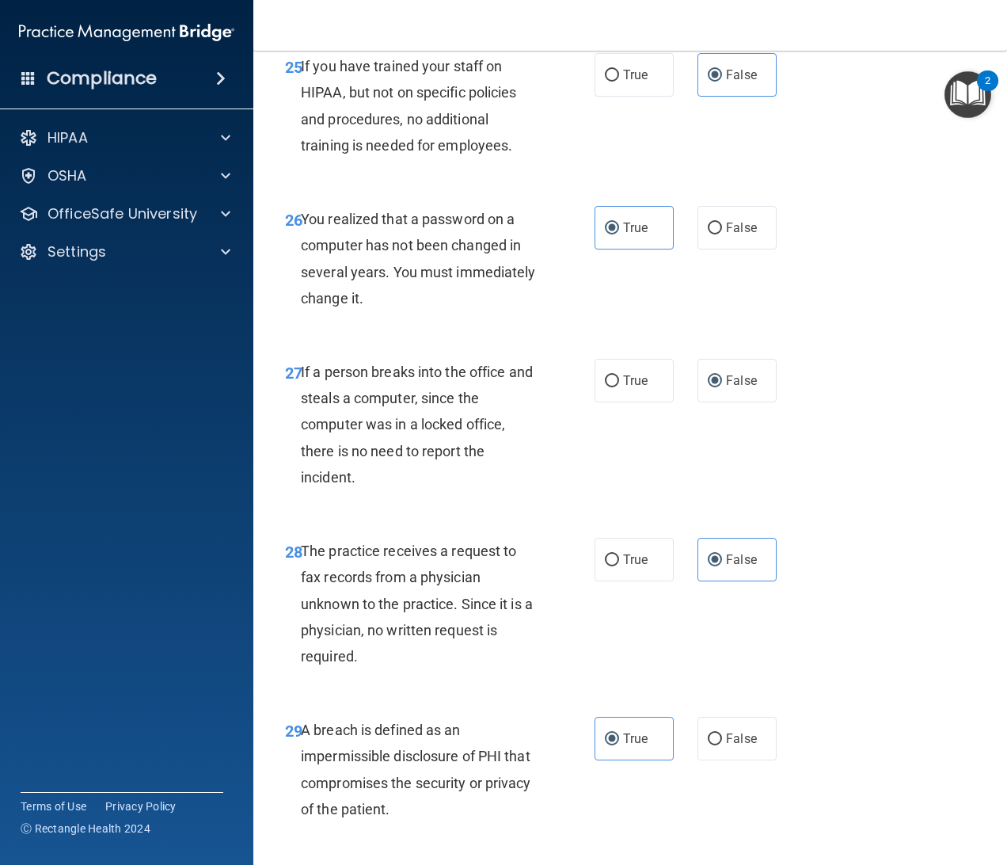
scroll to position [4399, 0]
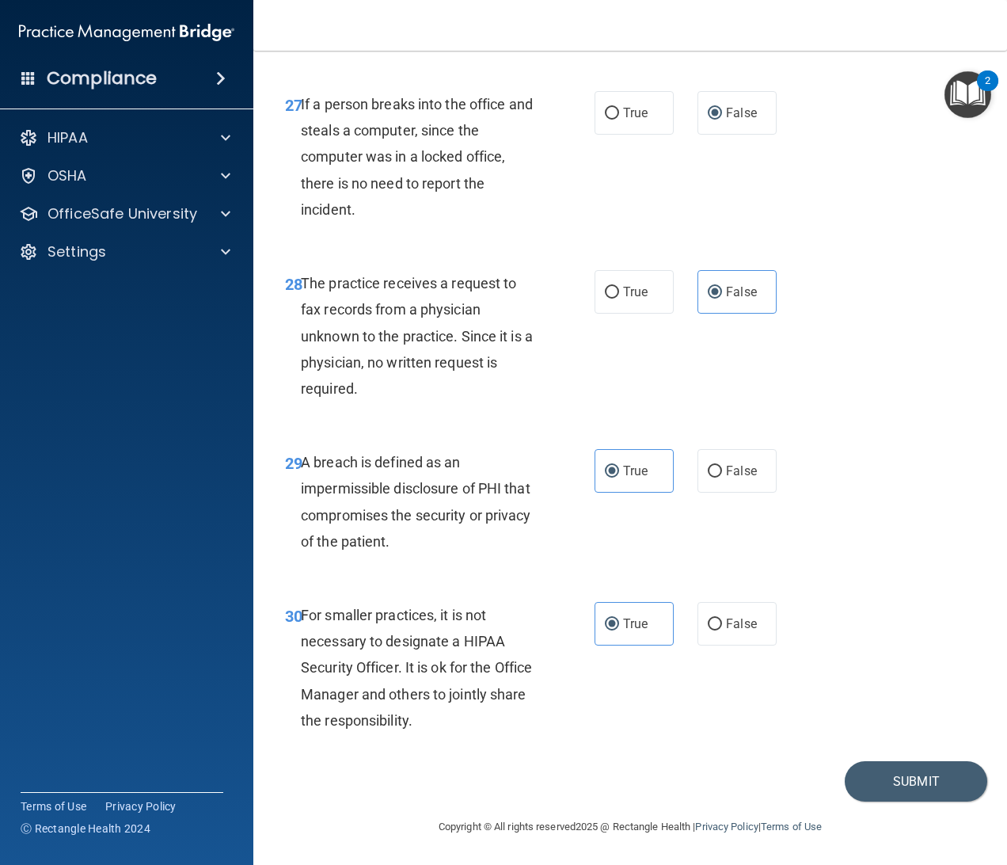
click at [823, 753] on div "30 For smaller practices, it is not necessary to designate a HIPAA Security Off…" at bounding box center [630, 671] width 714 height 179
click at [845, 770] on button "Submit" at bounding box center [916, 781] width 143 height 40
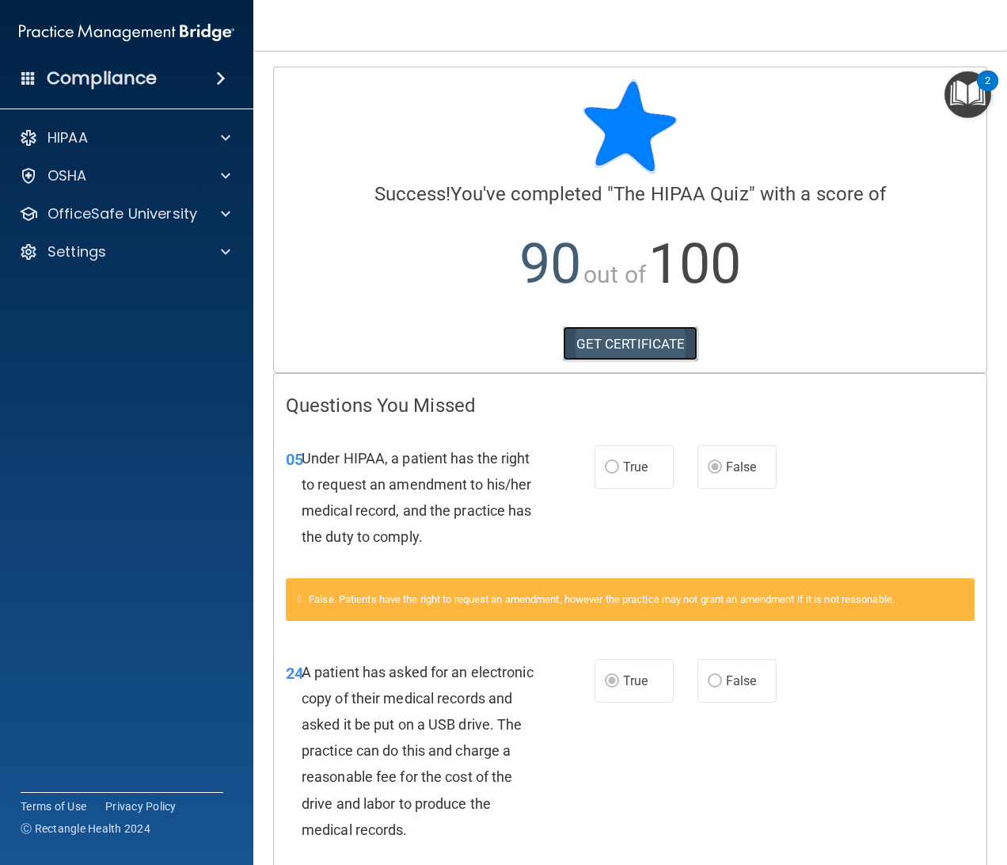
click at [687, 329] on link "GET CERTIFICATE" at bounding box center [630, 343] width 135 height 35
click at [206, 198] on div "OfficeSafe University" at bounding box center [127, 214] width 254 height 32
click at [221, 212] on span at bounding box center [226, 213] width 10 height 19
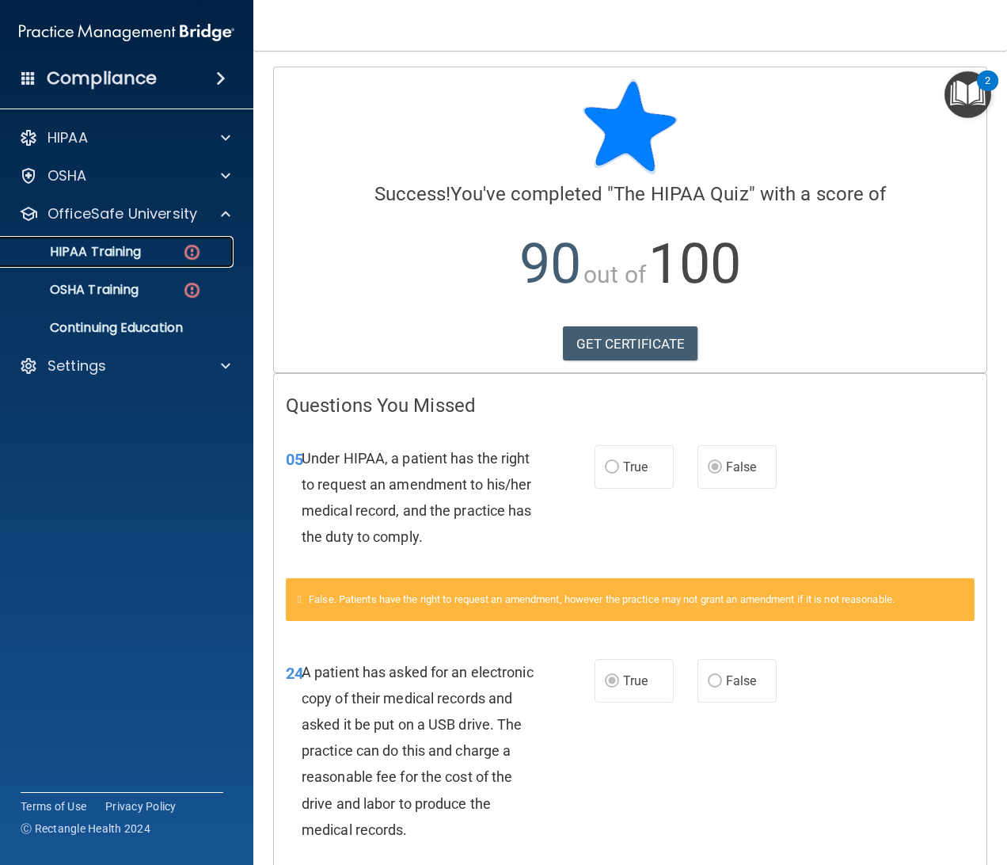
click at [216, 260] on link "HIPAA Training" at bounding box center [108, 252] width 249 height 32
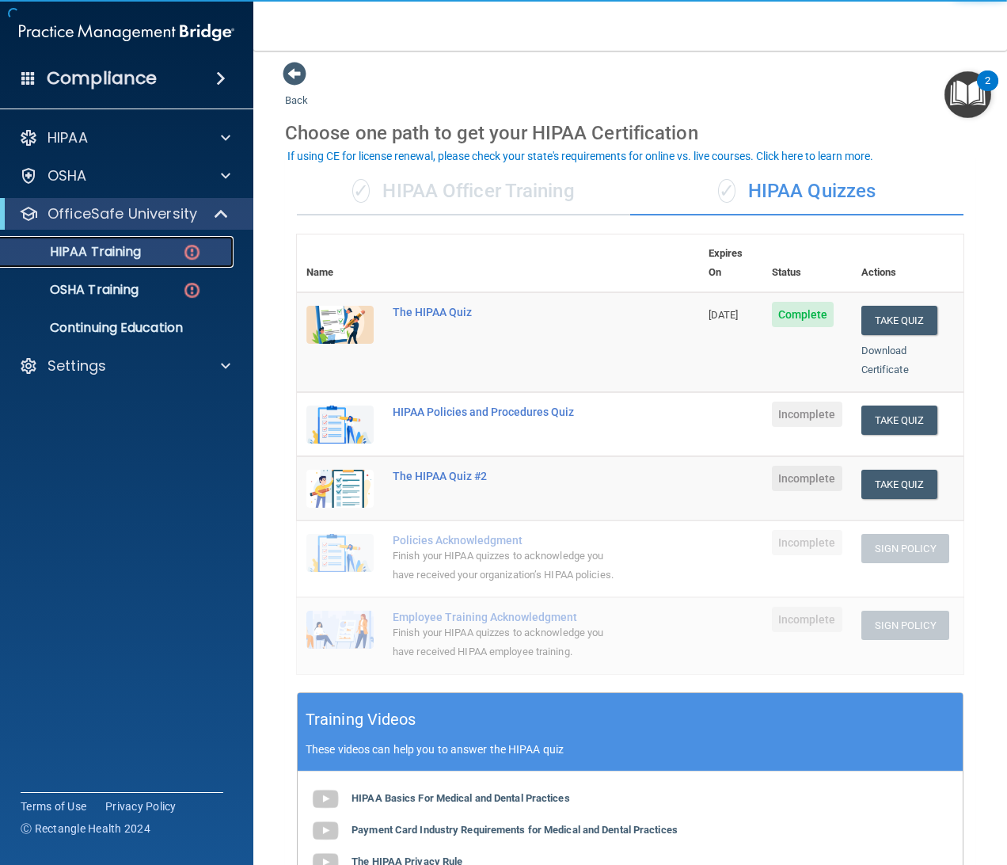
scroll to position [8, 0]
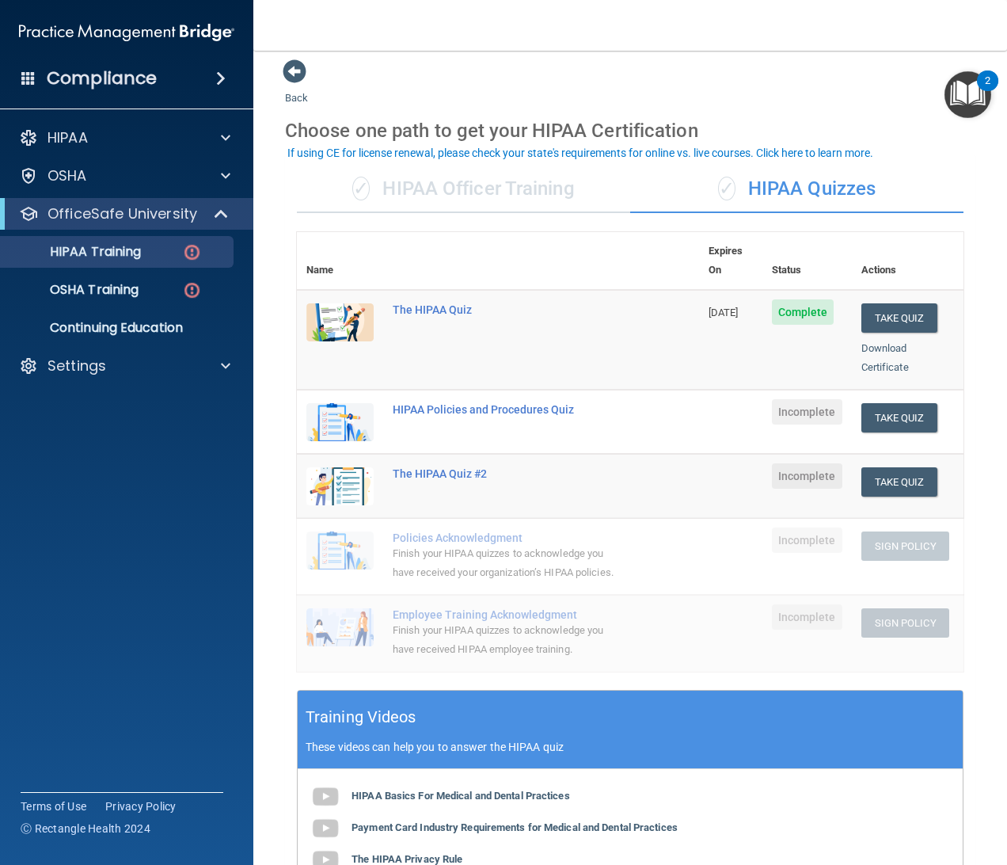
click at [656, 390] on td "HIPAA Policies and Procedures Quiz" at bounding box center [541, 422] width 316 height 64
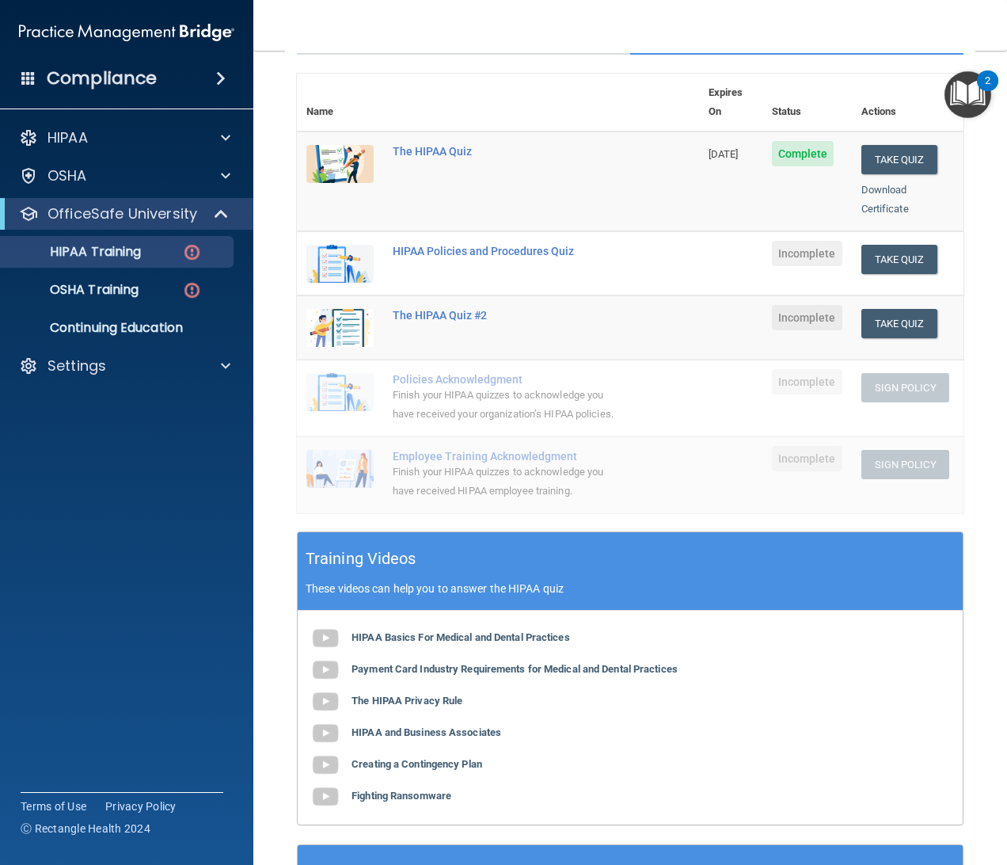
scroll to position [168, 0]
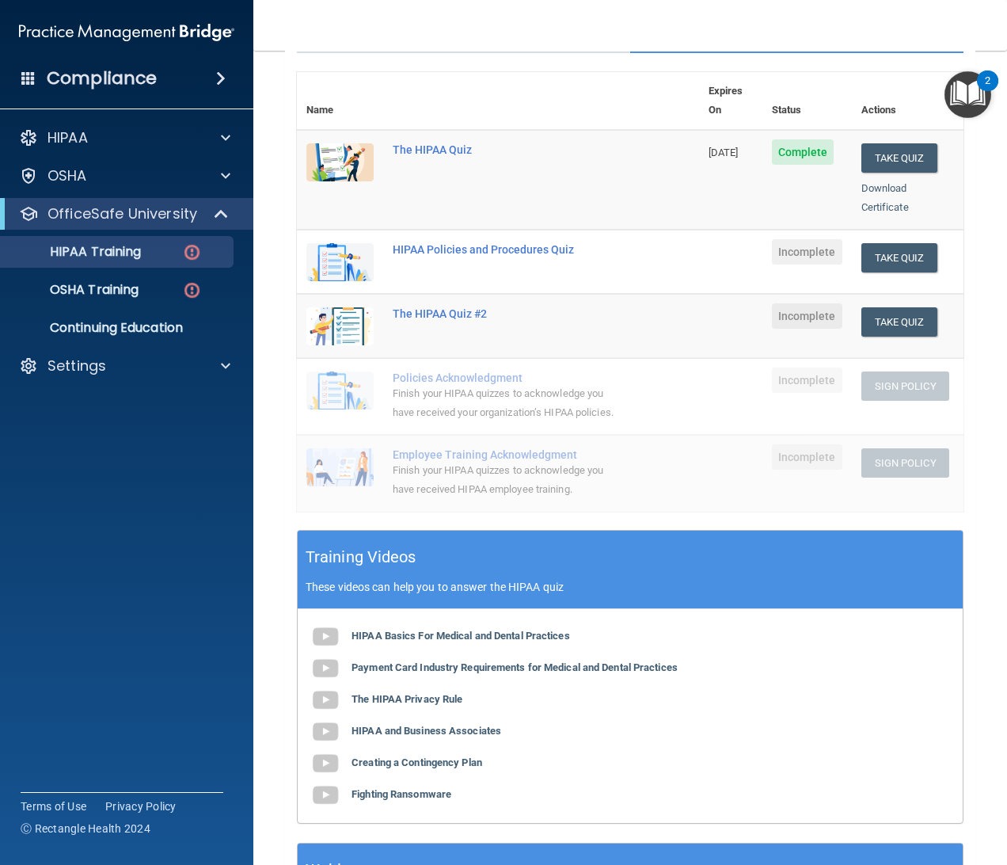
click at [737, 97] on th "Expires On" at bounding box center [730, 101] width 63 height 58
